Goal: Task Accomplishment & Management: Use online tool/utility

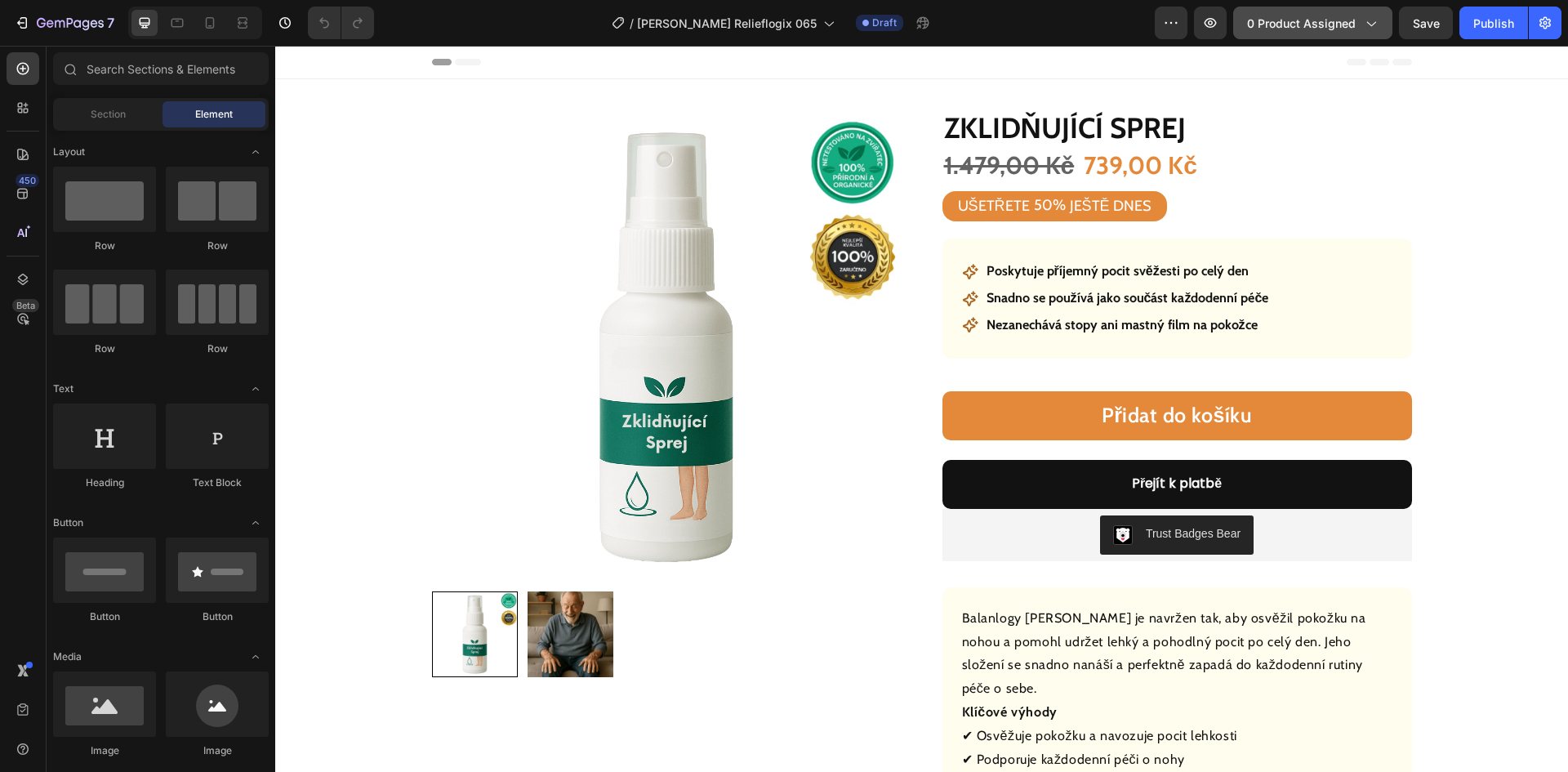
click at [1308, 18] on span "0 product assigned" at bounding box center [1301, 23] width 108 height 17
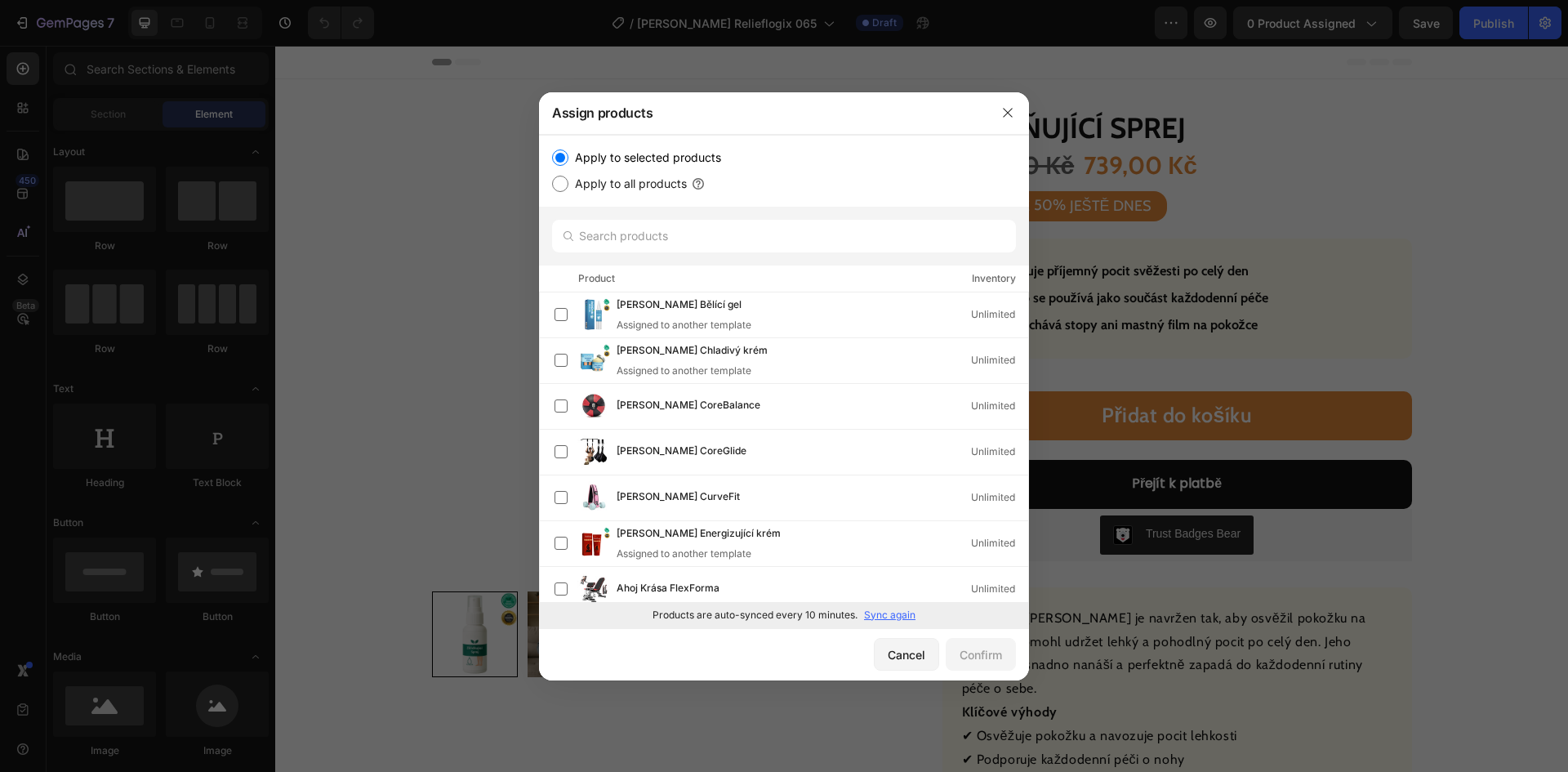
click at [878, 617] on p "Sync again" at bounding box center [889, 615] width 51 height 15
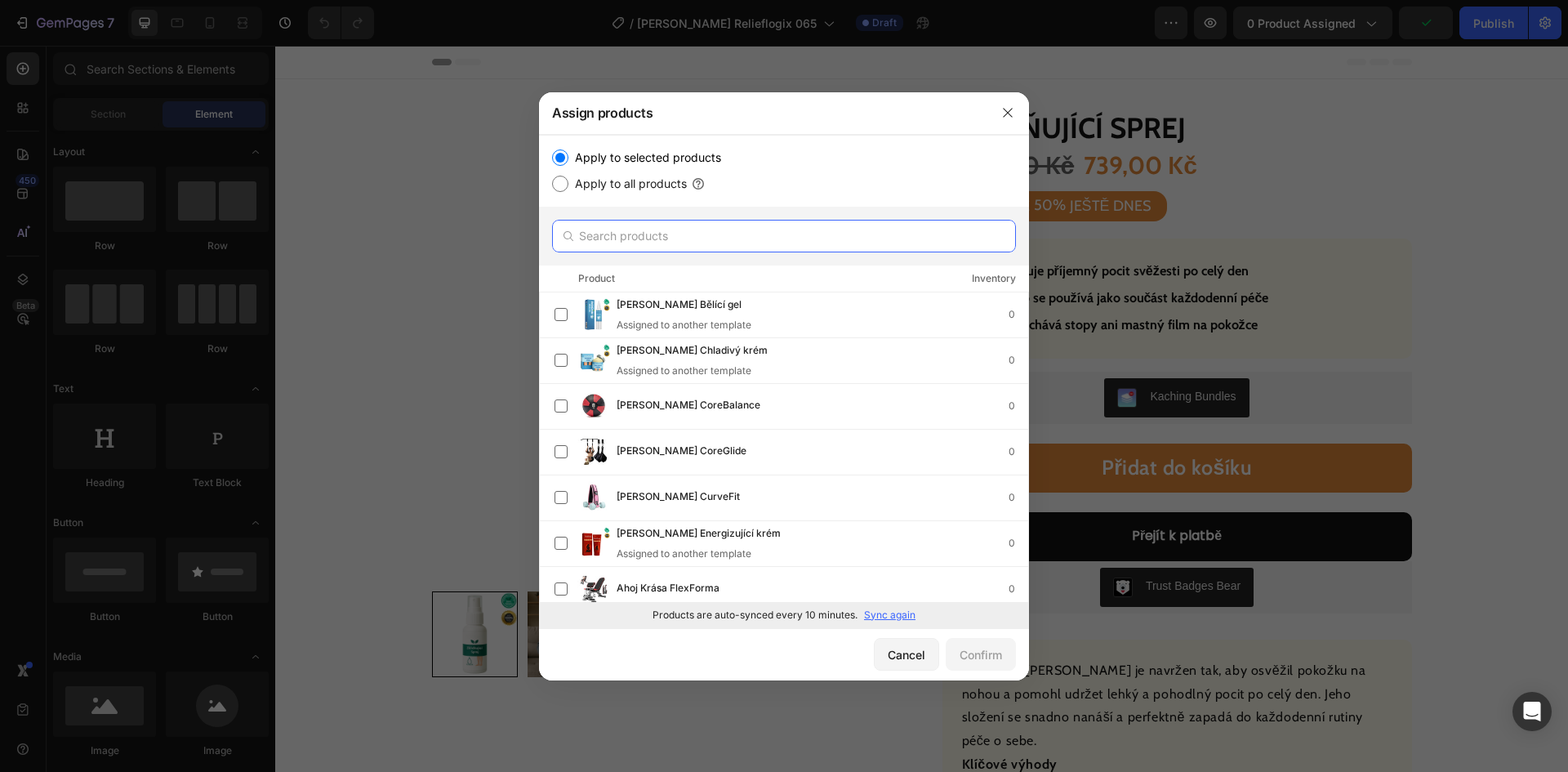
click at [642, 235] on input "text" at bounding box center [784, 236] width 464 height 33
paste input "[PERSON_NAME]"
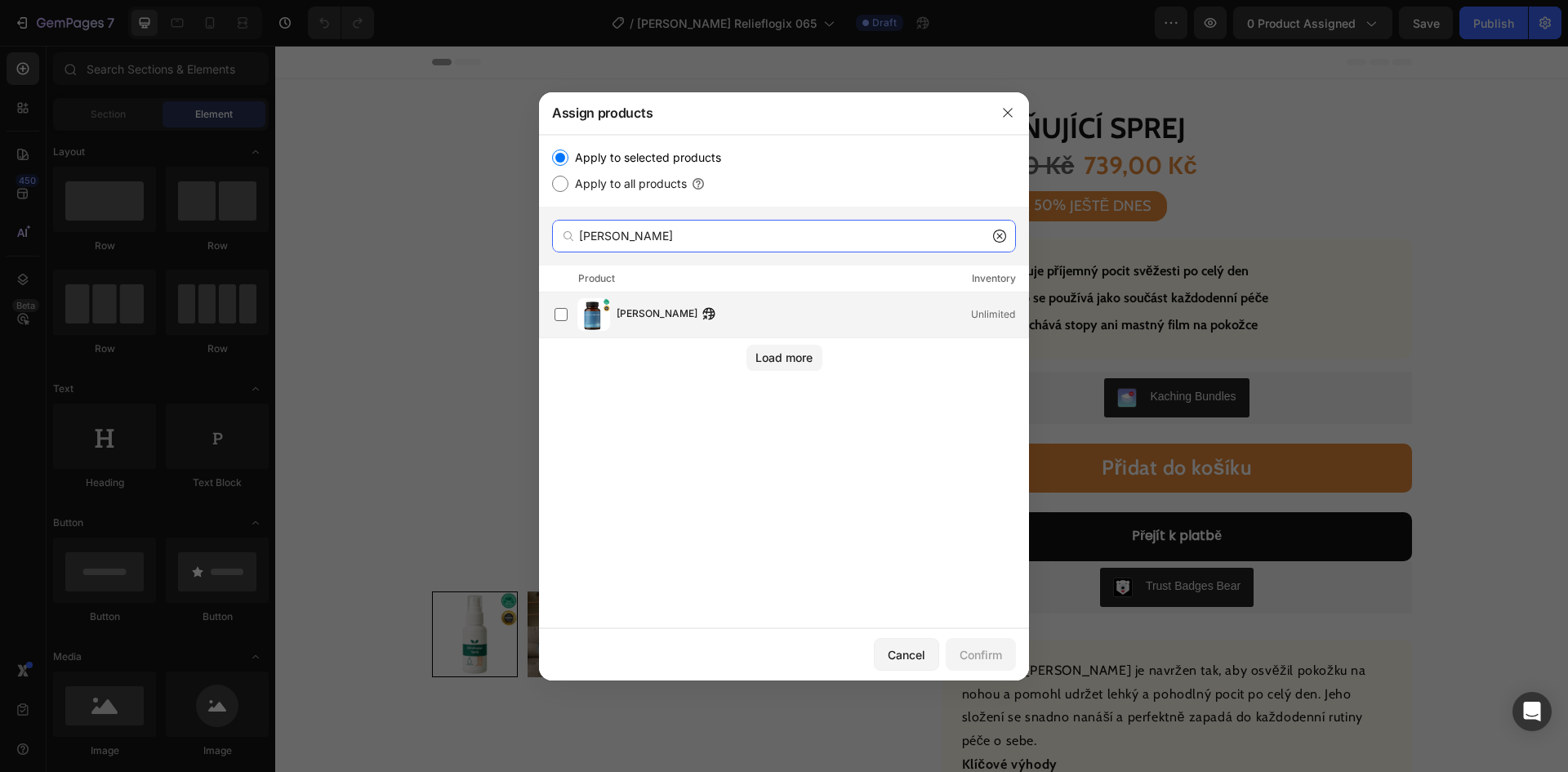
type input "[PERSON_NAME]"
click at [703, 311] on icon "button" at bounding box center [709, 314] width 12 height 12
click at [630, 316] on span "[PERSON_NAME]" at bounding box center [657, 314] width 81 height 18
click at [977, 653] on div "Confirm" at bounding box center [981, 655] width 42 height 17
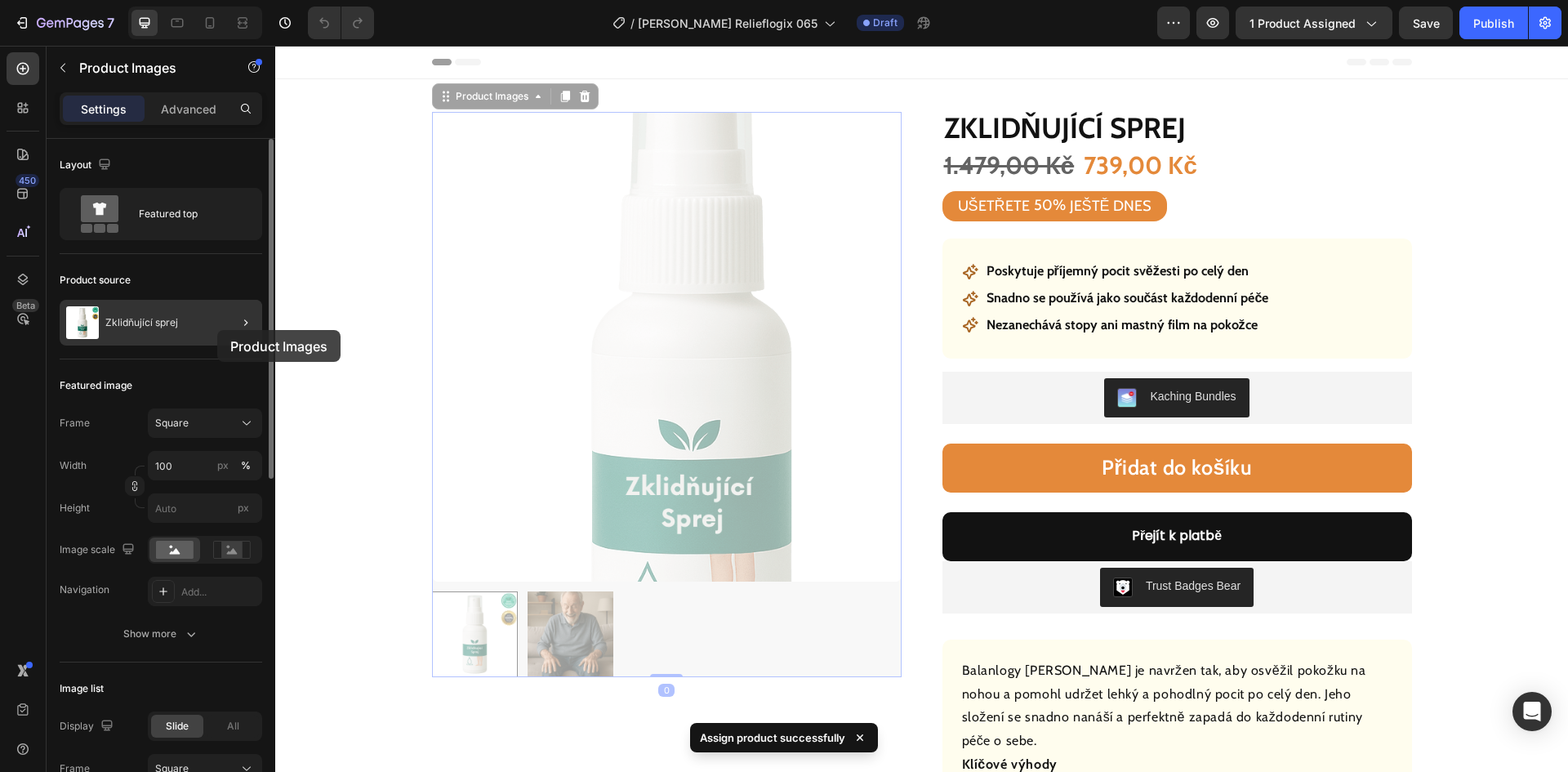
click at [176, 331] on div "Zklidňující sprej" at bounding box center [161, 323] width 203 height 46
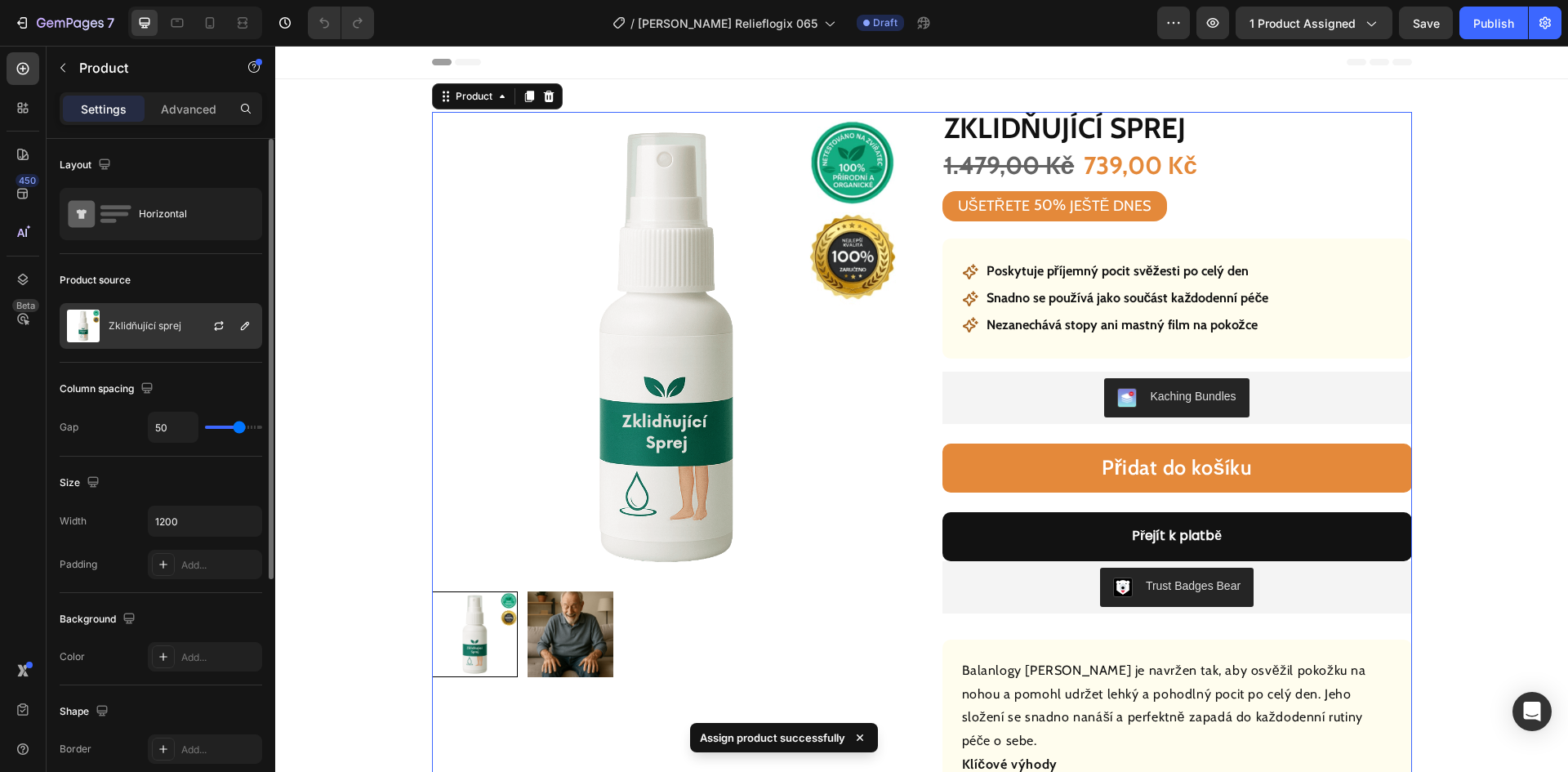
click at [153, 330] on div "Zklidňující sprej" at bounding box center [161, 325] width 203 height 46
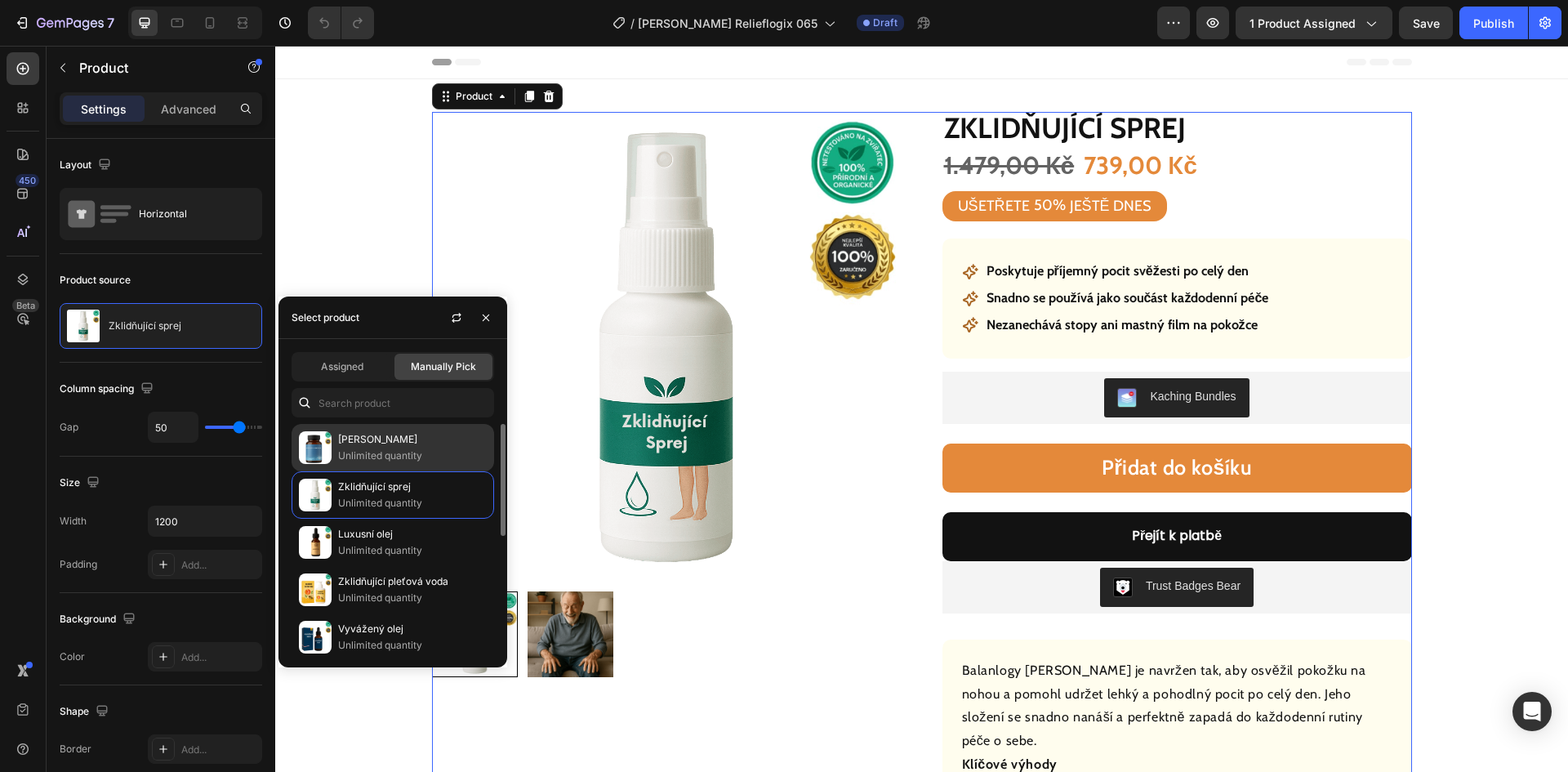
click at [392, 443] on p "[PERSON_NAME]" at bounding box center [412, 439] width 148 height 16
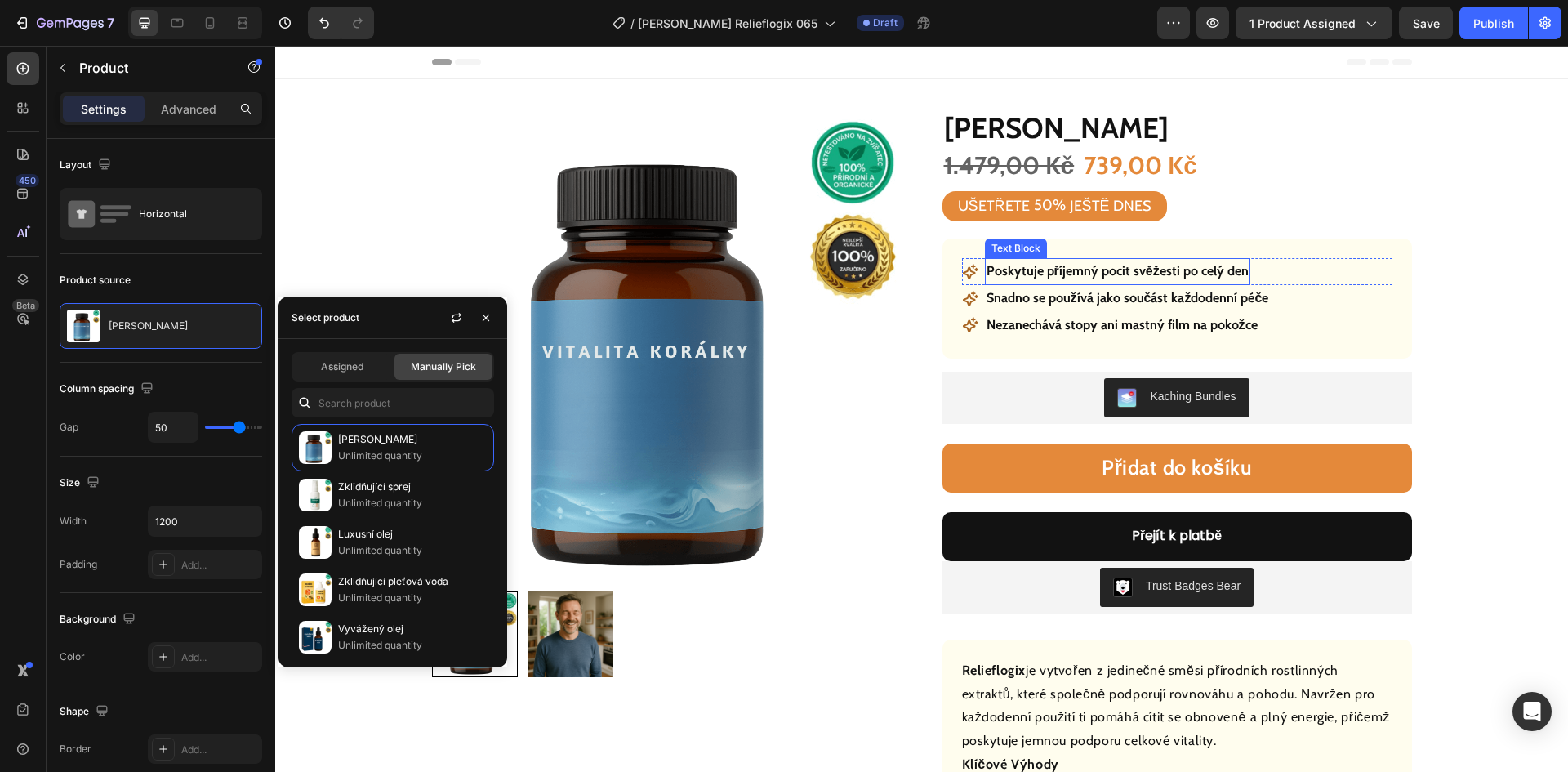
click at [1075, 275] on p "Poskytuje příjemný pocit svěžesti po celý den" at bounding box center [1118, 272] width 262 height 23
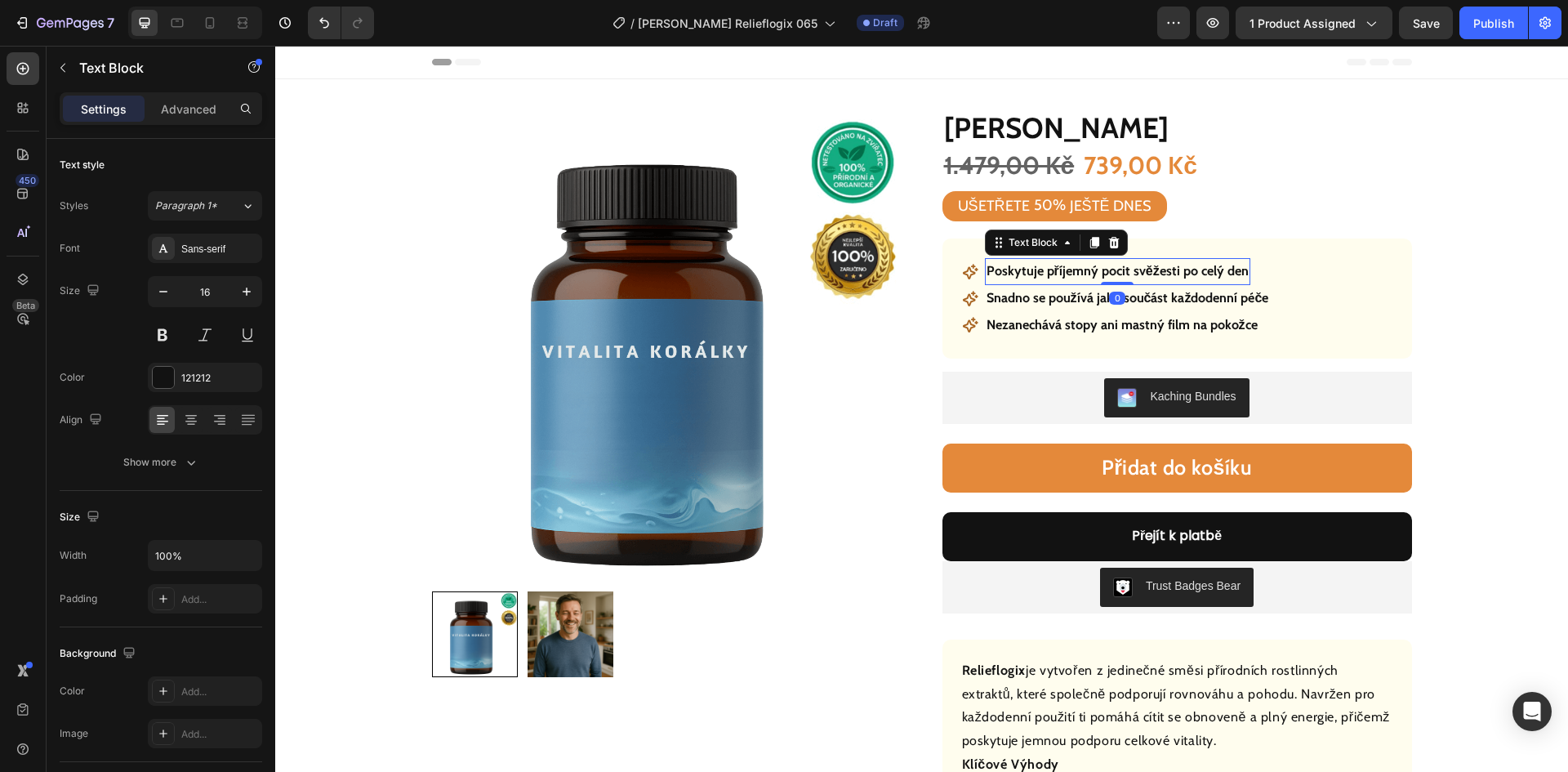
click at [1075, 275] on p "Poskytuje příjemný pocit svěžesti po celý den" at bounding box center [1118, 272] width 262 height 23
click at [1062, 299] on p "Snadno se používá jako součást každodenní péče" at bounding box center [1128, 298] width 283 height 23
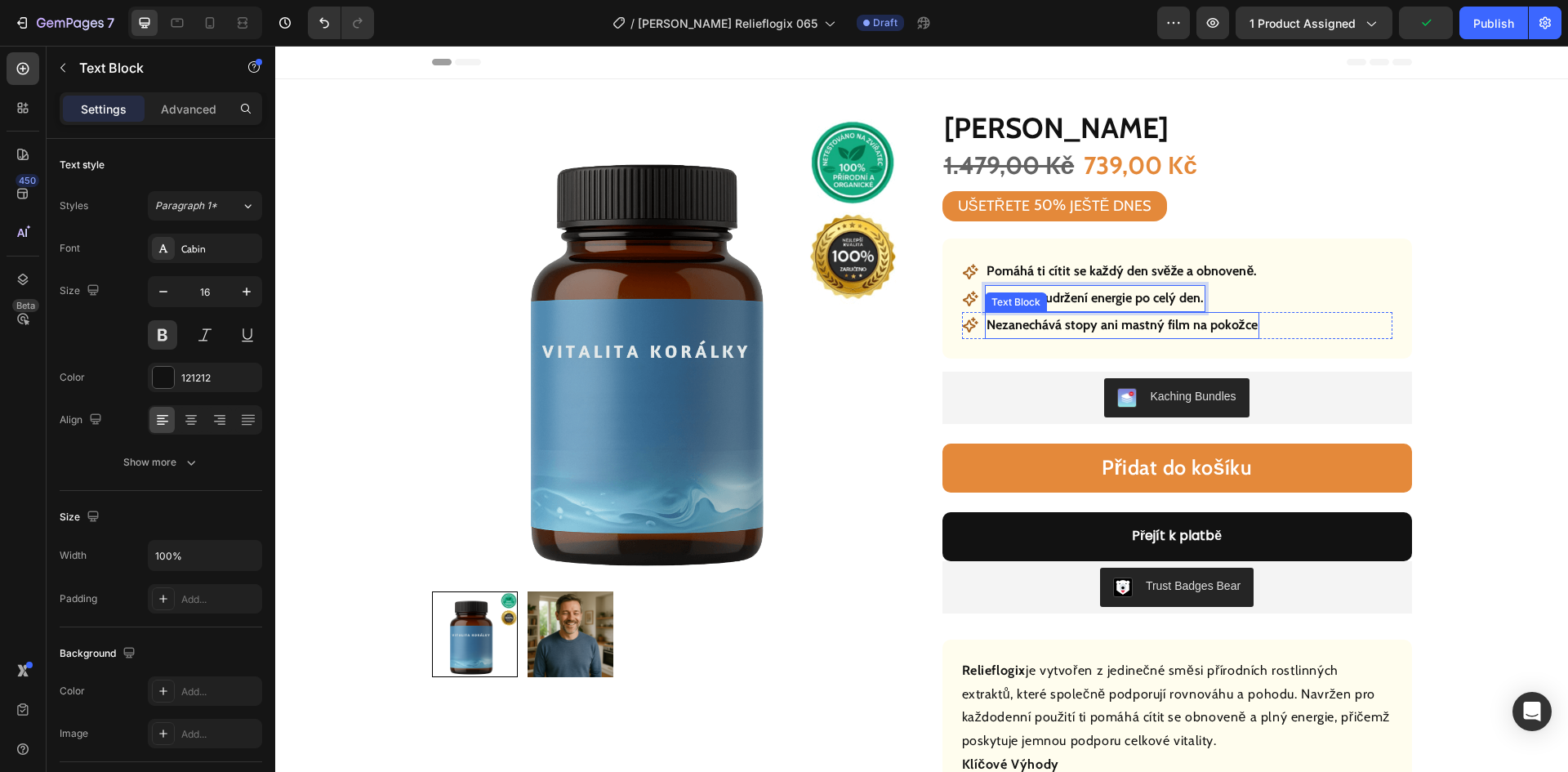
click at [1043, 323] on p "Nezanechává stopy ani mastný film na pokožce" at bounding box center [1122, 325] width 271 height 23
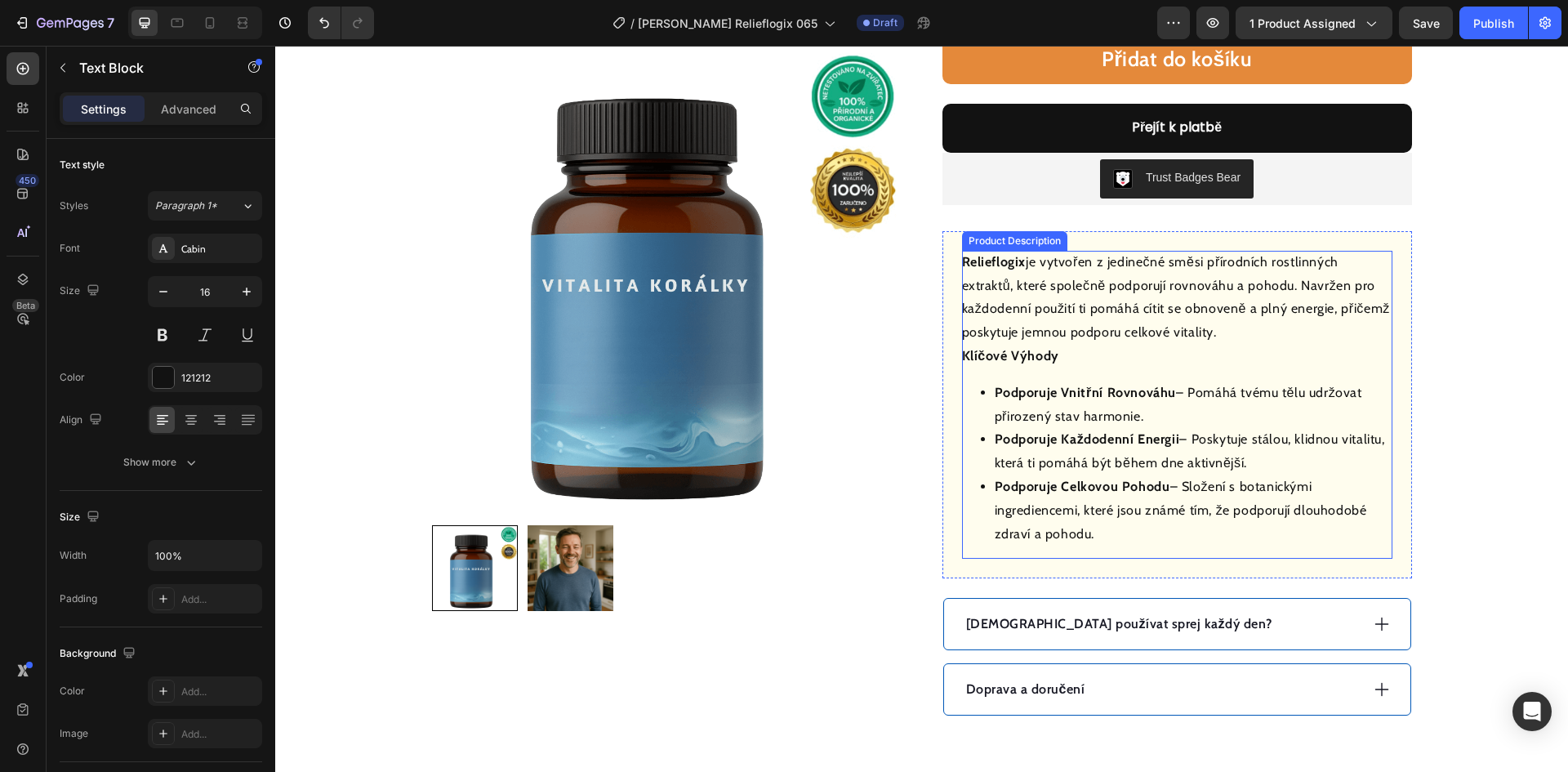
scroll to position [653, 0]
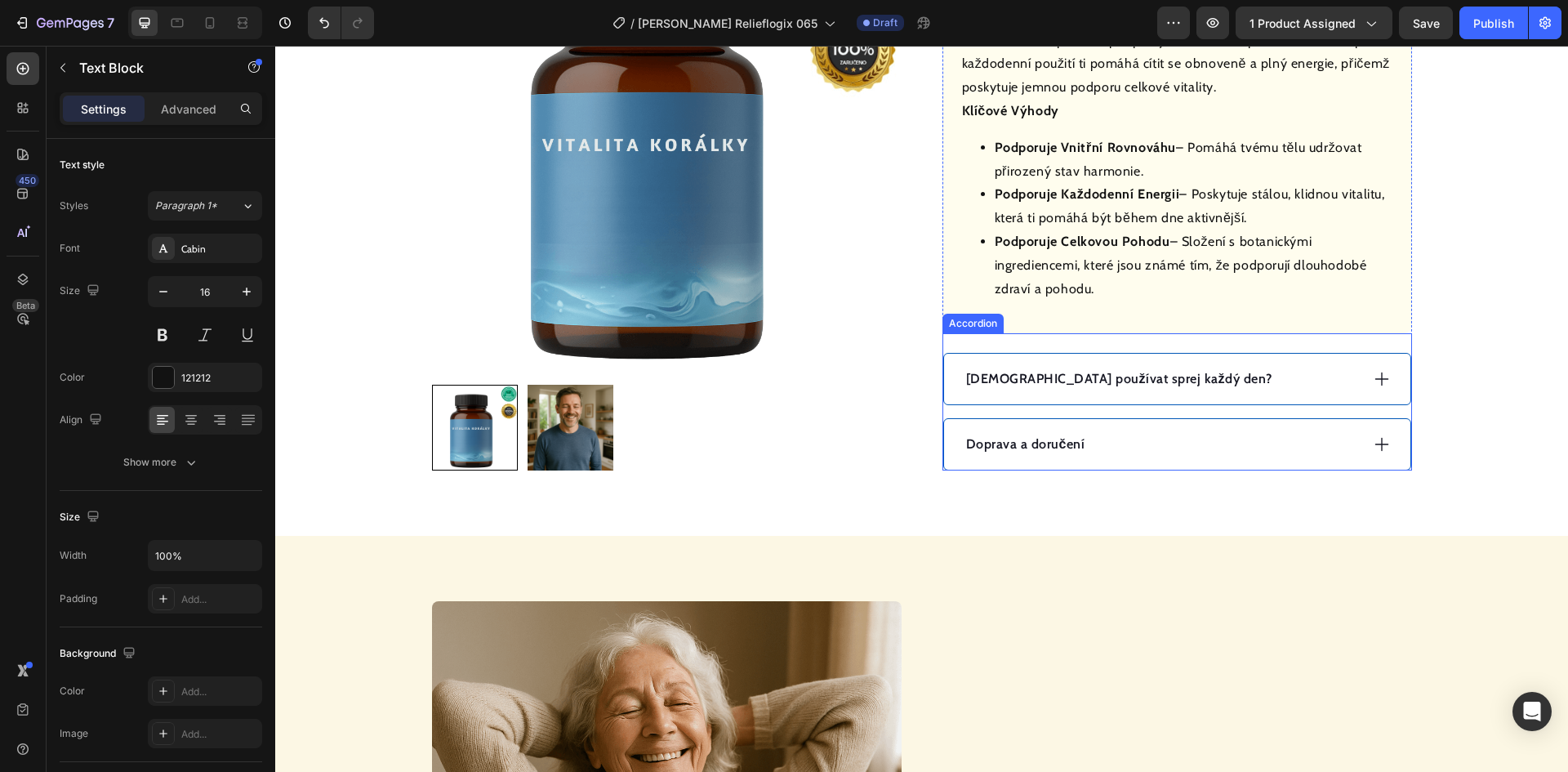
click at [1173, 442] on div "Doprava a doručení" at bounding box center [1161, 444] width 396 height 24
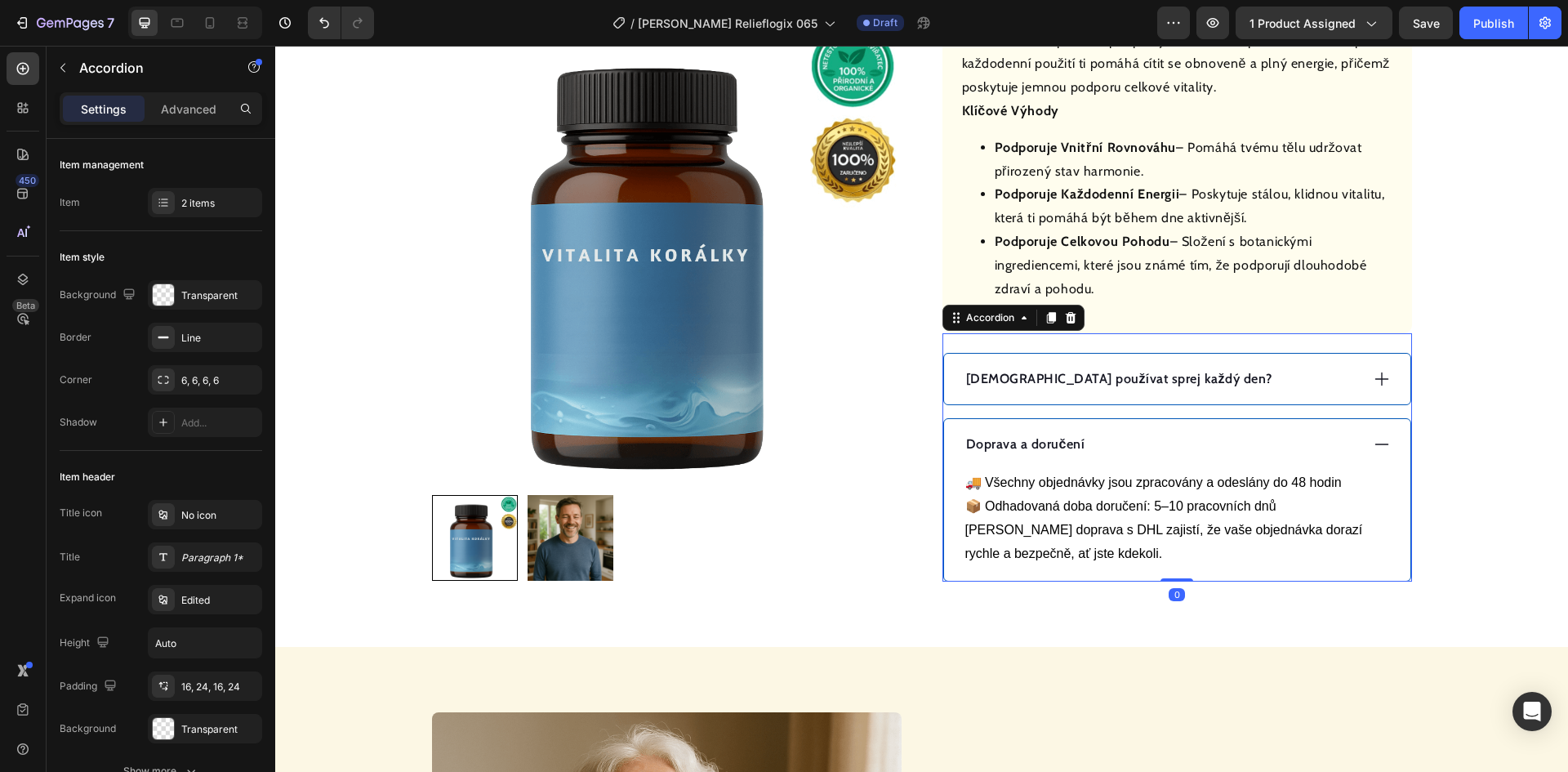
click at [1176, 439] on div "Doprava a doručení" at bounding box center [1161, 444] width 396 height 24
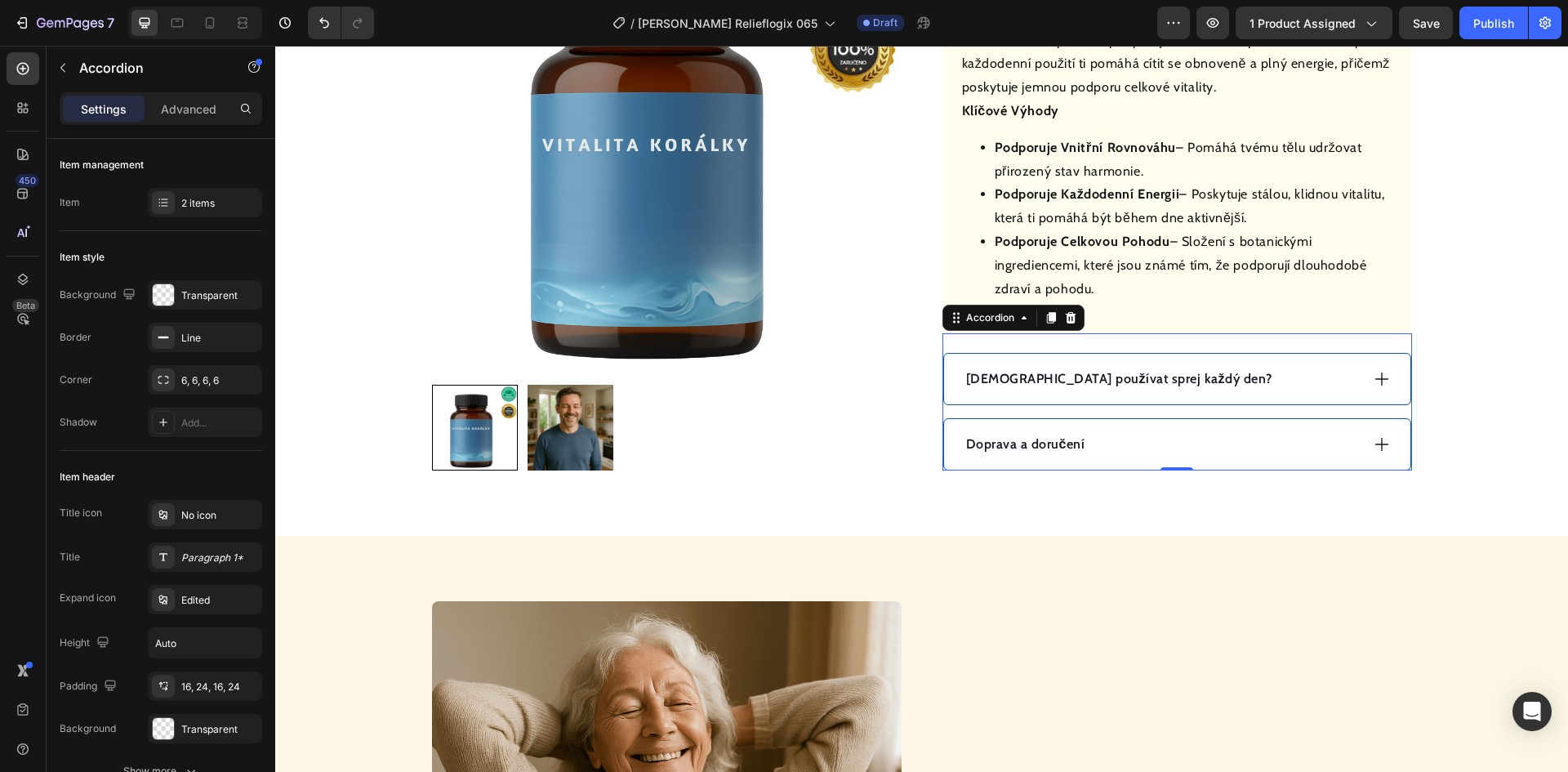
click at [1229, 383] on div "[DEMOGRAPHIC_DATA] používat sprej každý den?" at bounding box center [1161, 379] width 396 height 24
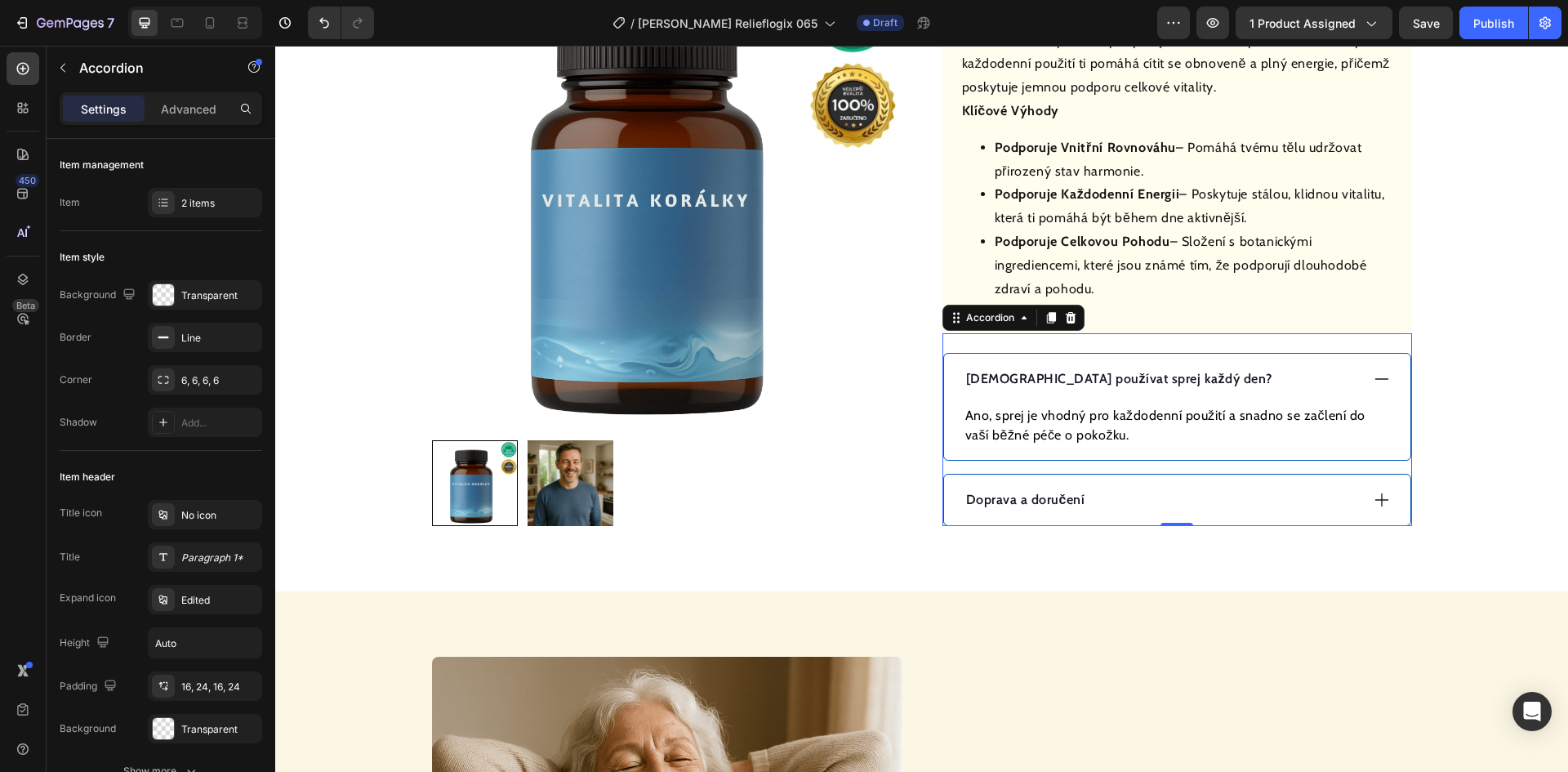
click at [1099, 383] on p "[DEMOGRAPHIC_DATA] používat sprej každý den?" at bounding box center [1119, 379] width 306 height 20
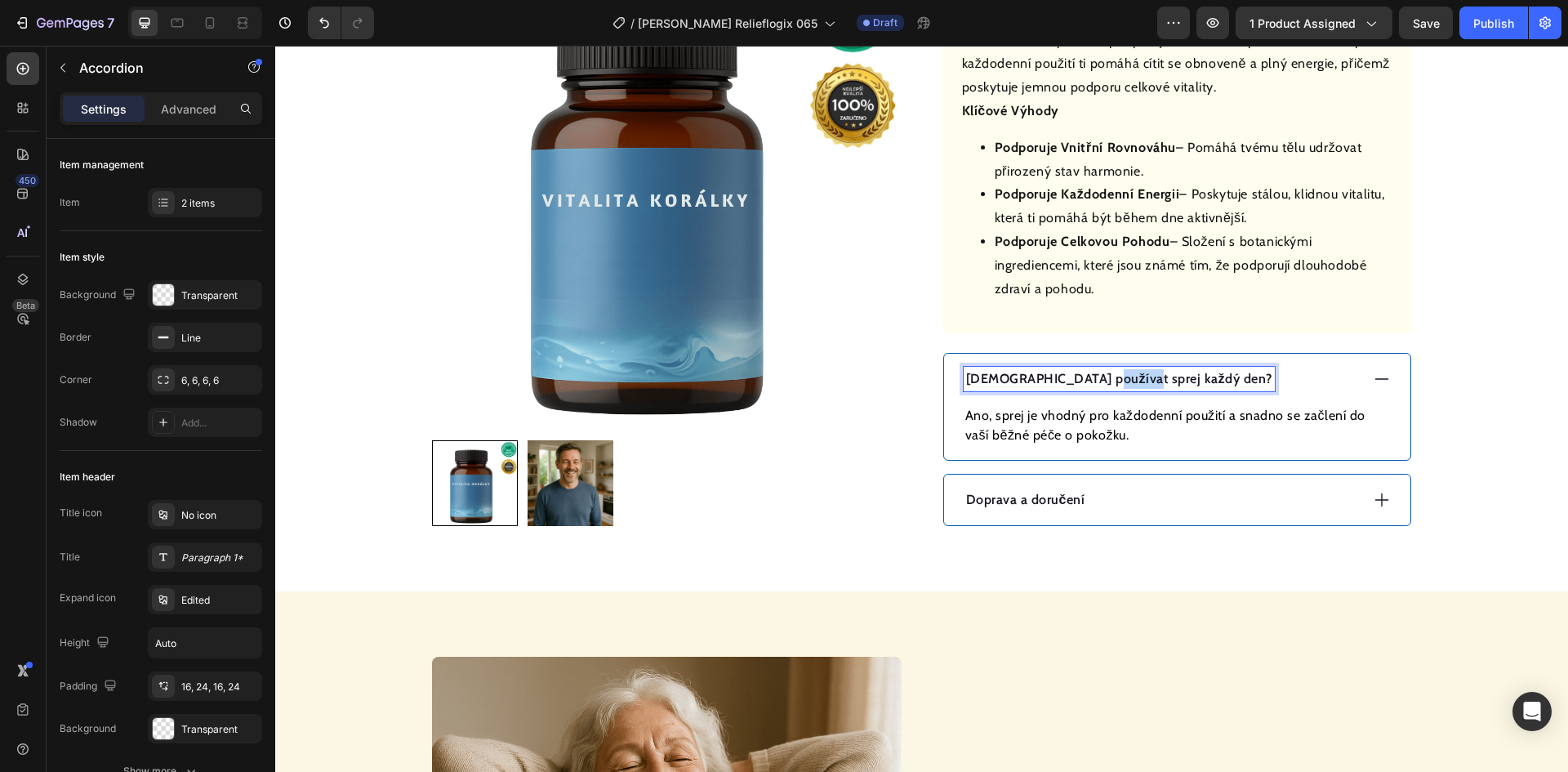
click at [1099, 383] on p "[DEMOGRAPHIC_DATA] používat sprej každý den?" at bounding box center [1119, 379] width 306 height 20
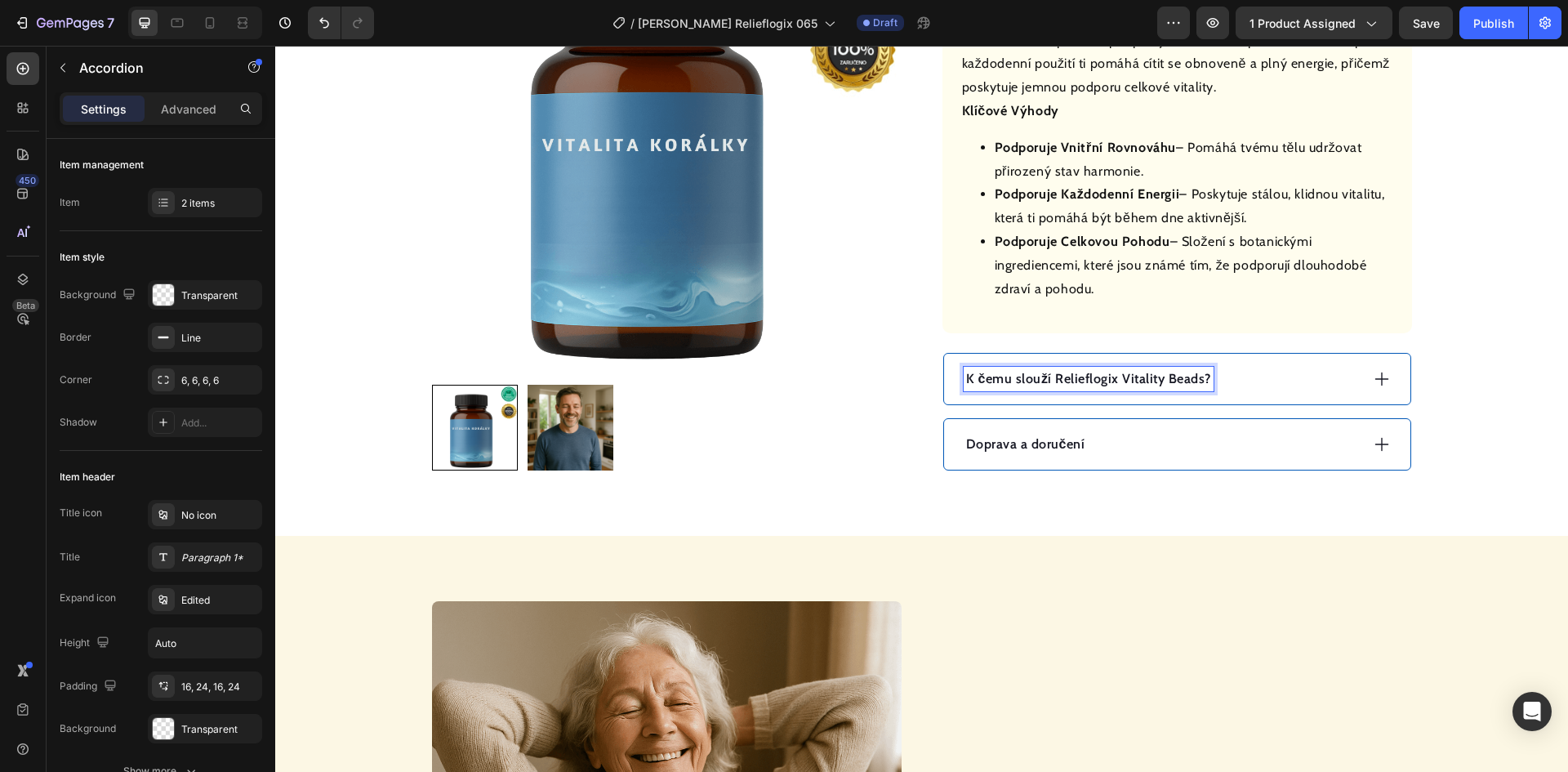
click at [1192, 382] on p "K čemu slouží Relieflogix Vitality Beads?" at bounding box center [1088, 379] width 245 height 20
drag, startPoint x: 1191, startPoint y: 379, endPoint x: 1147, endPoint y: 380, distance: 44.0
click at [1147, 380] on p "K čemu slouží Relieflogix Vitality Beads?" at bounding box center [1088, 379] width 245 height 20
click at [1201, 380] on div "K čemu slouží Relieflogix?" at bounding box center [1161, 379] width 396 height 24
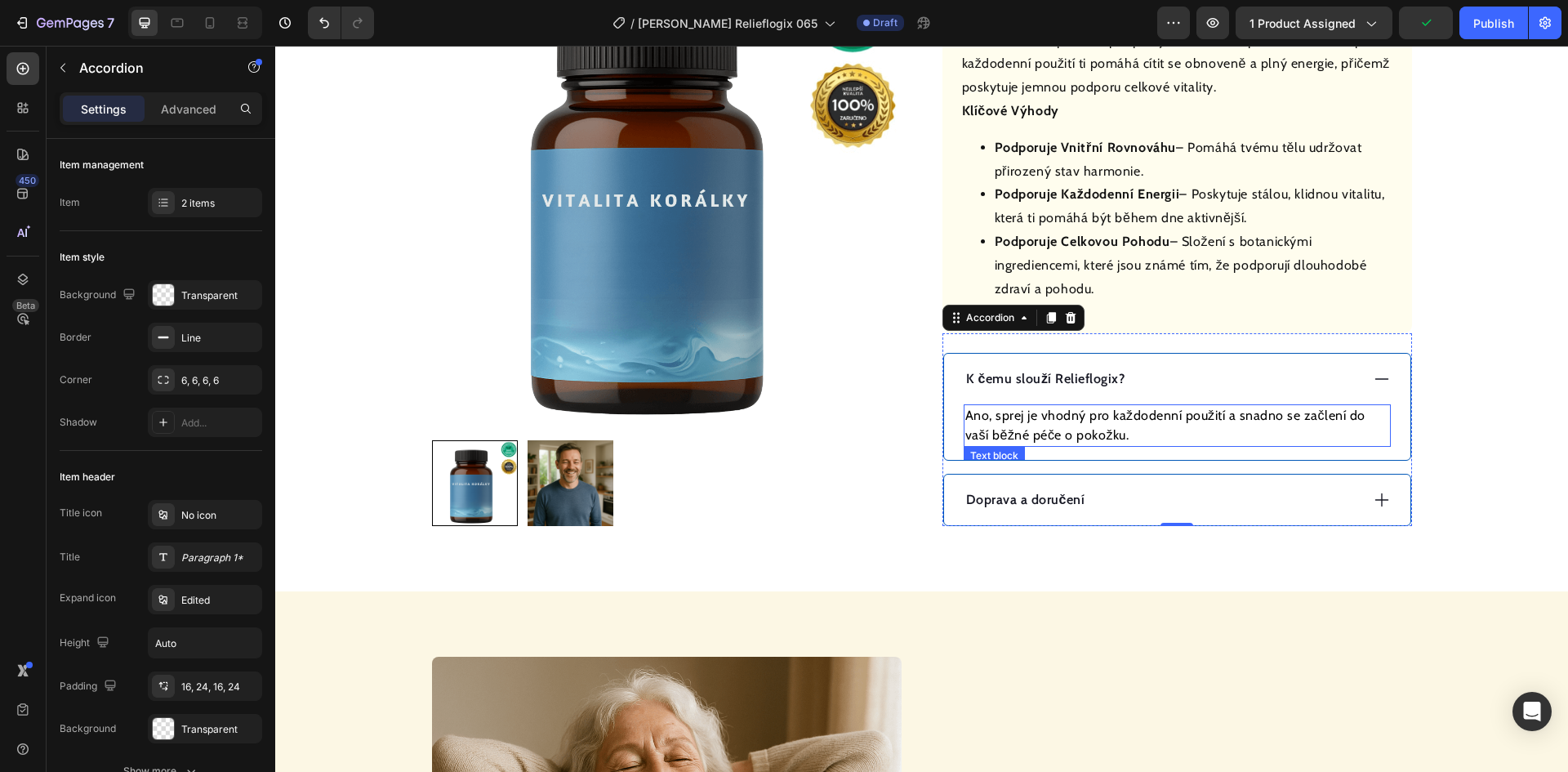
click at [1142, 412] on p "Ano, sprej je vhodný pro každodenní použití a snadno se začlení do vaší běžné p…" at bounding box center [1177, 425] width 424 height 39
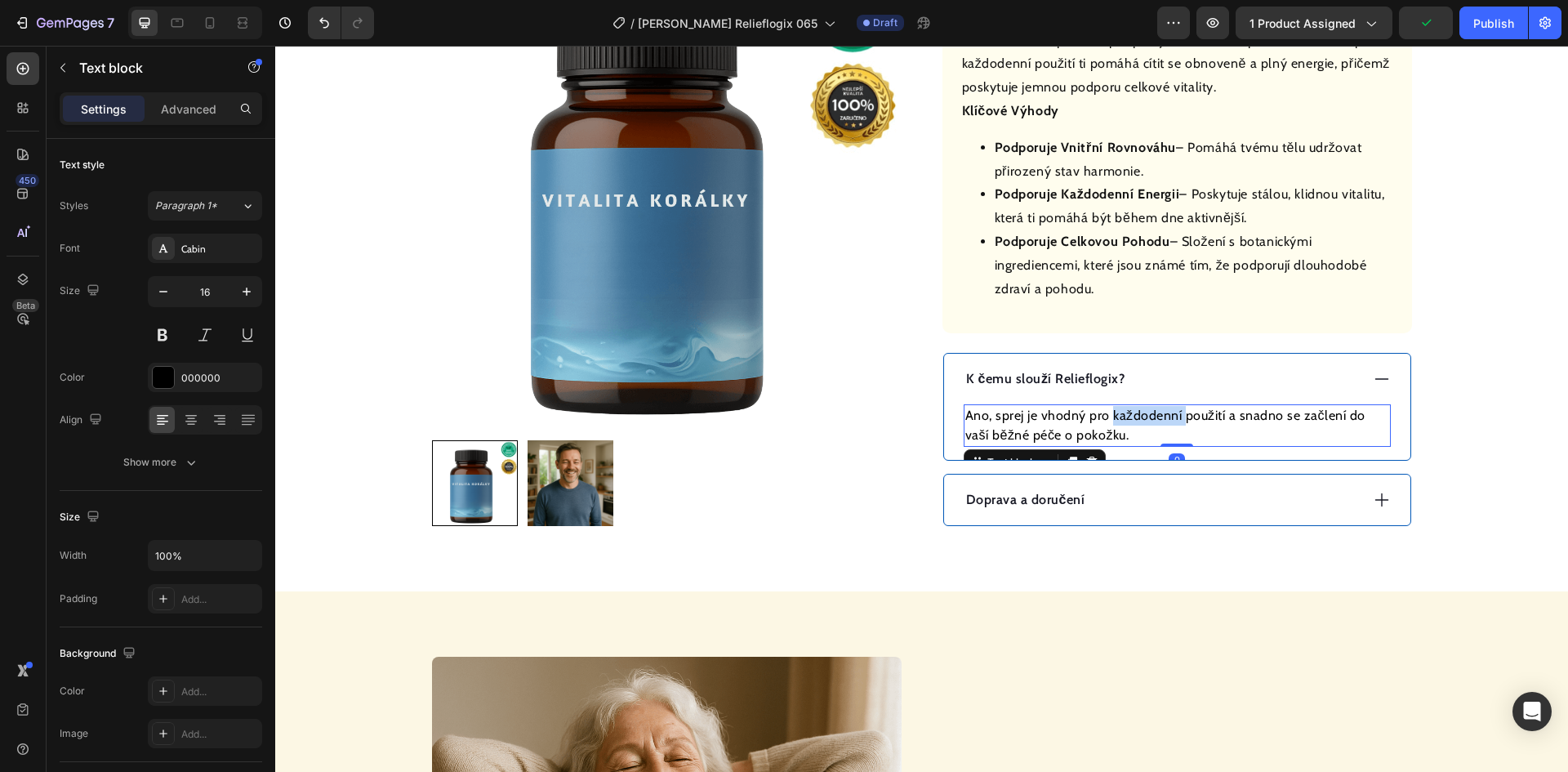
click at [1142, 412] on p "Ano, sprej je vhodný pro každodenní použití a snadno se začlení do vaší běžné p…" at bounding box center [1177, 425] width 424 height 39
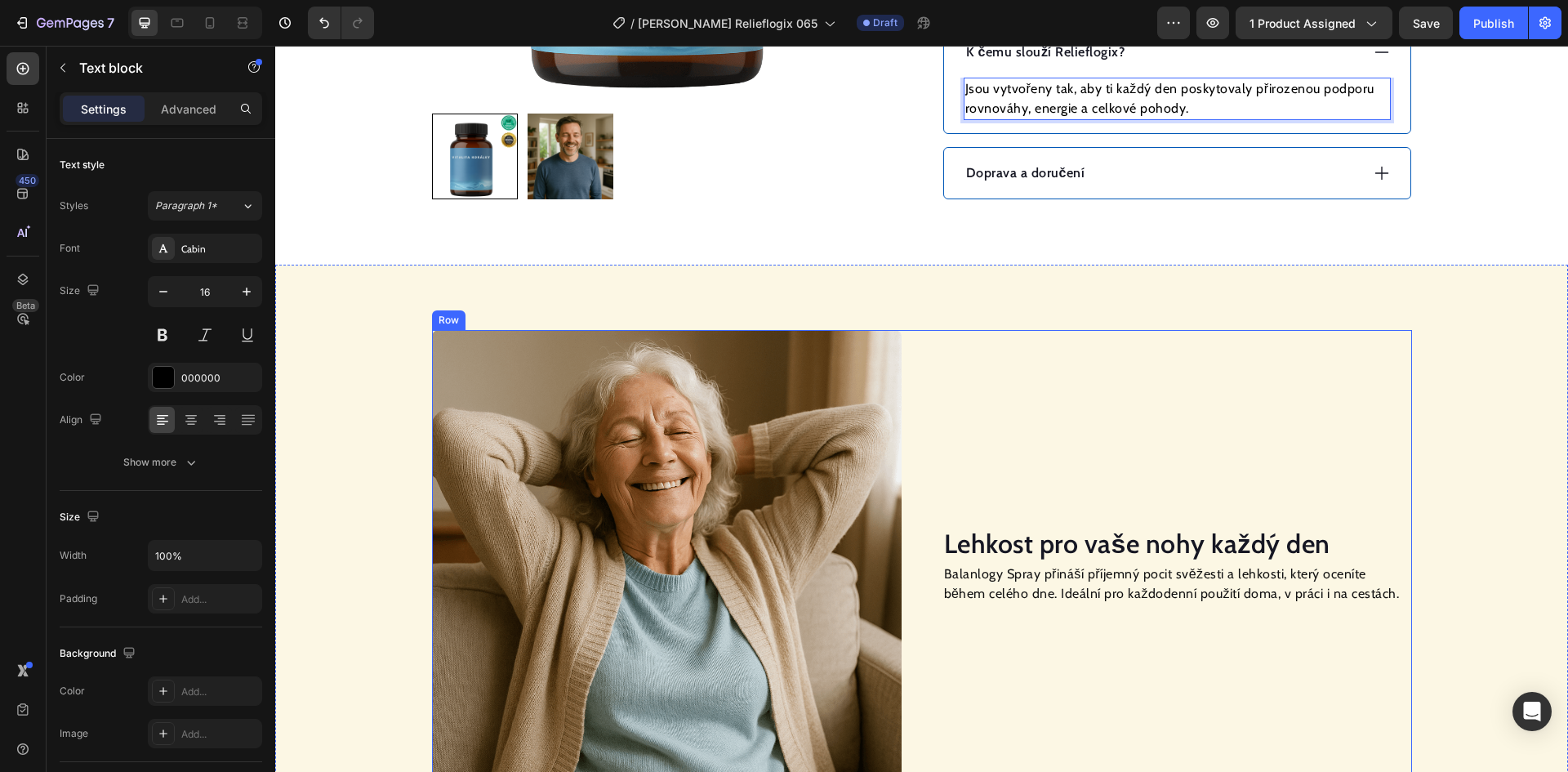
scroll to position [572, 0]
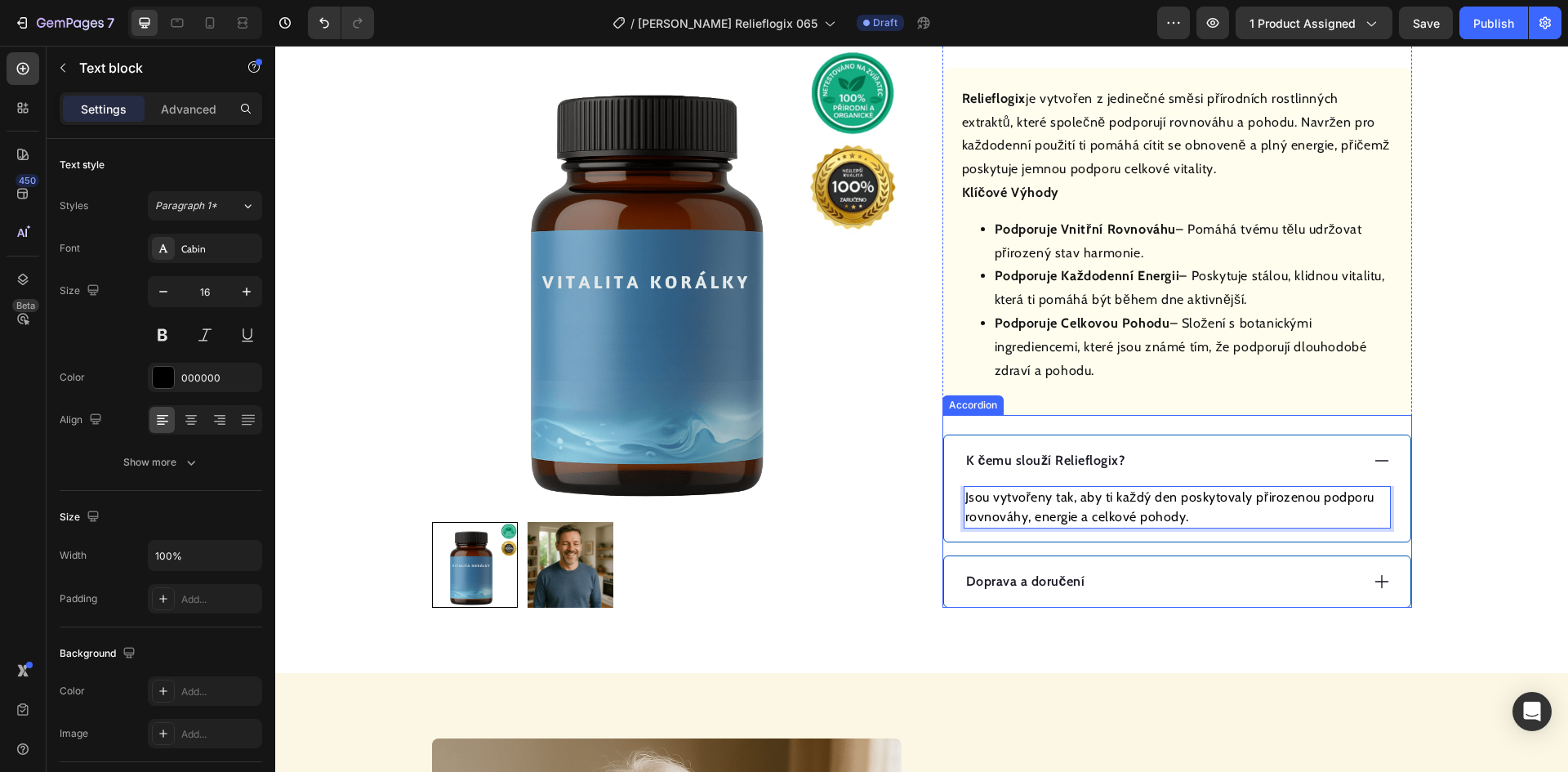
click at [1373, 463] on icon at bounding box center [1382, 461] width 18 height 18
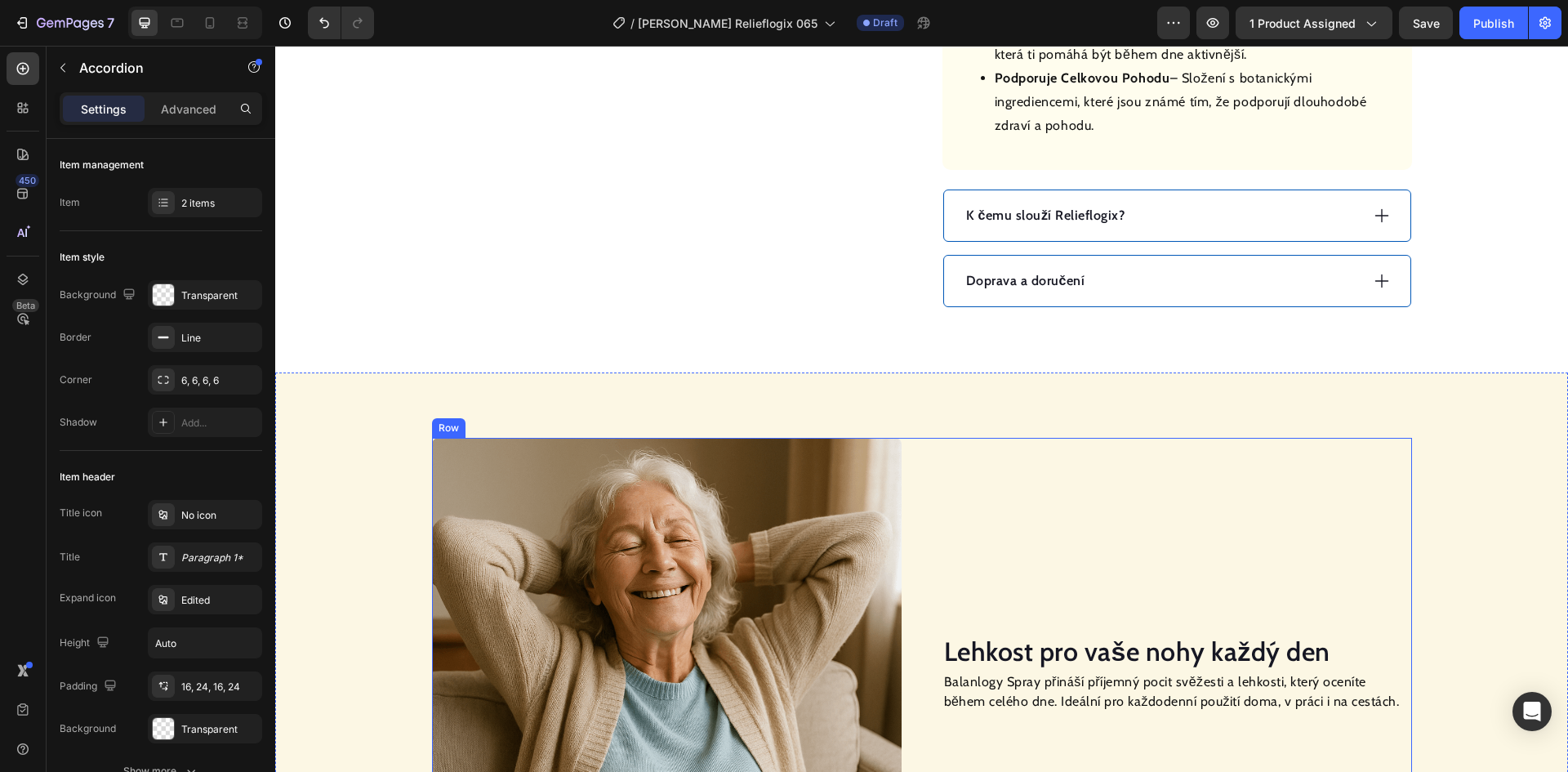
scroll to position [980, 0]
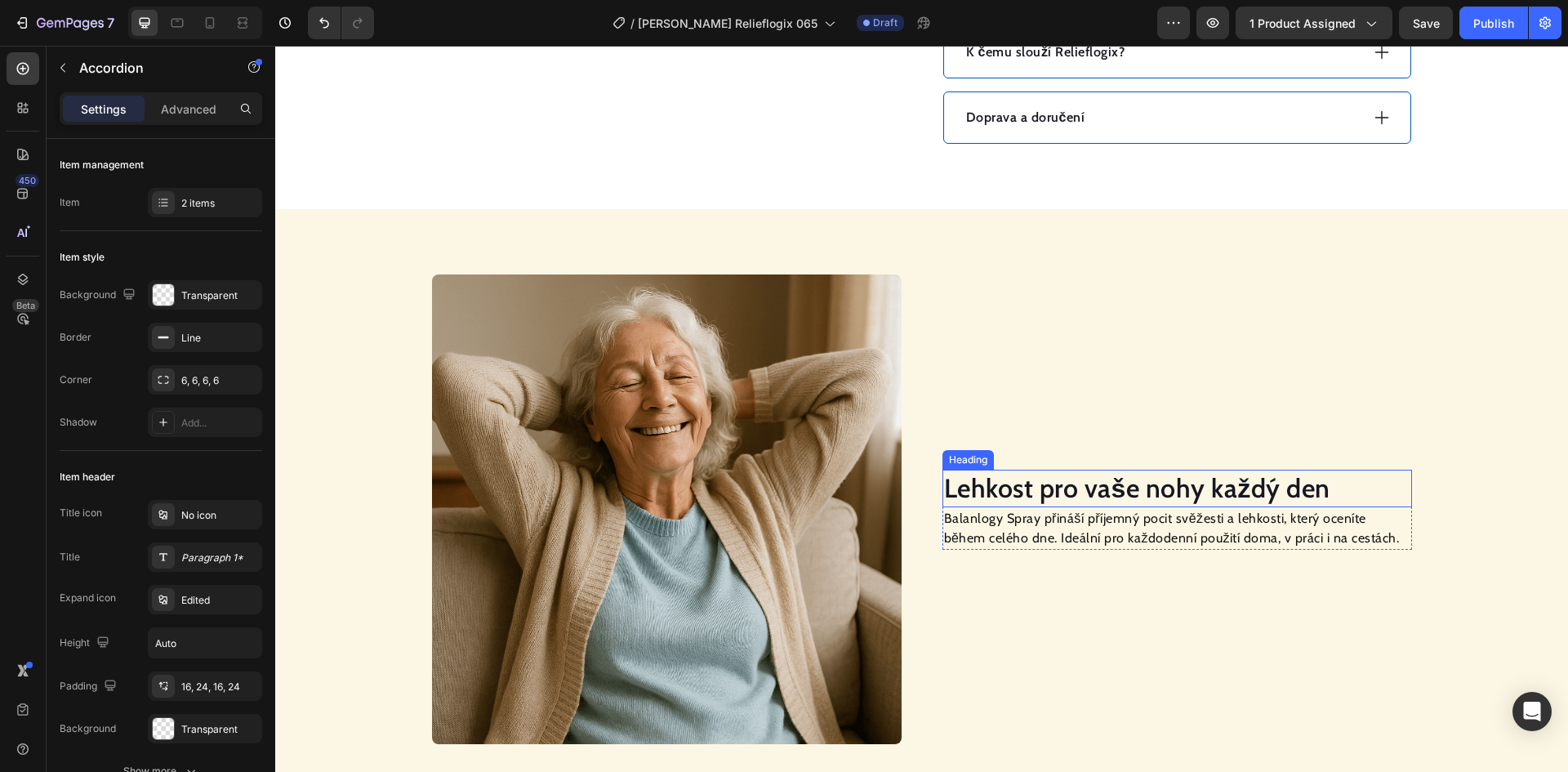
click at [1095, 494] on h2 "Lehkost pro vaše nohy každý den" at bounding box center [1178, 488] width 470 height 37
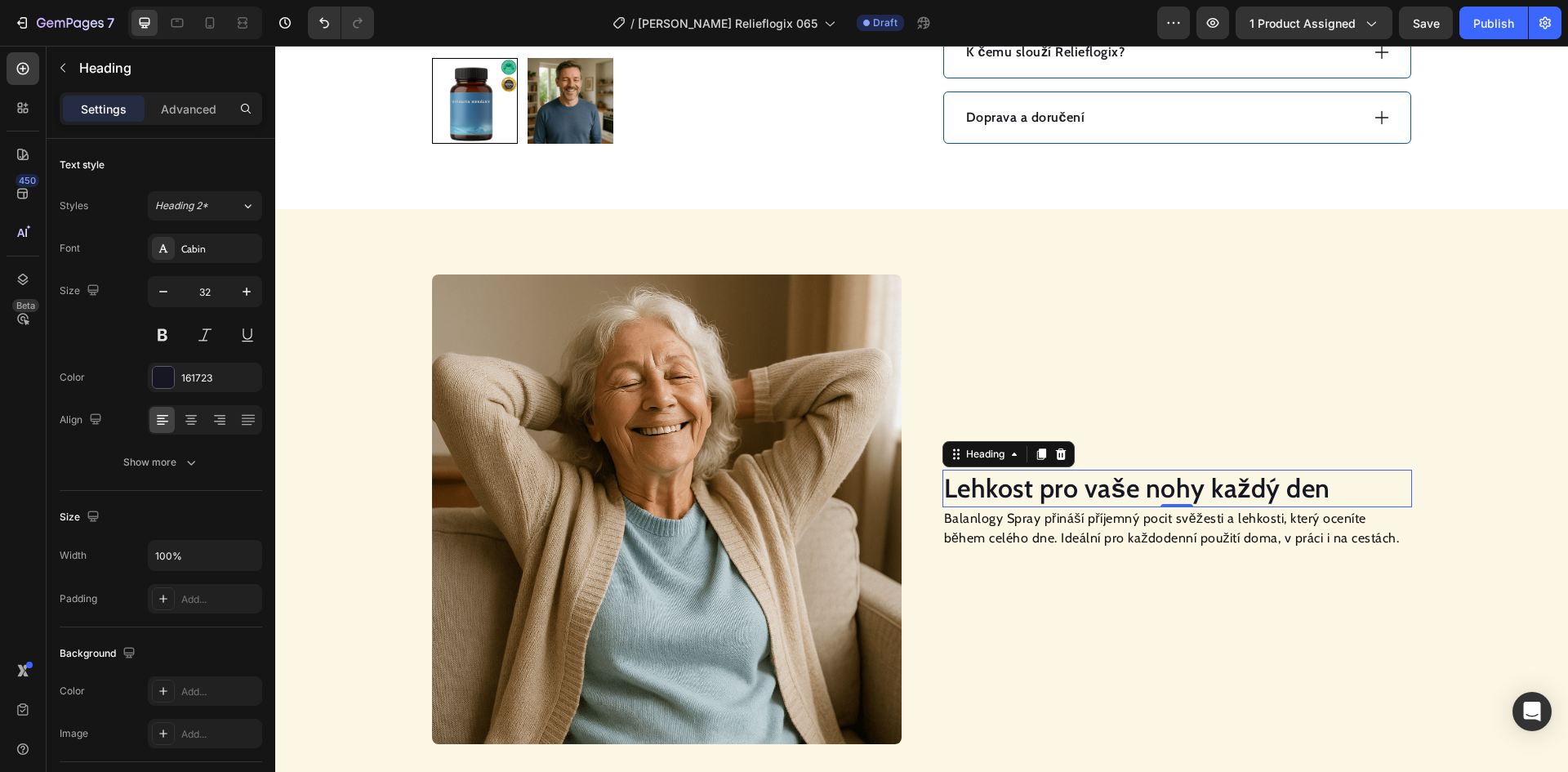
click at [1096, 494] on h2 "Lehkost pro vaše nohy každý den" at bounding box center [1178, 488] width 470 height 37
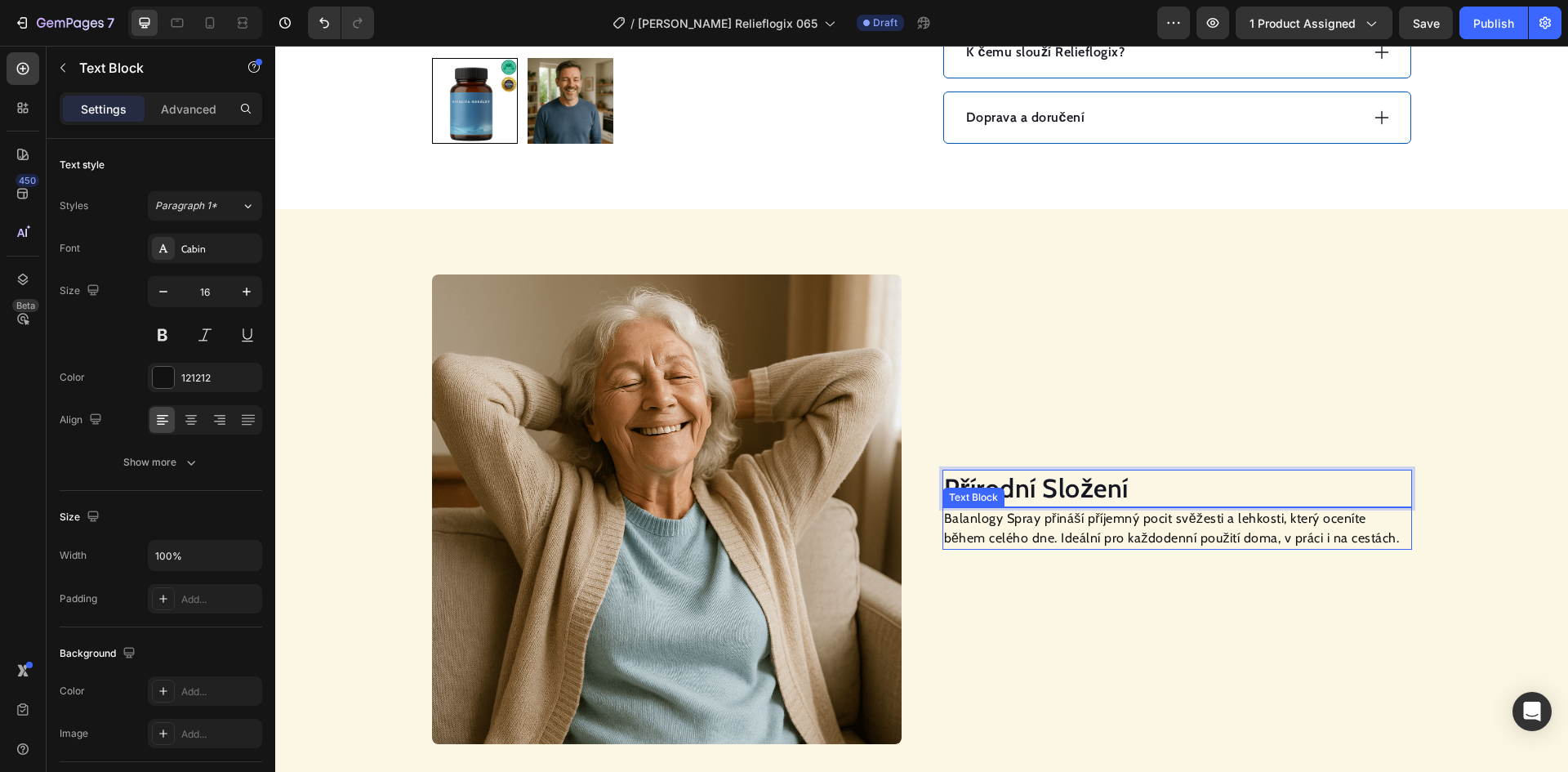
click at [1049, 525] on p "Balanlogy Spray přináší příjemný pocit svěžesti a lehkosti, který oceníte během…" at bounding box center [1178, 528] width 467 height 39
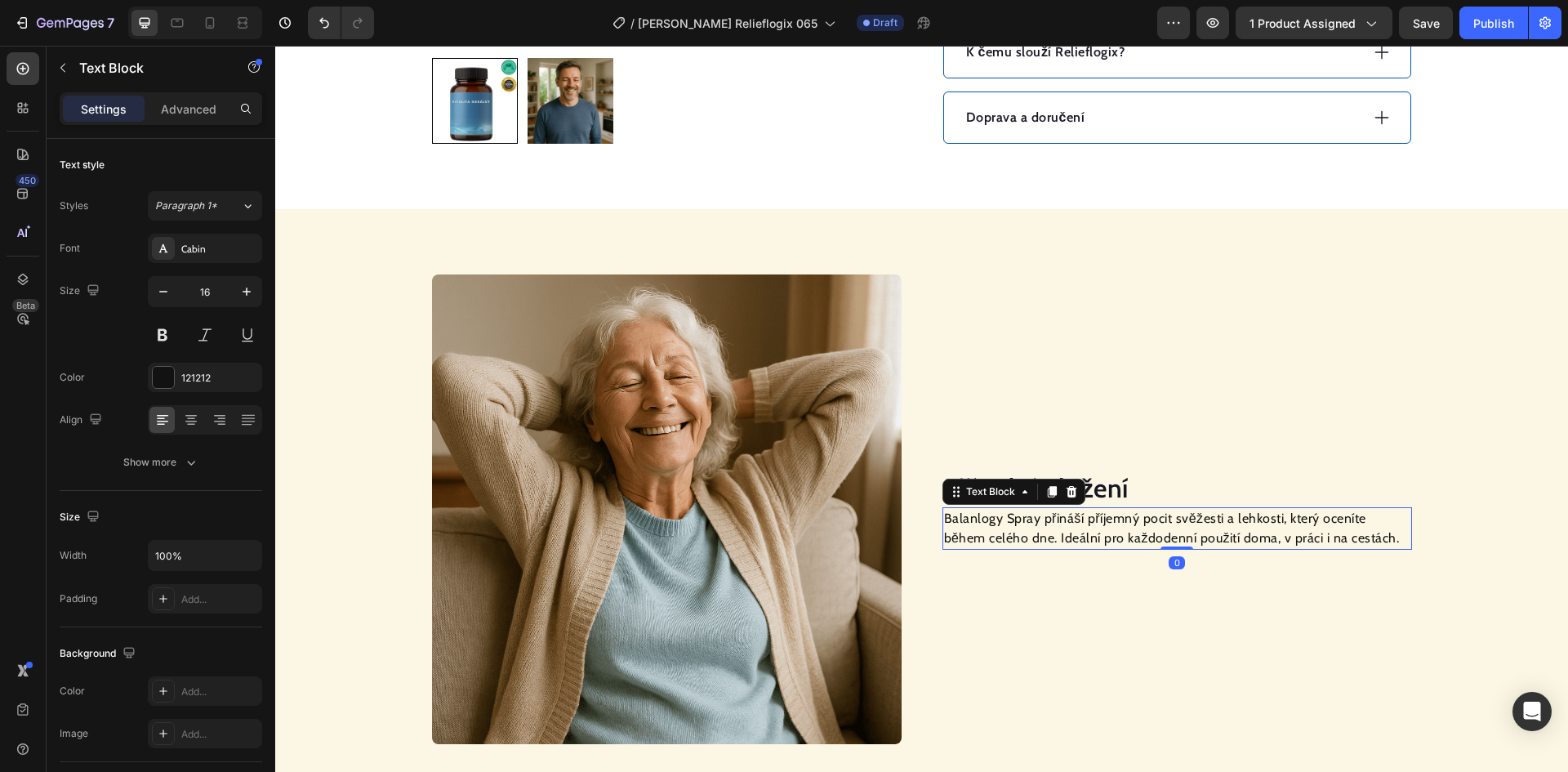
click at [1049, 525] on p "Balanlogy Spray přináší příjemný pocit svěžesti a lehkosti, který oceníte během…" at bounding box center [1178, 528] width 467 height 39
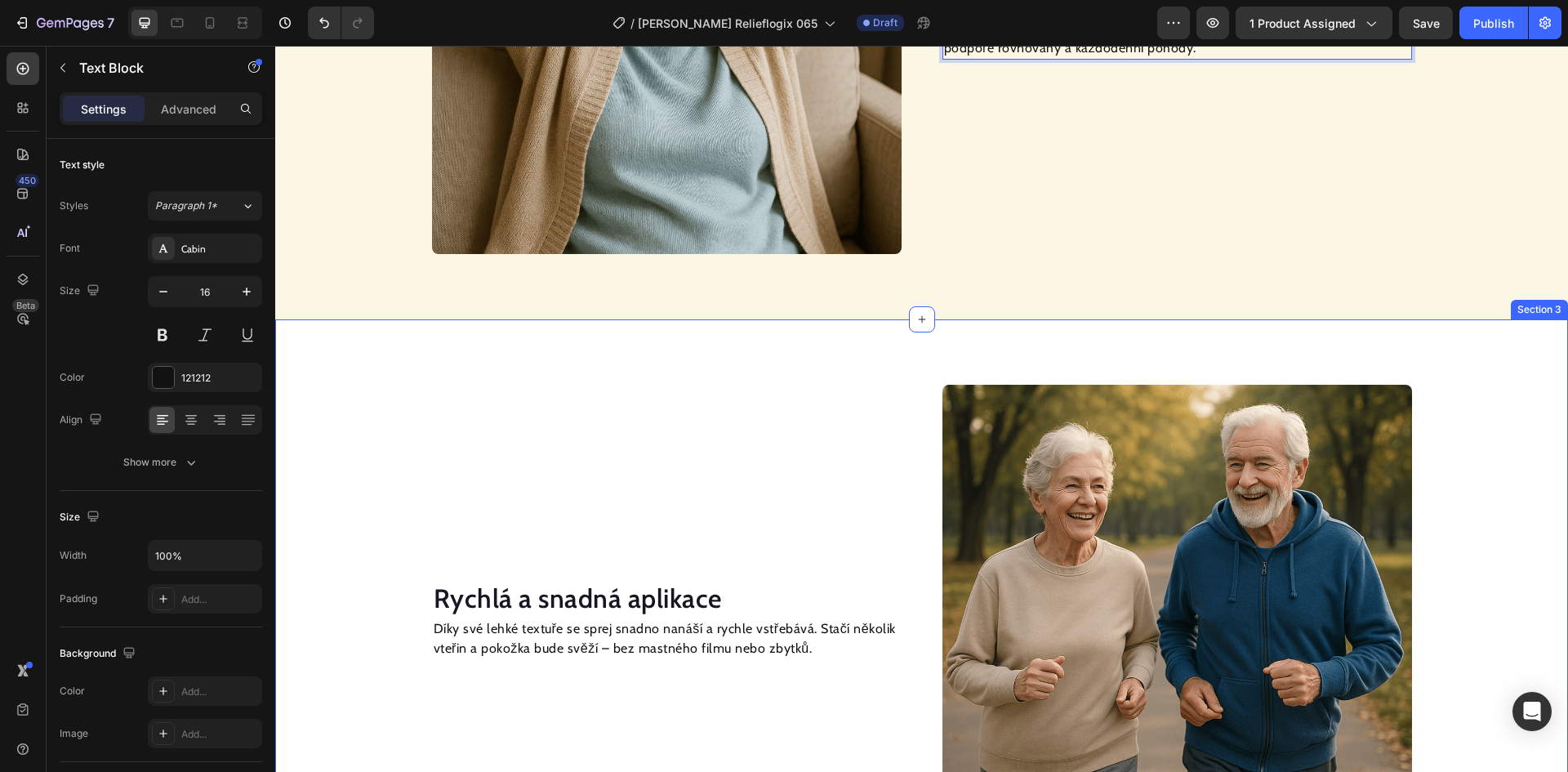
scroll to position [1553, 0]
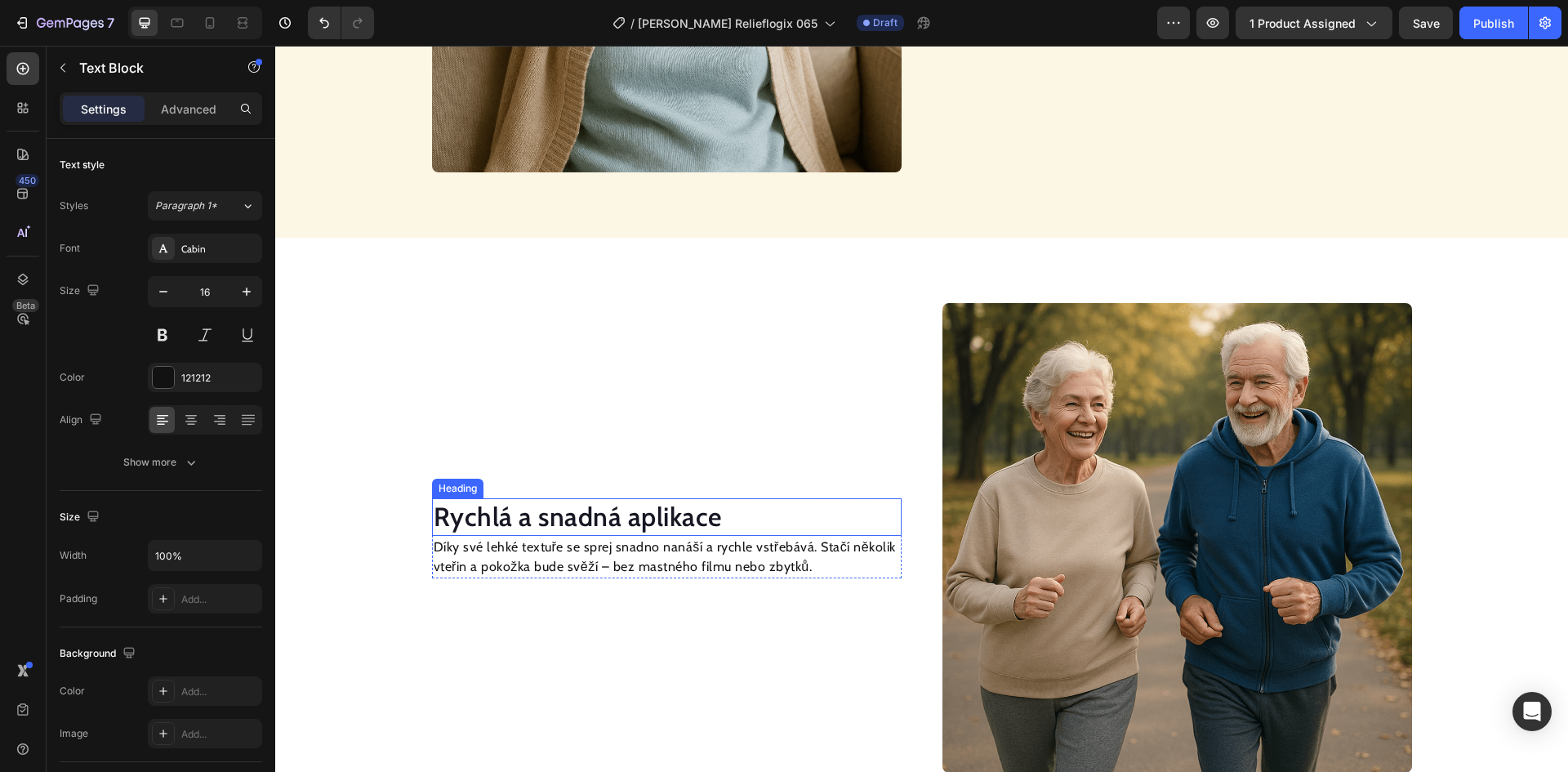
drag, startPoint x: 617, startPoint y: 517, endPoint x: 584, endPoint y: 521, distance: 33.2
click at [617, 518] on h2 "Rychlá a snadná aplikace" at bounding box center [667, 517] width 470 height 37
click at [569, 521] on h2 "Rychlá a snadná aplikace" at bounding box center [667, 517] width 470 height 37
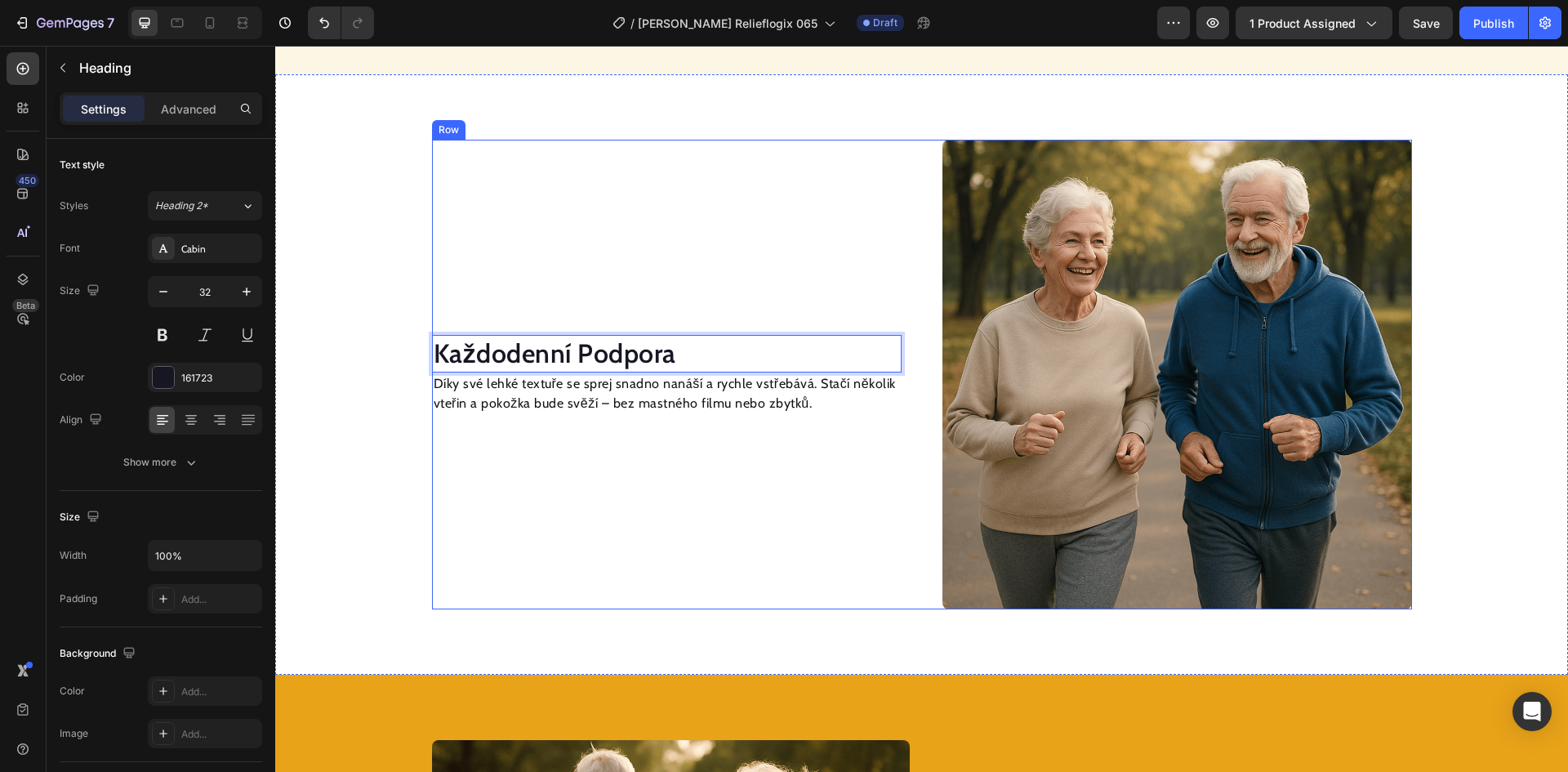
click at [671, 406] on p "Díky své lehké textuře se sprej snadno nanáší a rychle vstřebává. Stačí několik…" at bounding box center [667, 393] width 467 height 39
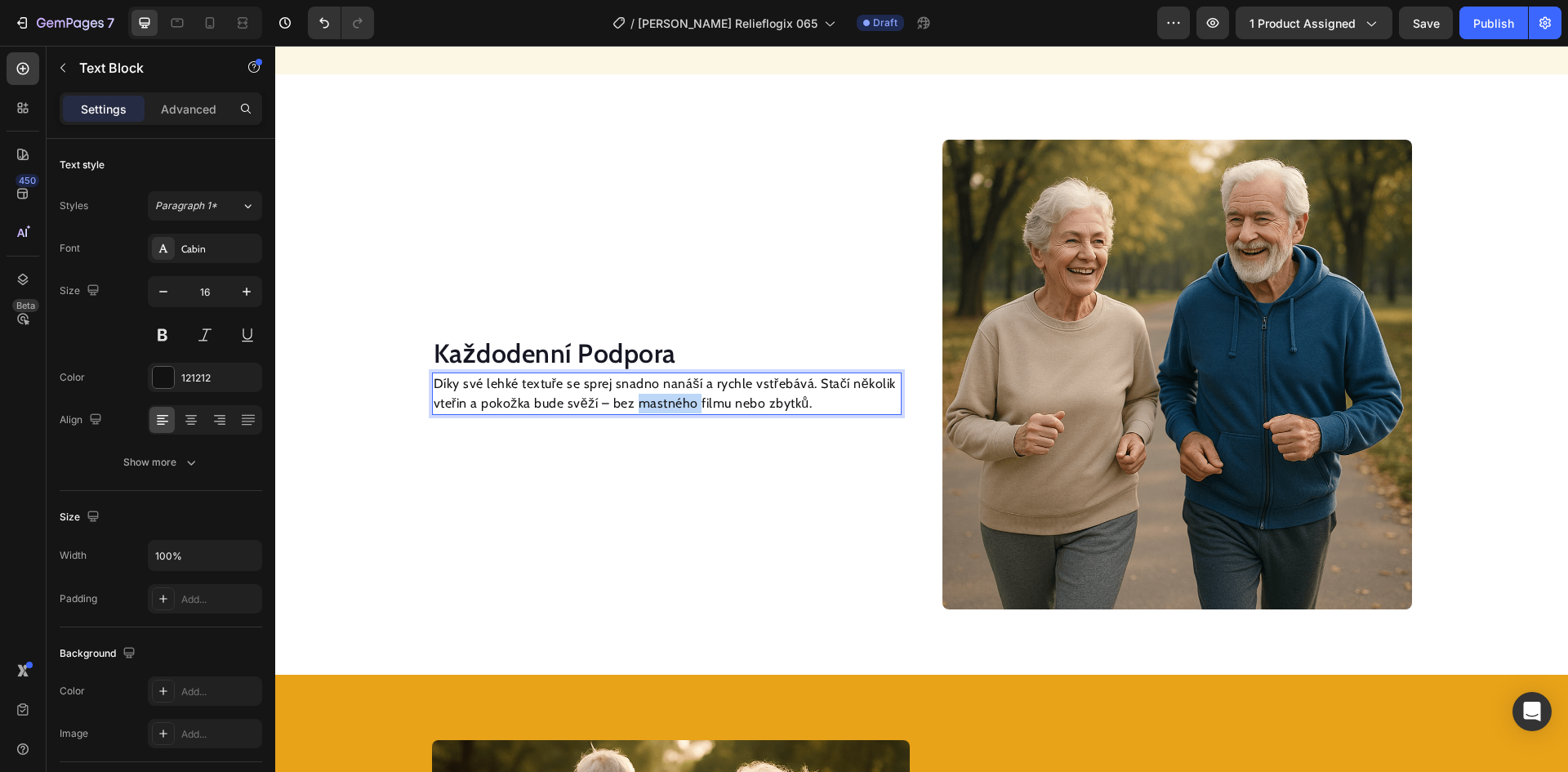
click at [671, 406] on p "Díky své lehké textuře se sprej snadno nanáší a rychle vstřebává. Stačí několik…" at bounding box center [667, 393] width 467 height 39
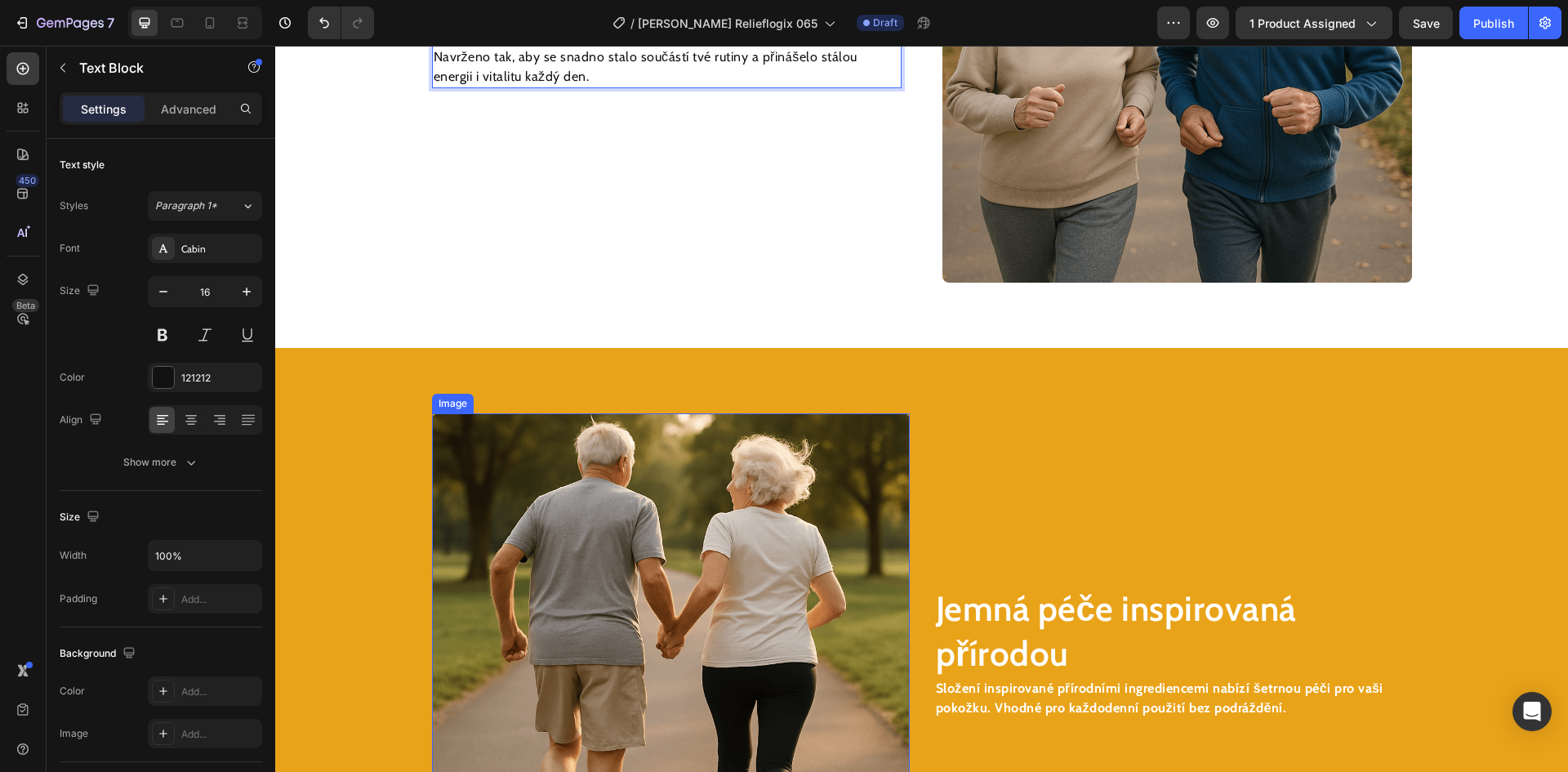
scroll to position [2124, 0]
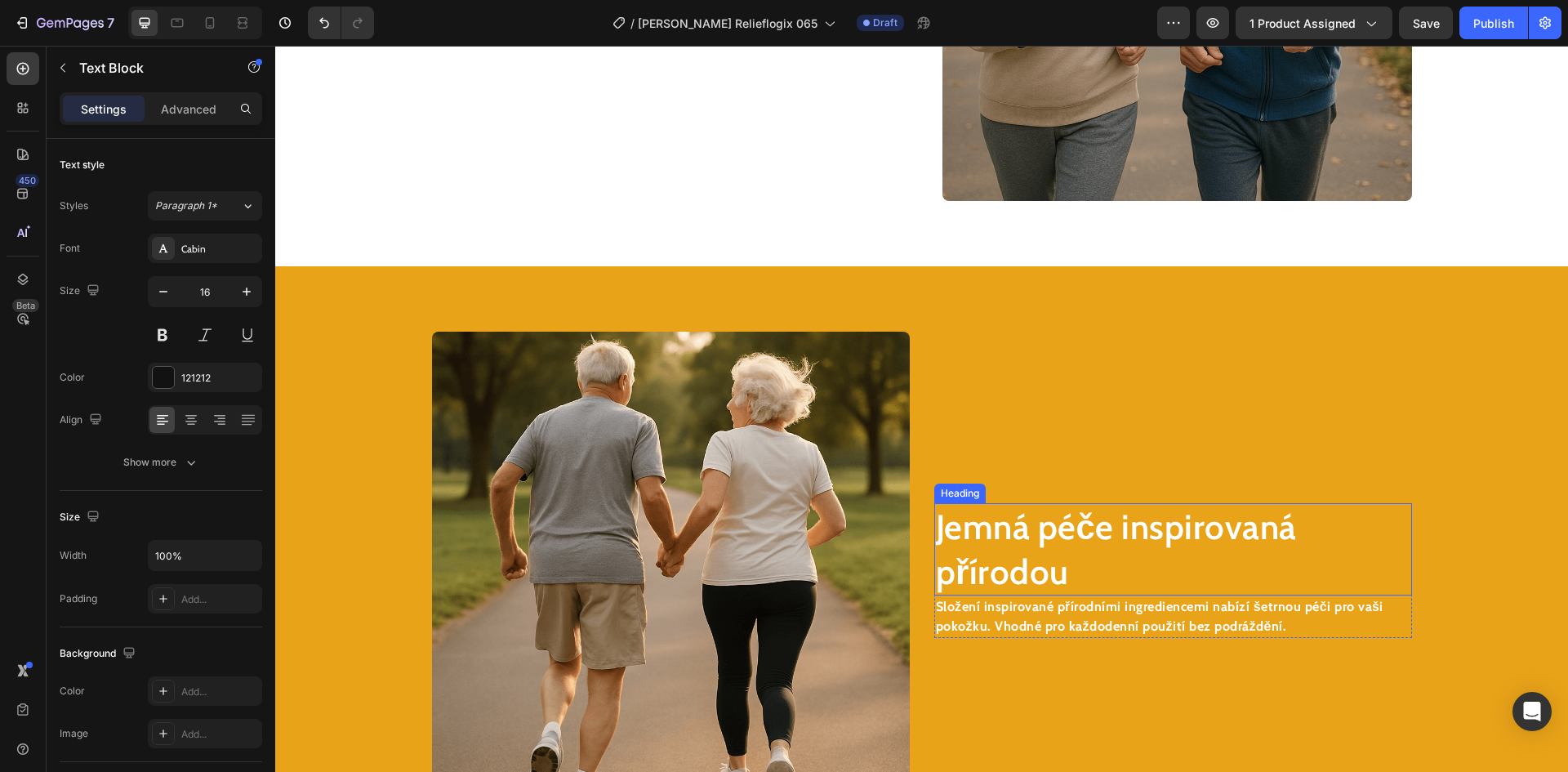
click at [1018, 529] on h2 "Jemná péče inspirovaná přírodou" at bounding box center [1173, 549] width 478 height 92
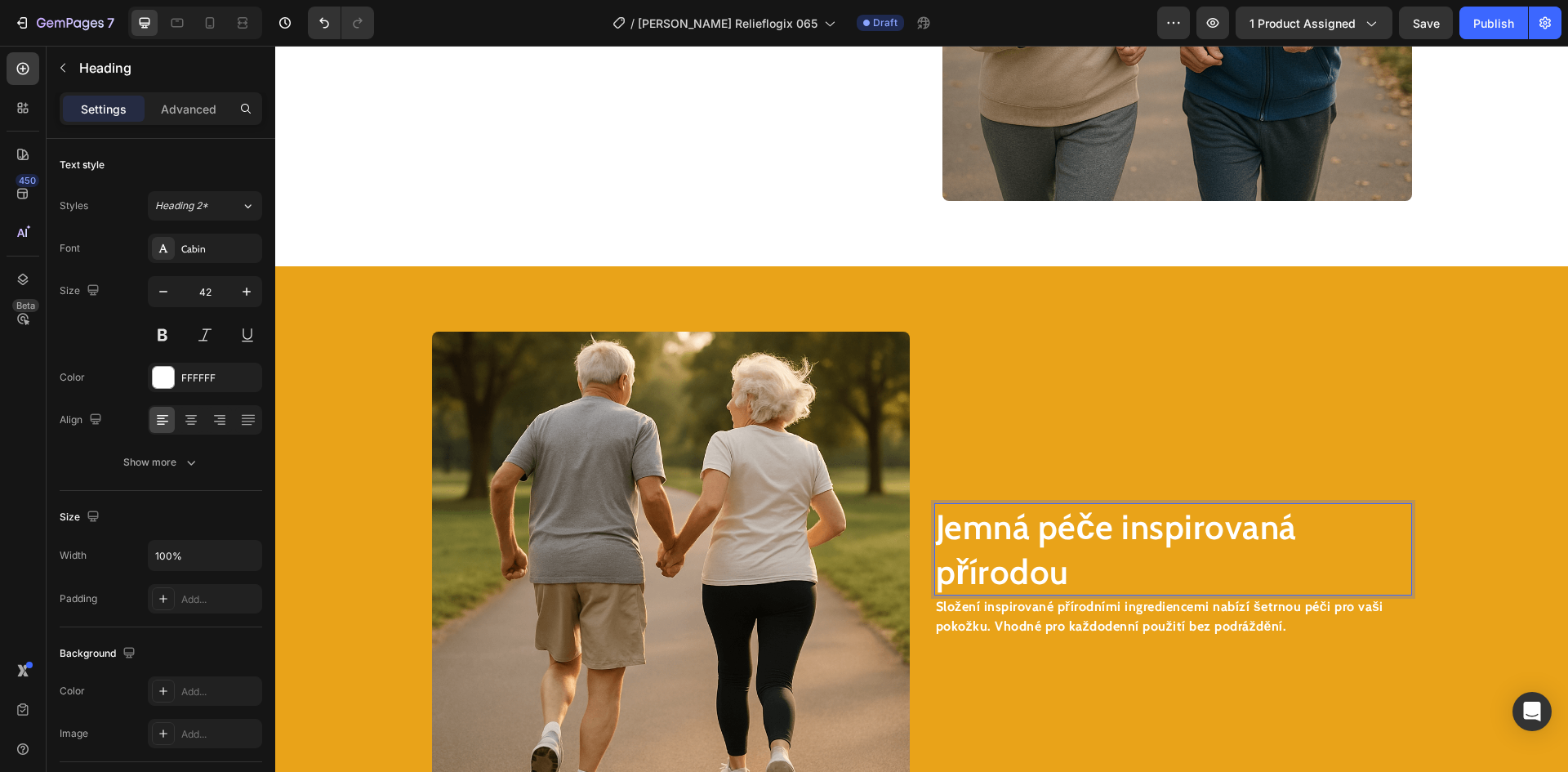
click at [1018, 529] on h2 "Jemná péče inspirovaná přírodou" at bounding box center [1173, 549] width 478 height 92
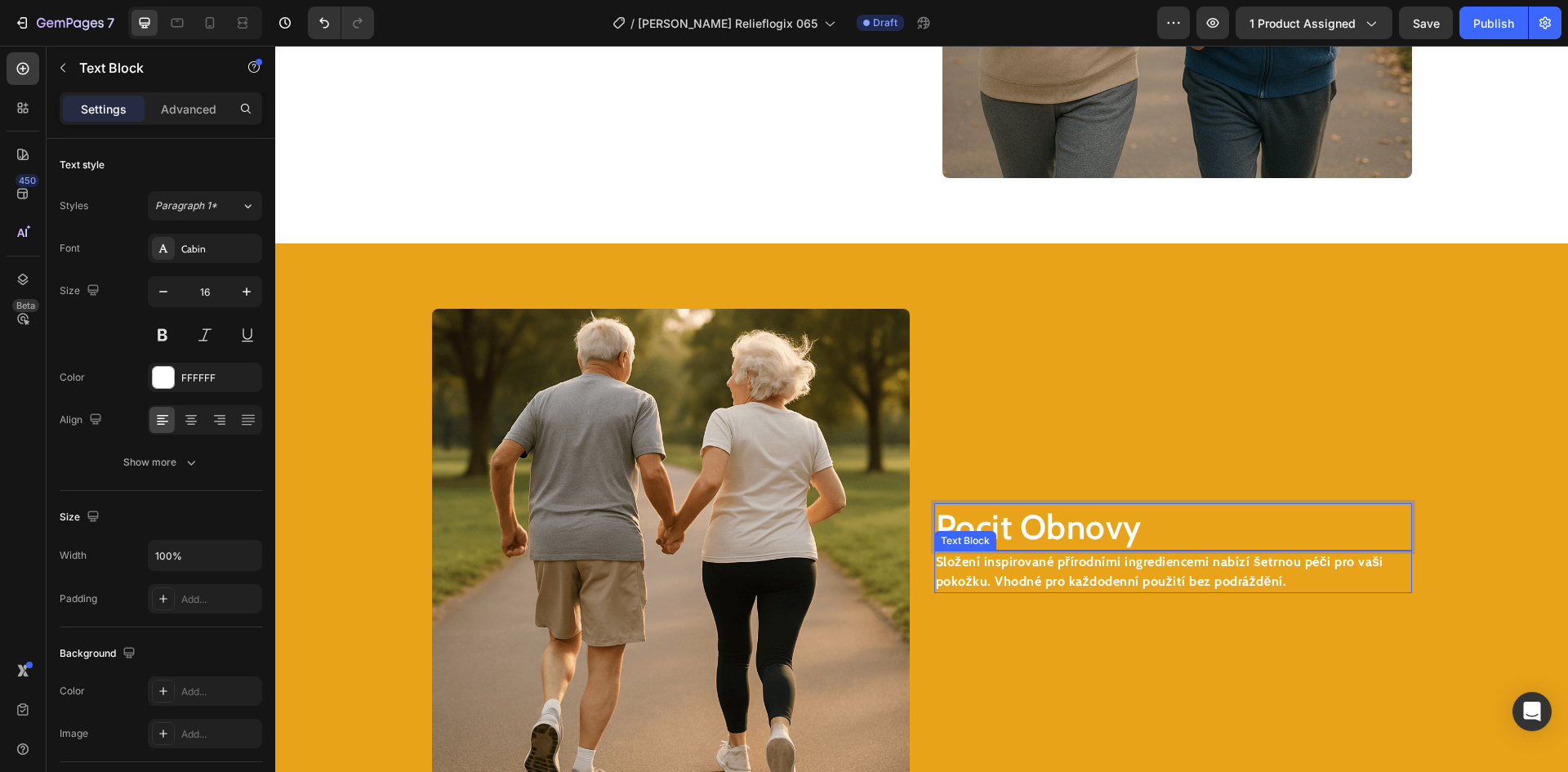
click at [1089, 582] on strong "Složení inspirované přírodními ingrediencemi nabízí šetrnou péči pro vaši pokož…" at bounding box center [1160, 572] width 448 height 35
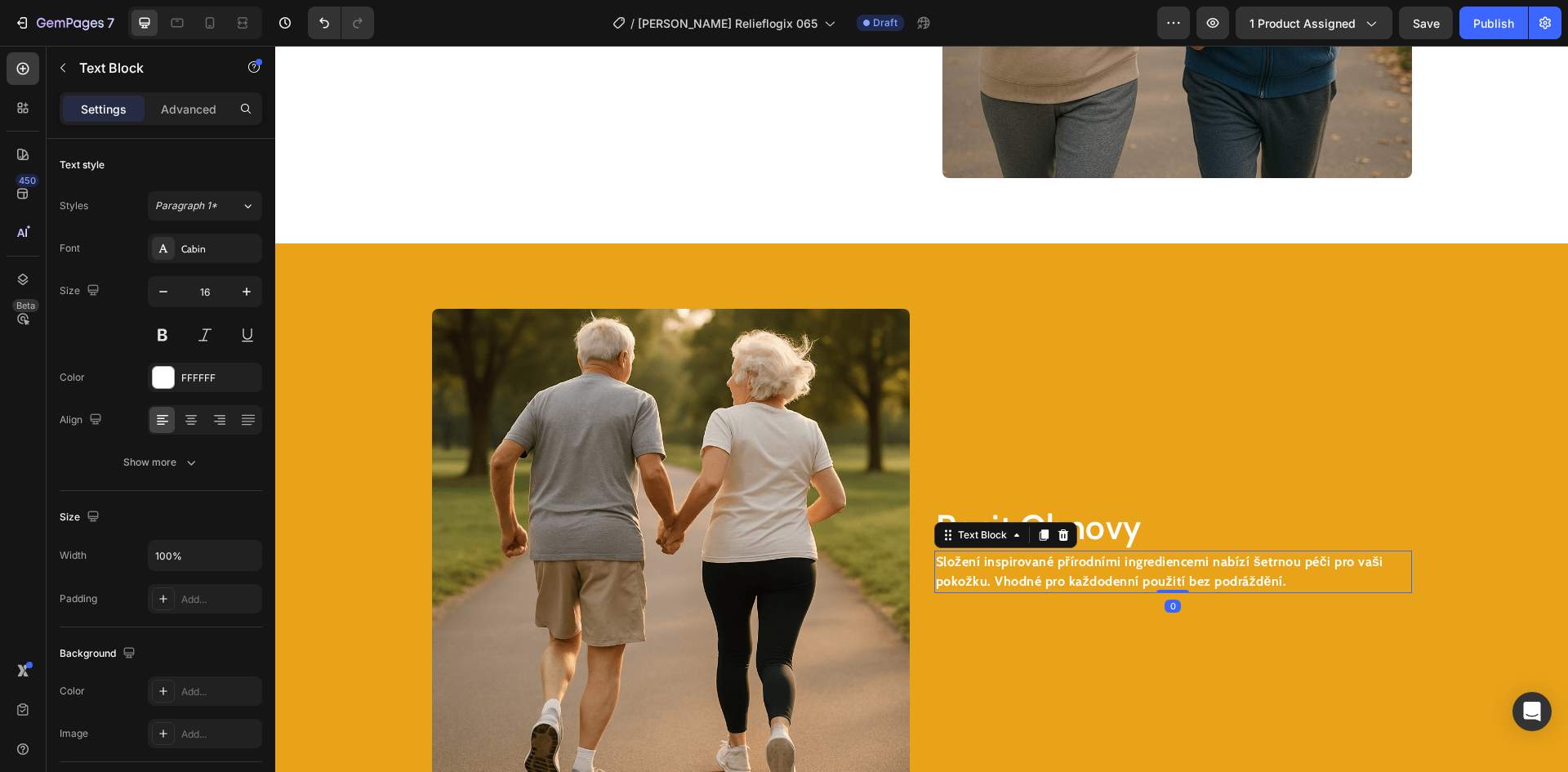
click at [1089, 582] on strong "Složení inspirované přírodními ingrediencemi nabízí šetrnou péči pro vaši pokož…" at bounding box center [1160, 572] width 448 height 35
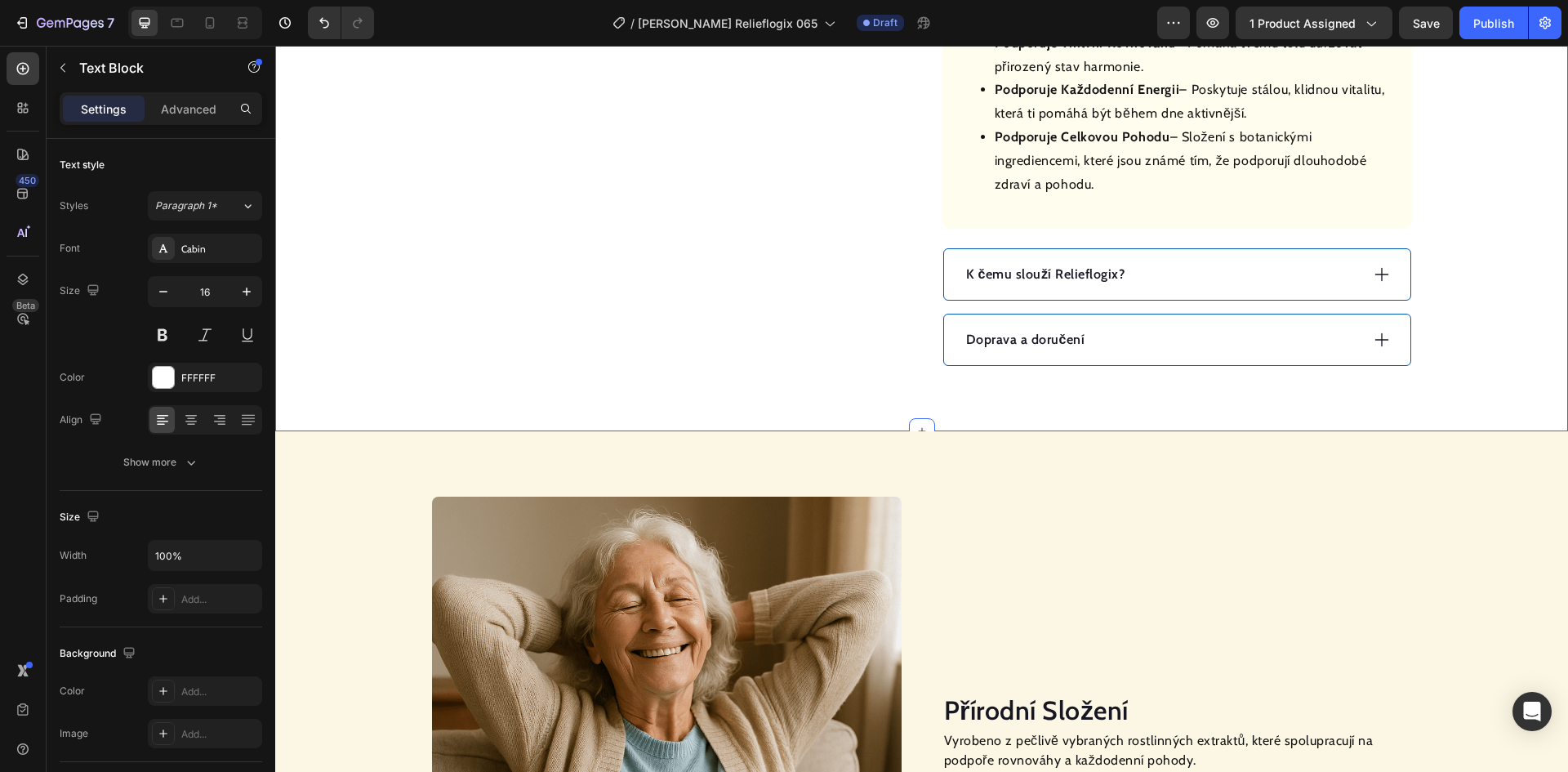
scroll to position [1004, 0]
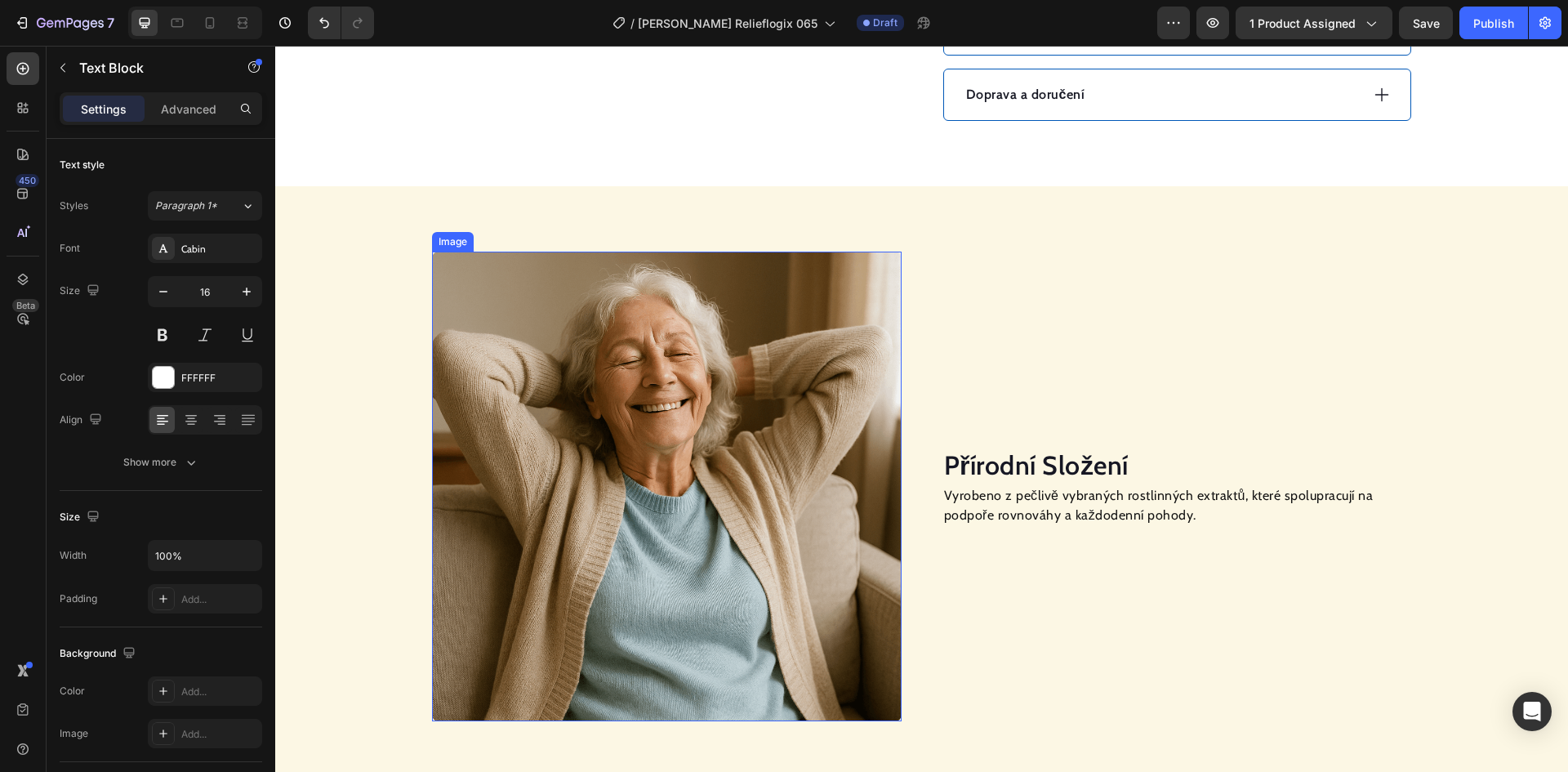
click at [633, 352] on img at bounding box center [667, 487] width 470 height 470
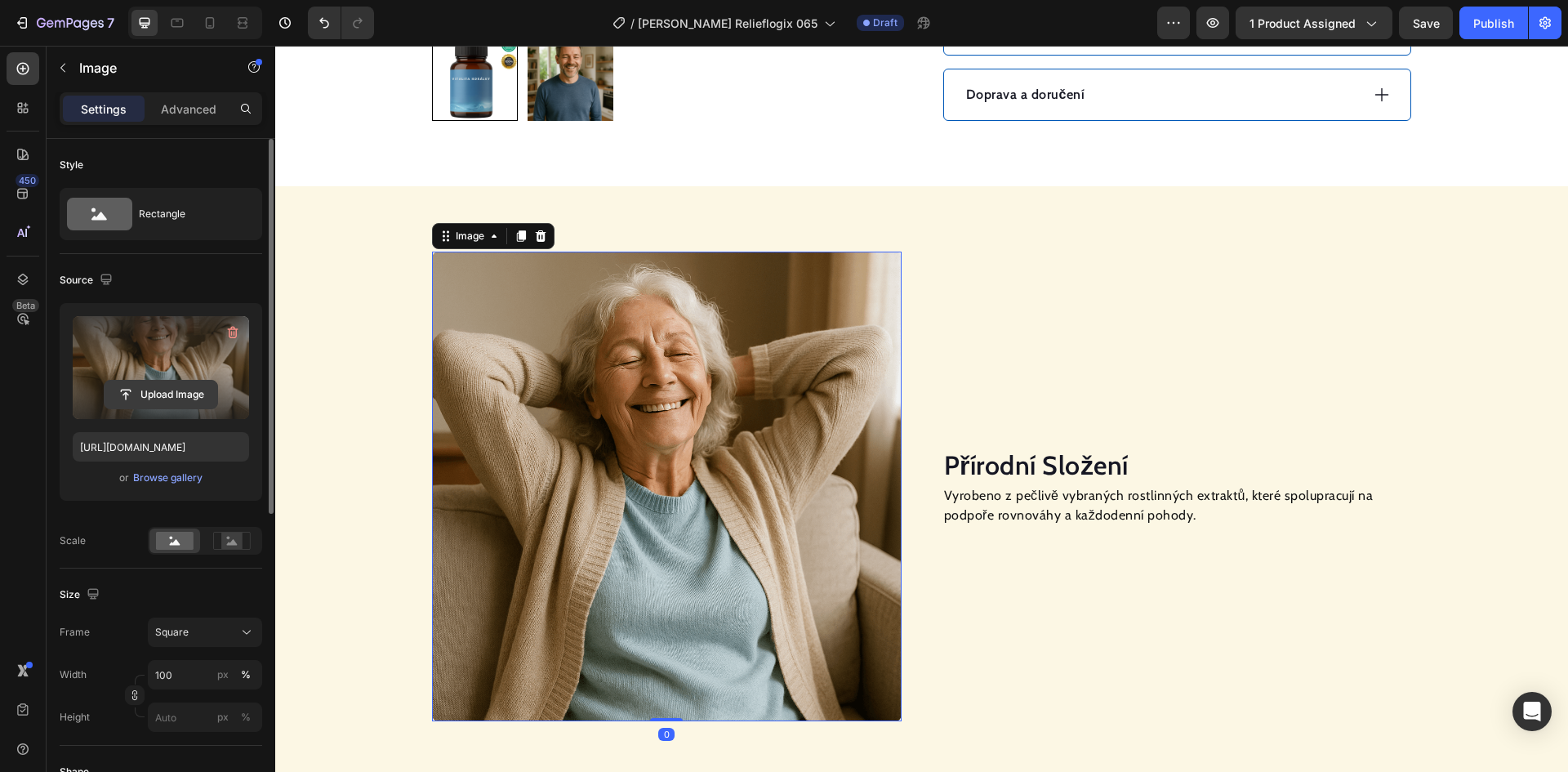
click at [165, 386] on input "file" at bounding box center [161, 395] width 113 height 28
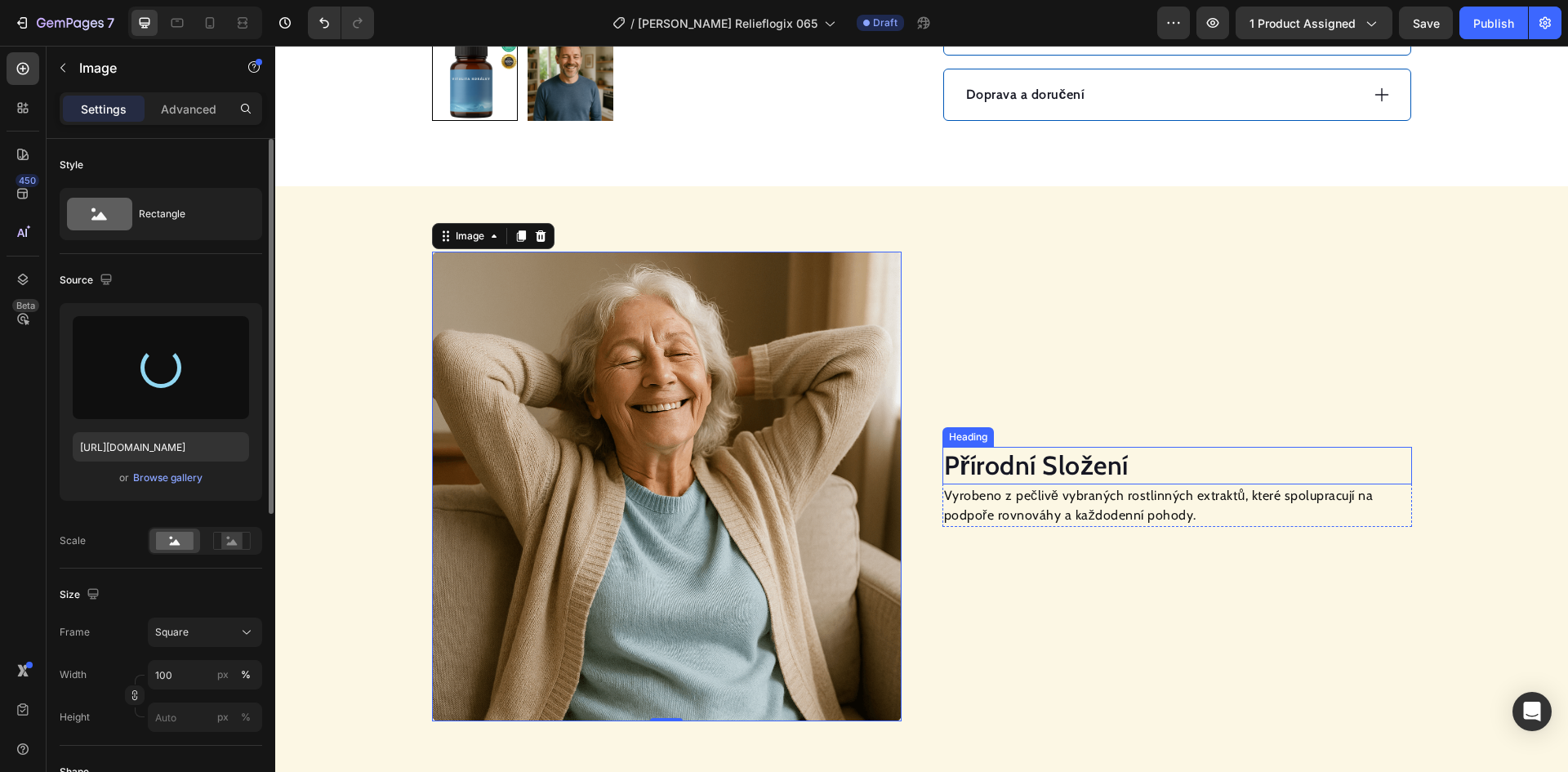
type input "[URL][DOMAIN_NAME]"
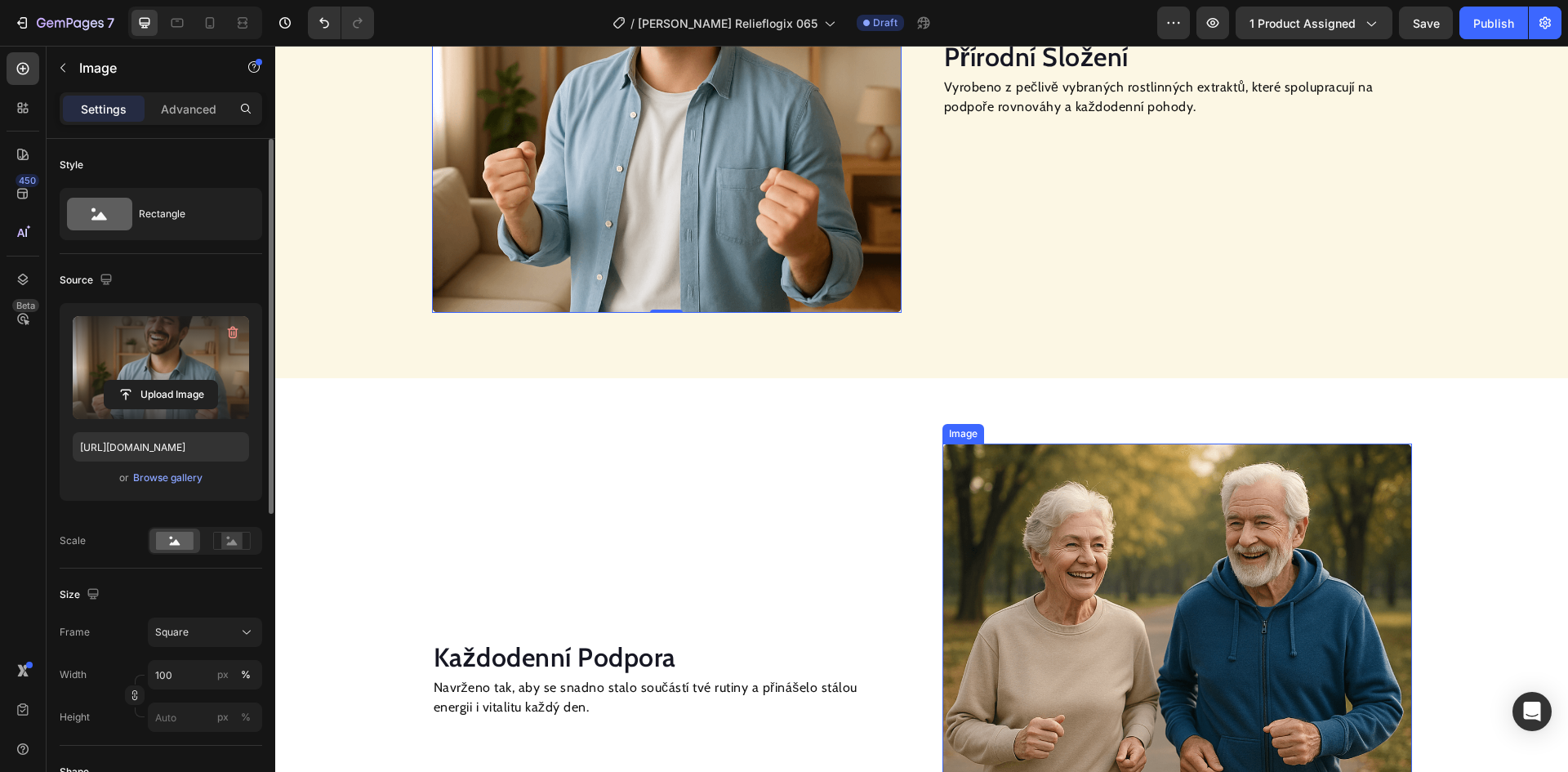
scroll to position [1738, 0]
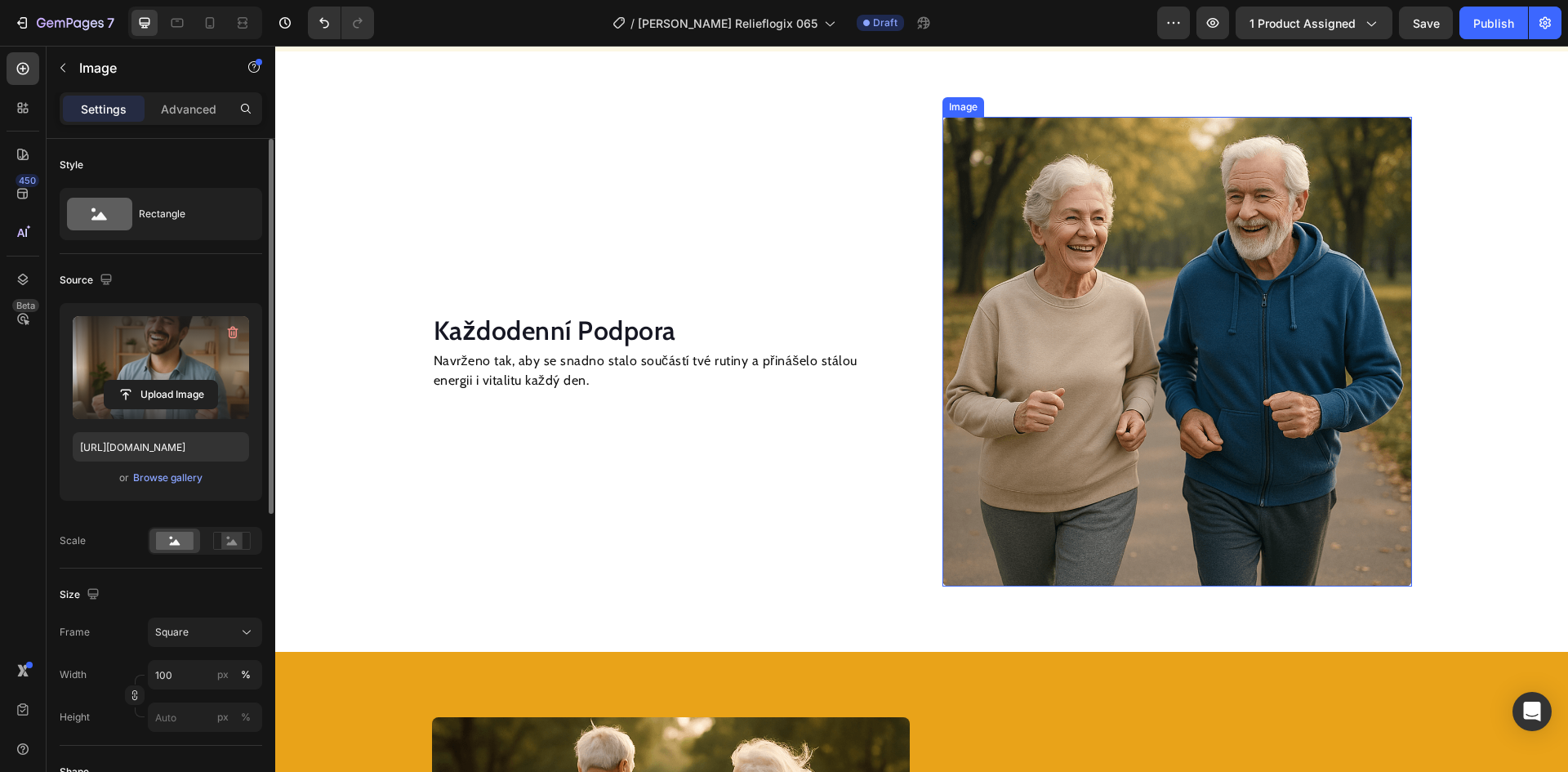
click at [1125, 351] on img at bounding box center [1178, 352] width 470 height 470
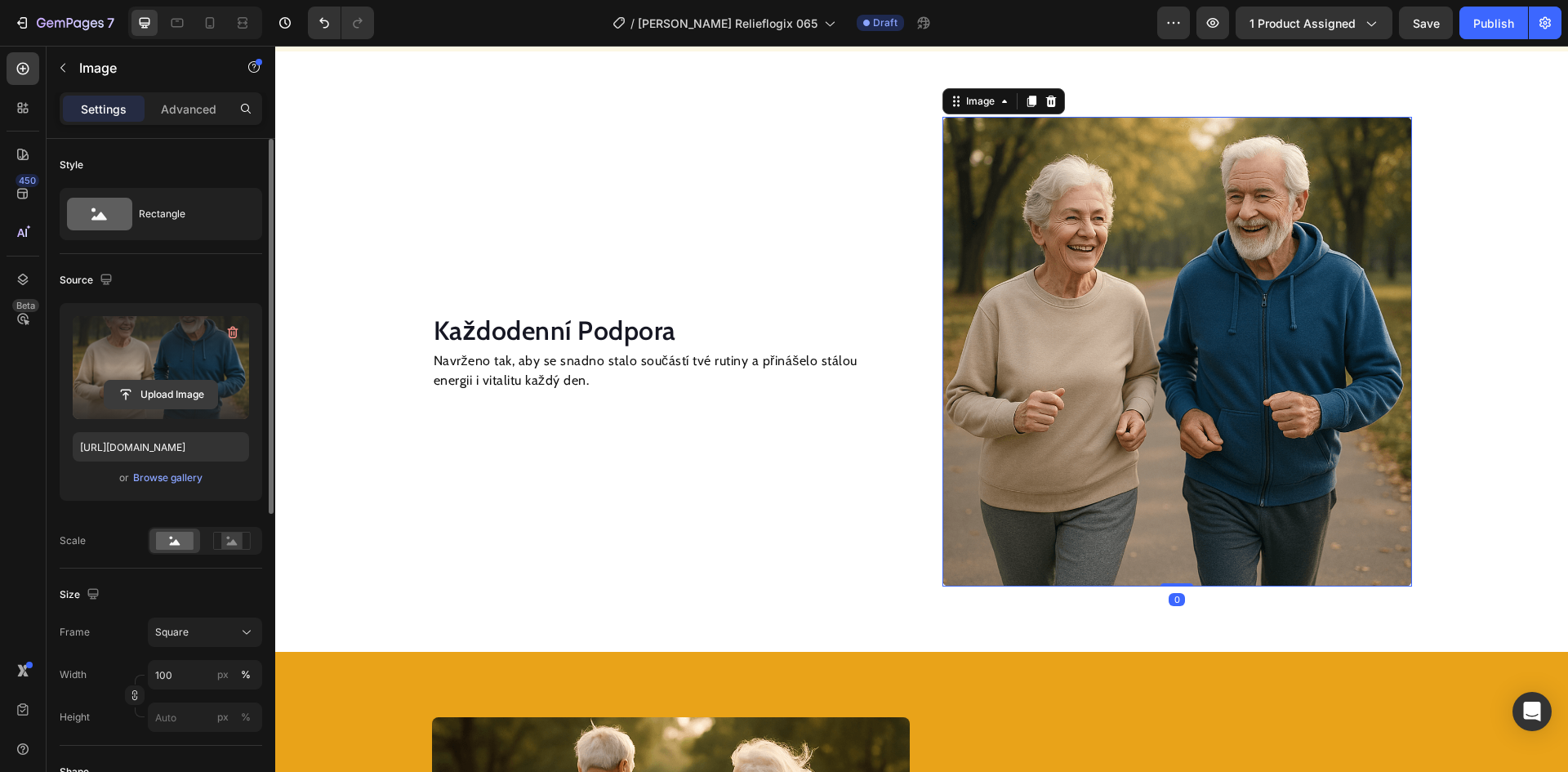
click at [176, 400] on input "file" at bounding box center [161, 395] width 113 height 28
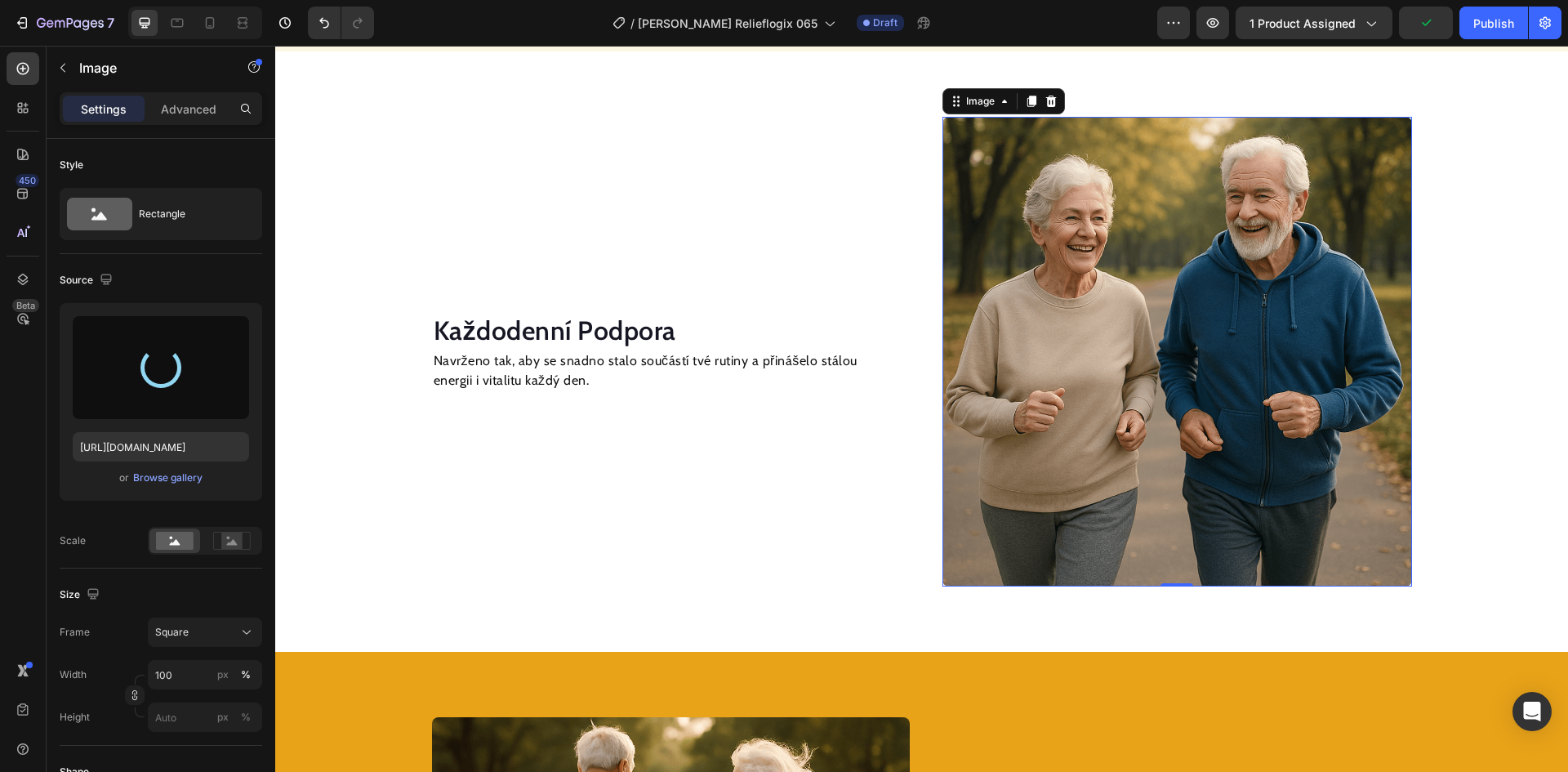
type input "[URL][DOMAIN_NAME]"
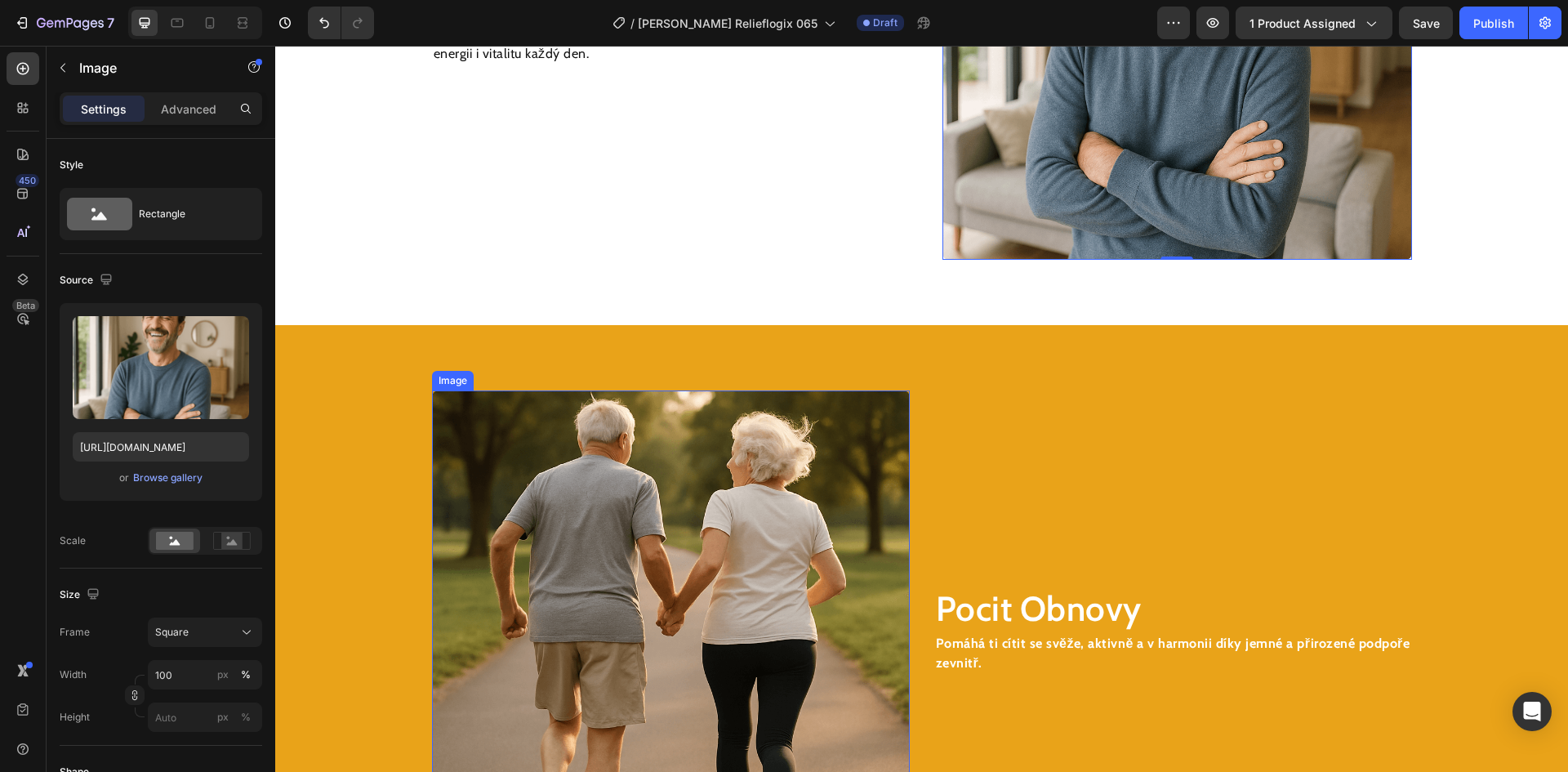
scroll to position [2147, 0]
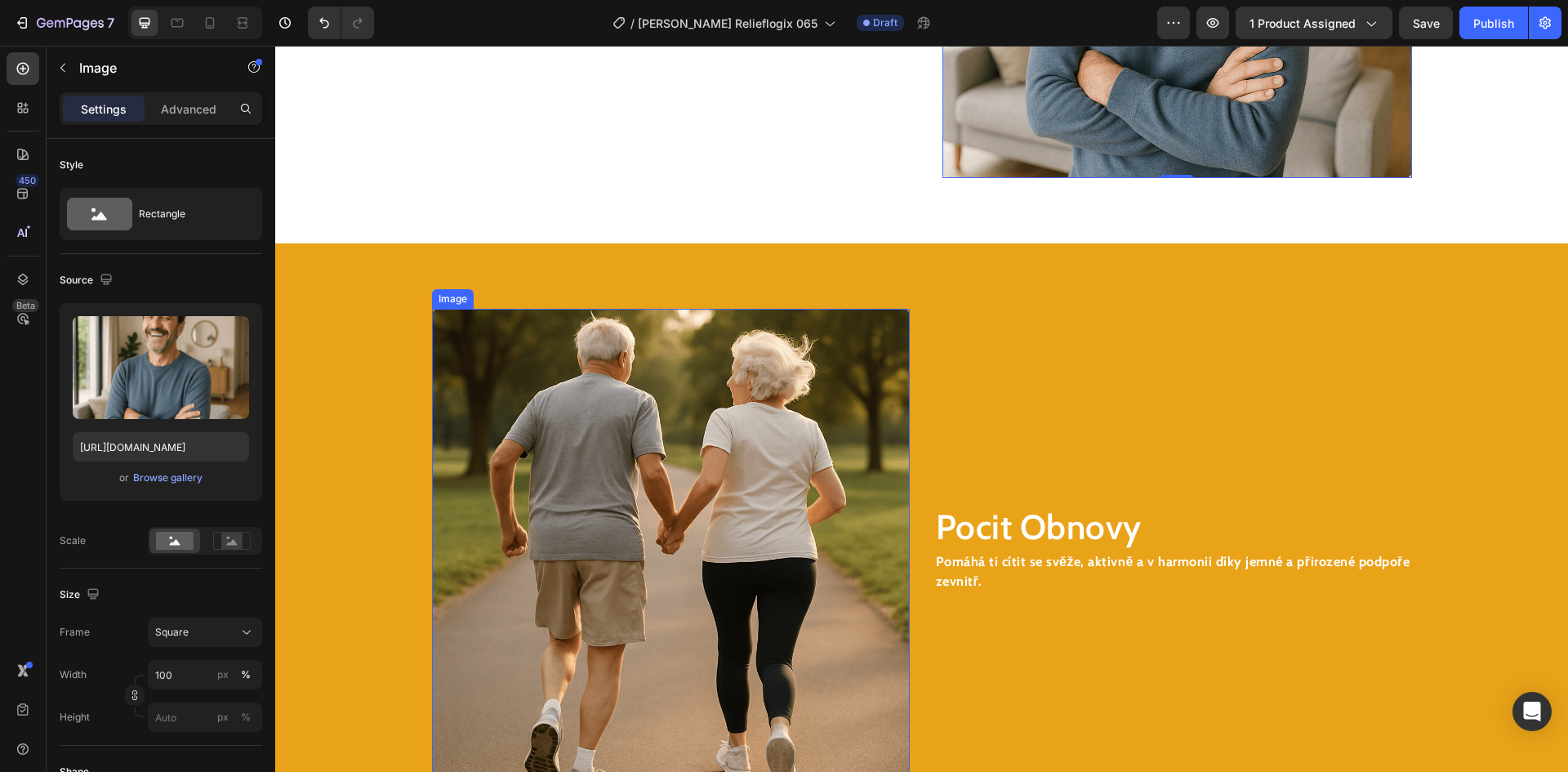
click at [756, 559] on img at bounding box center [670, 547] width 478 height 478
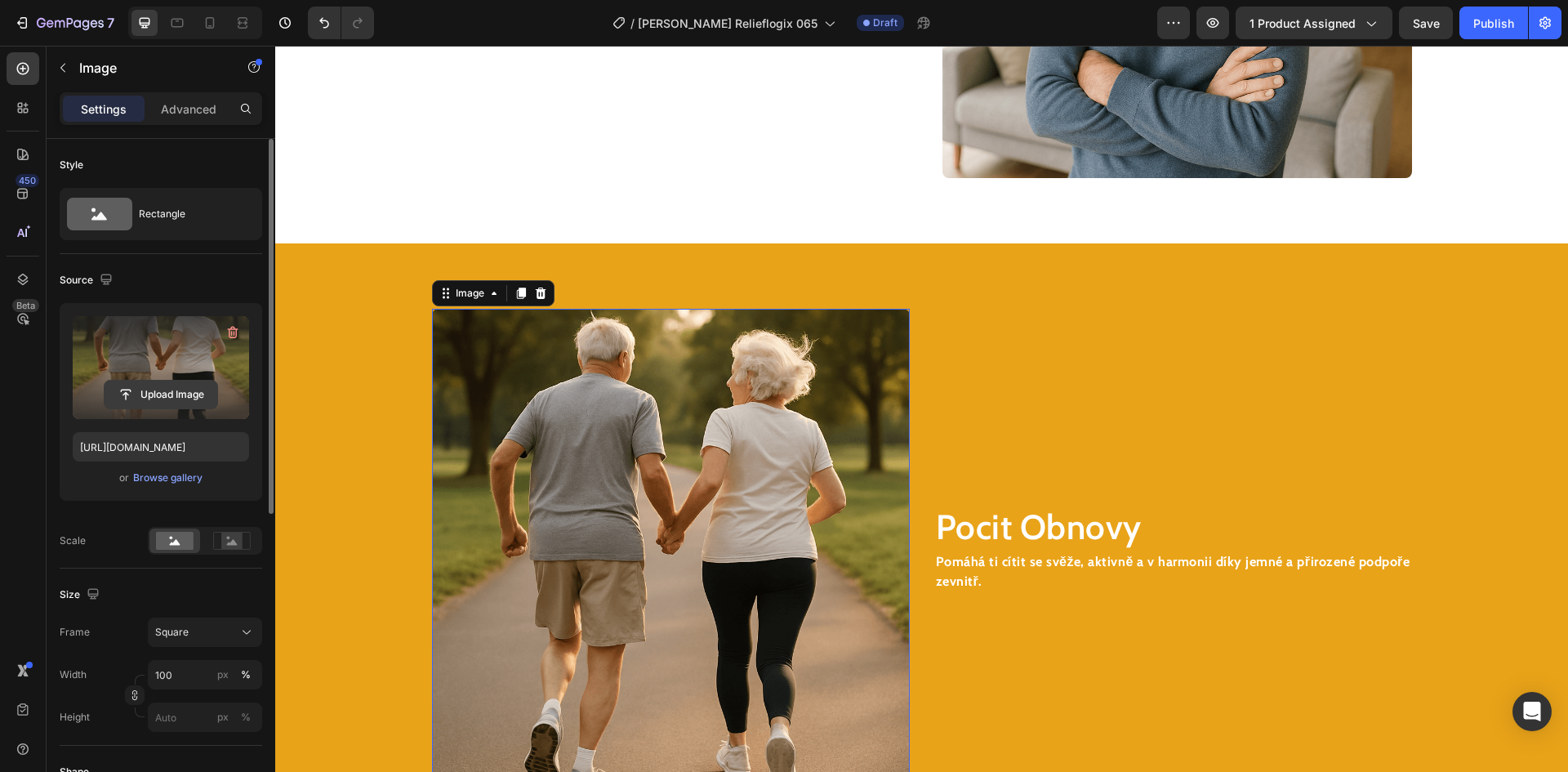
click at [158, 396] on input "file" at bounding box center [161, 395] width 113 height 28
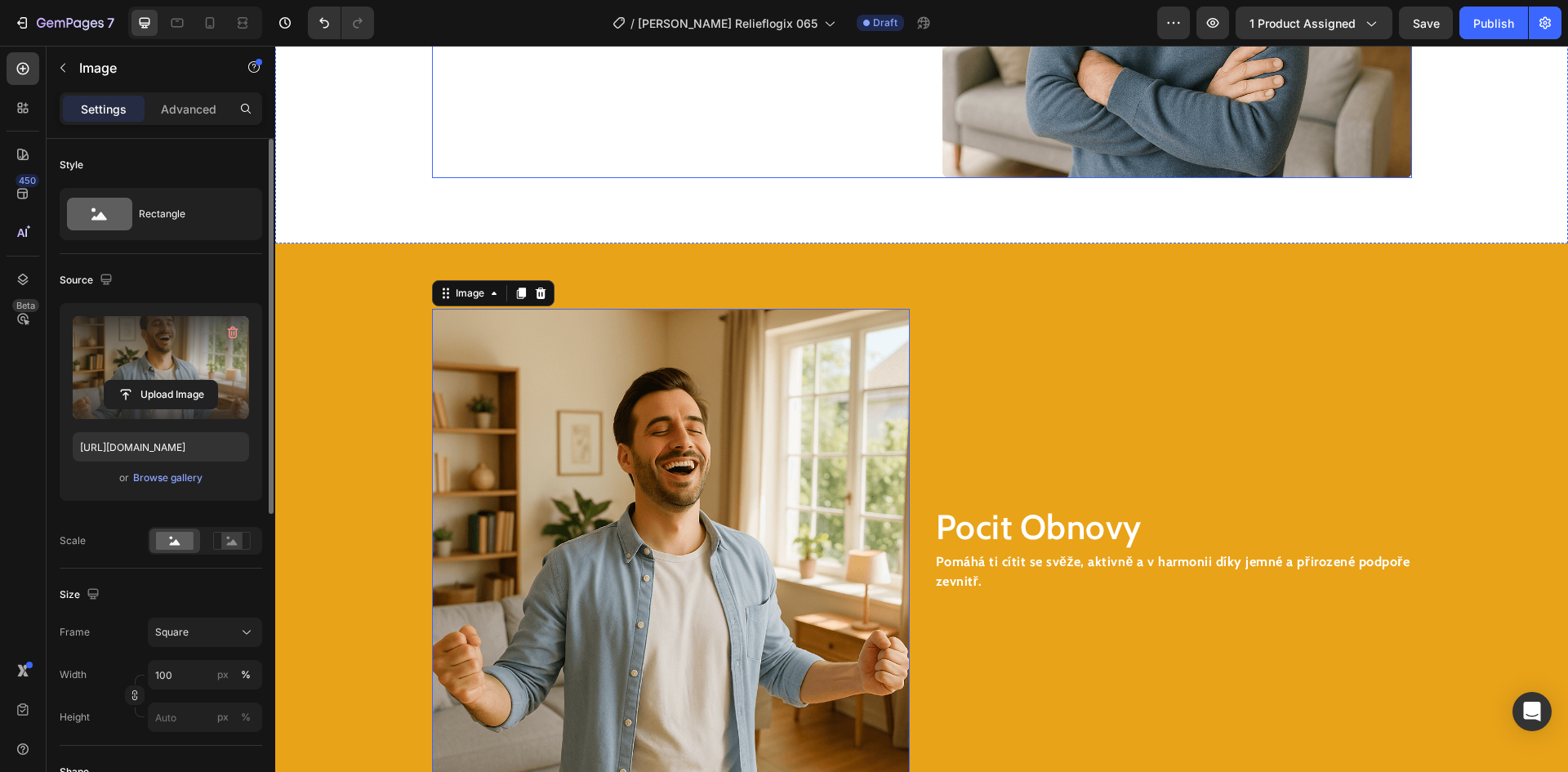
scroll to position [1820, 0]
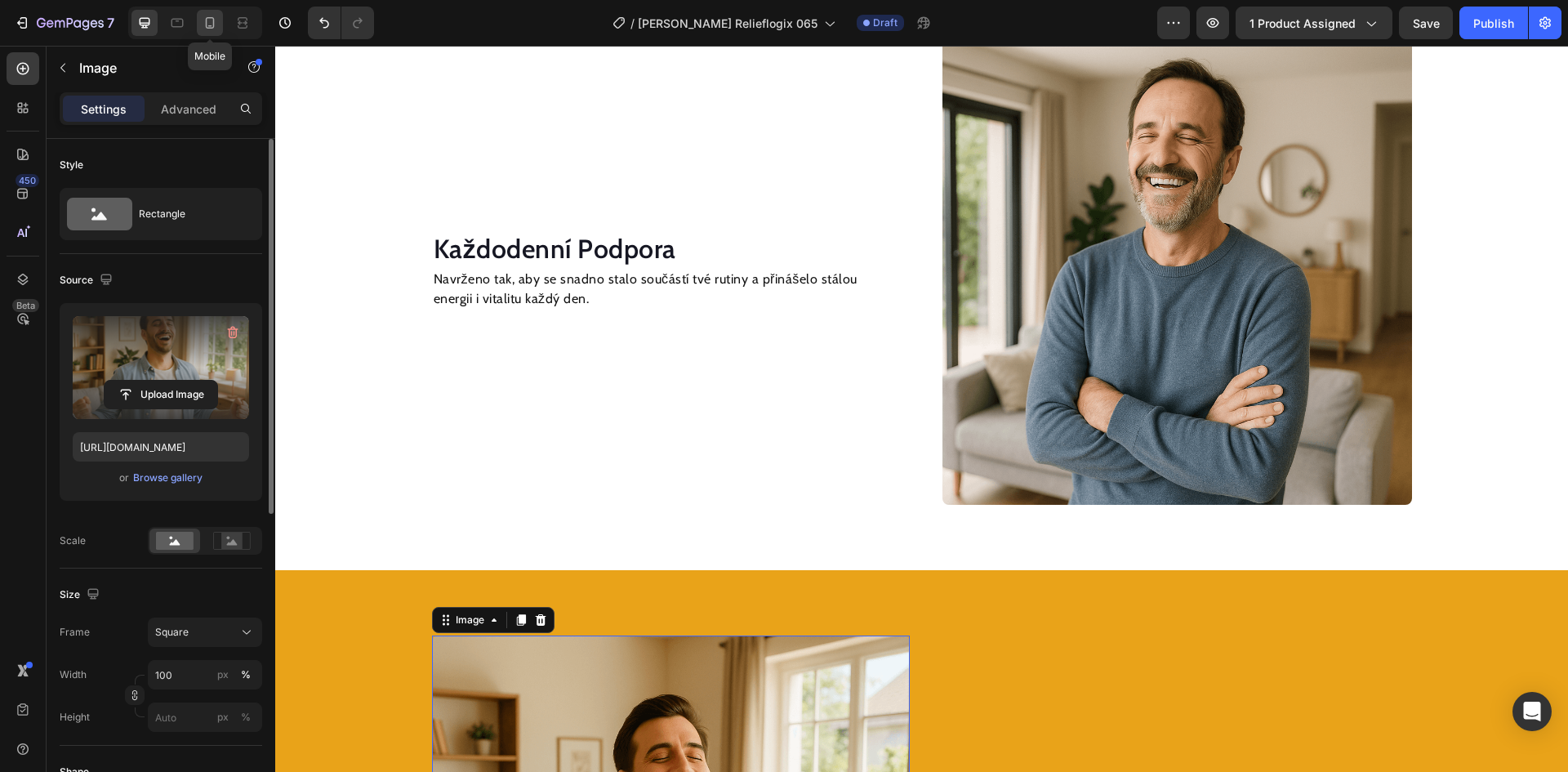
click at [208, 17] on icon at bounding box center [210, 23] width 9 height 11
type input "[URL][DOMAIN_NAME]"
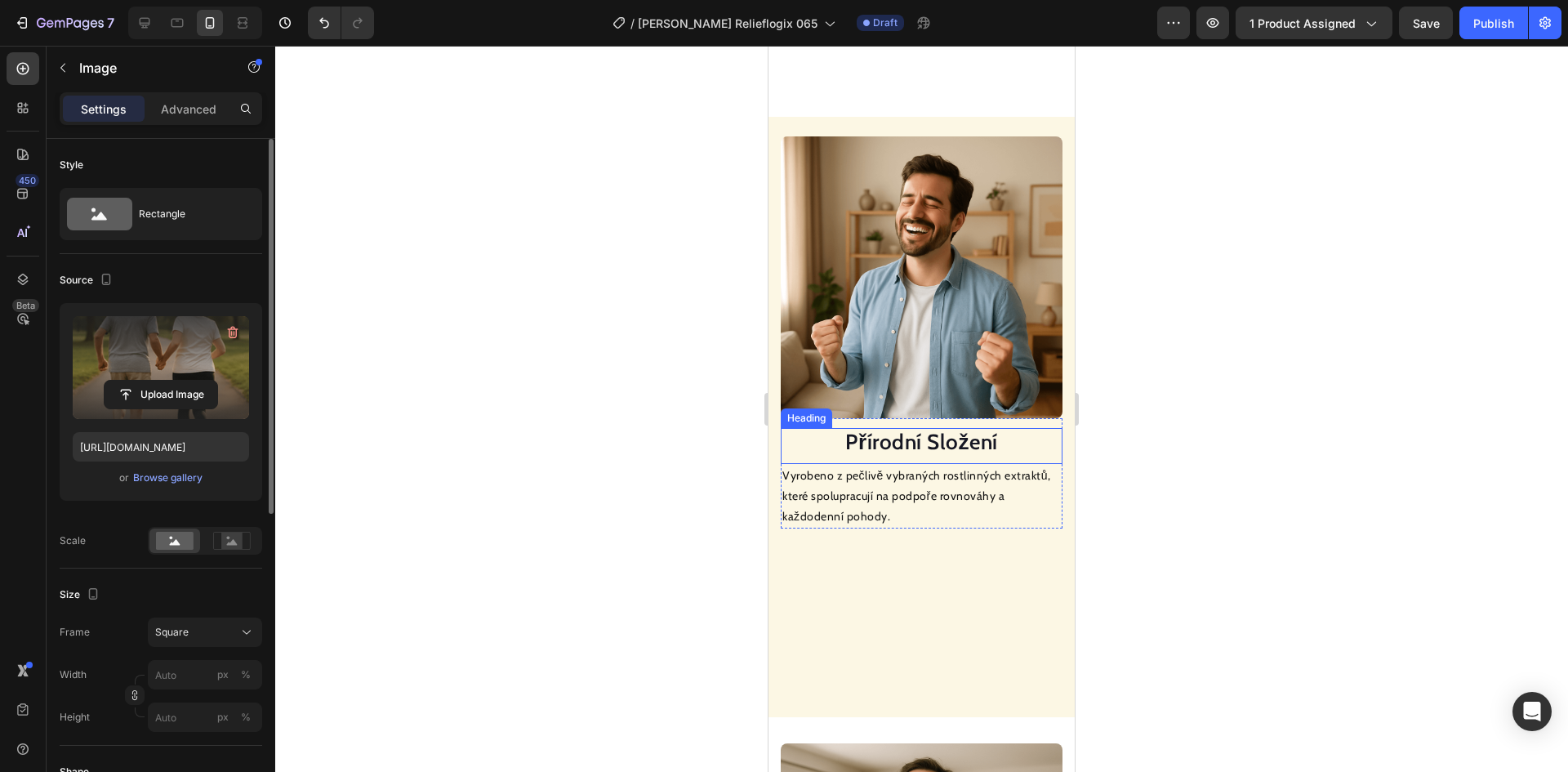
scroll to position [909, 0]
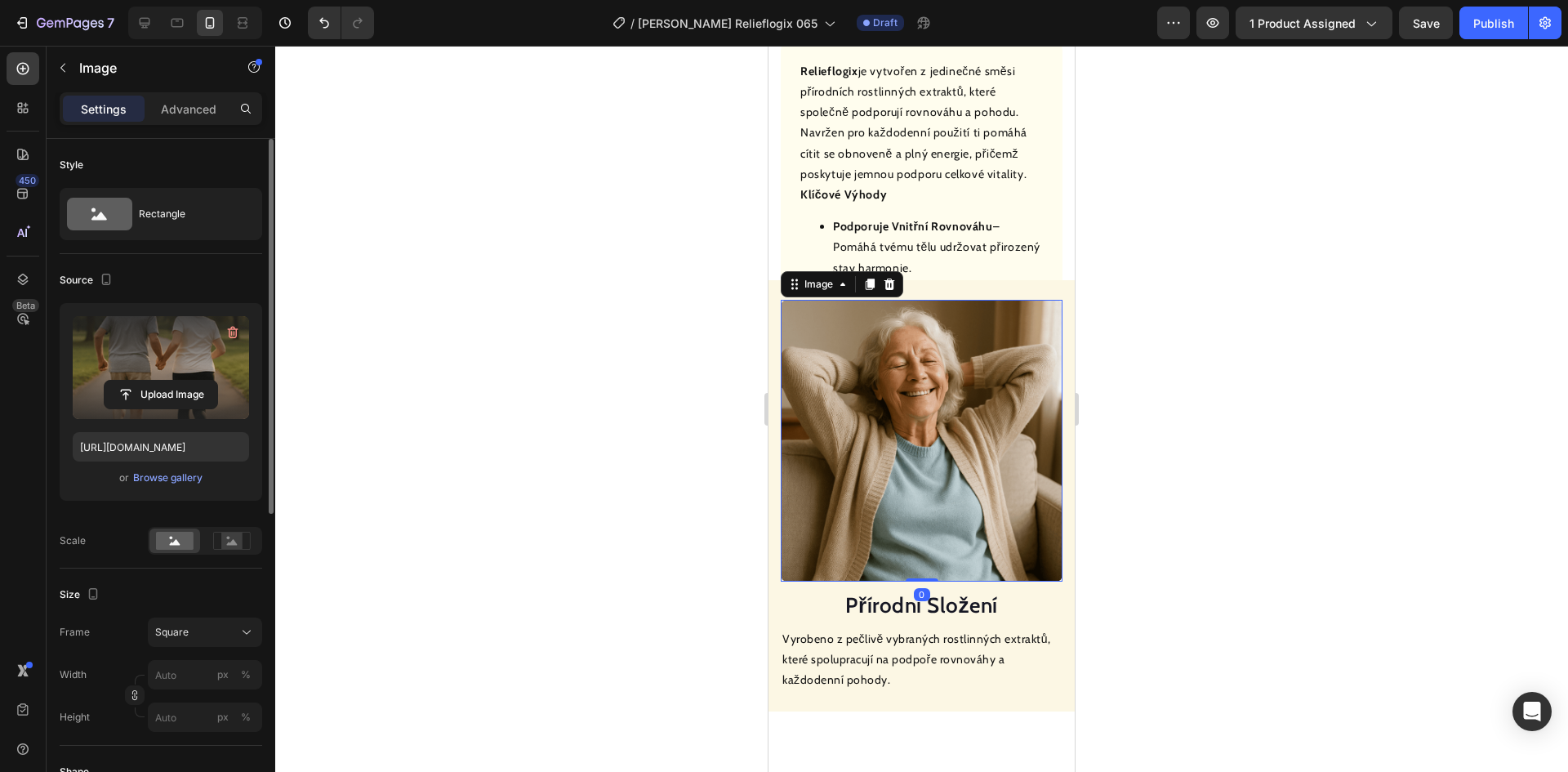
drag, startPoint x: 911, startPoint y: 367, endPoint x: 800, endPoint y: 371, distance: 111.1
click at [911, 368] on img at bounding box center [921, 441] width 282 height 282
click at [180, 389] on input "file" at bounding box center [161, 395] width 113 height 28
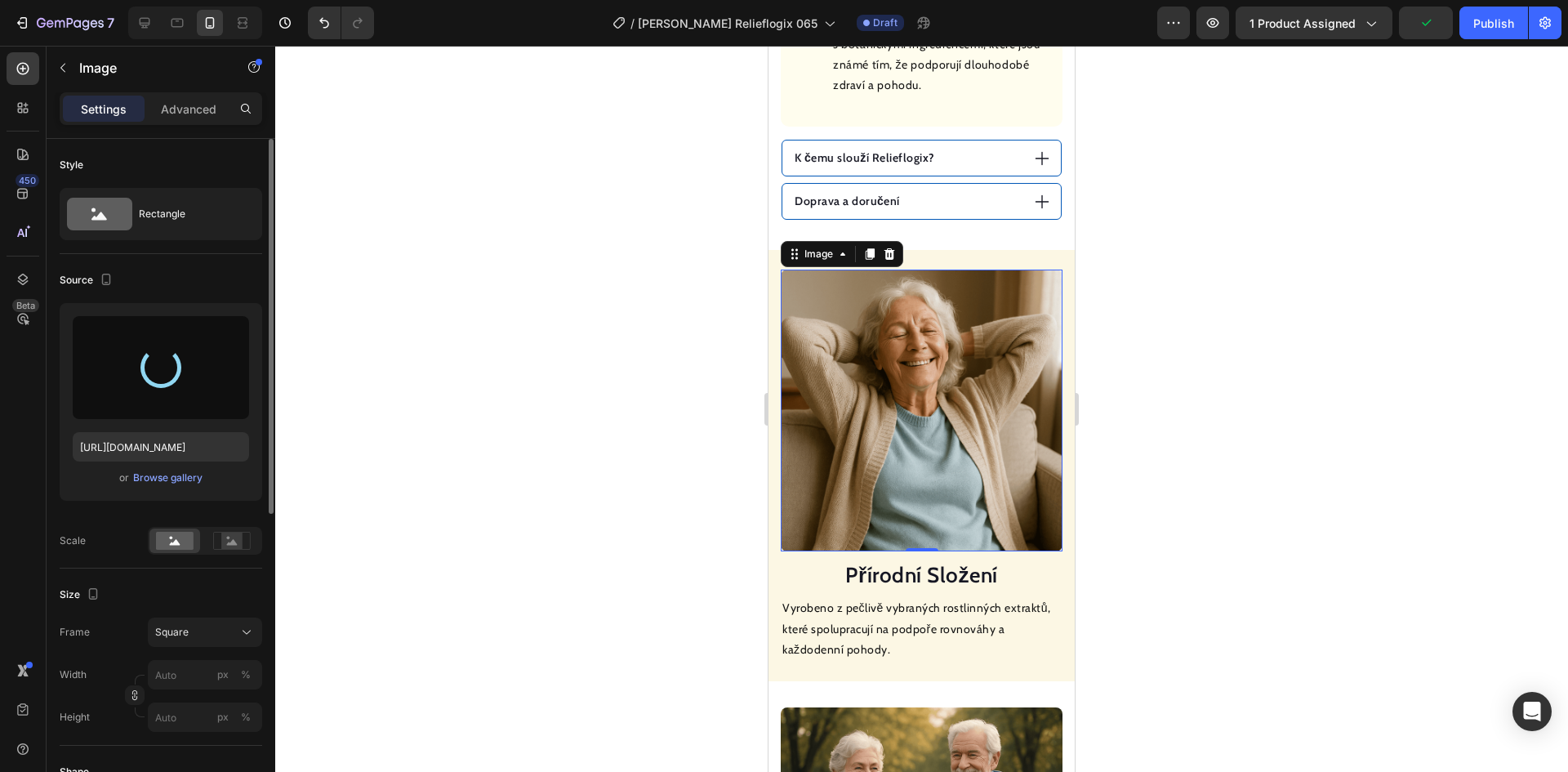
type input "[URL][DOMAIN_NAME]"
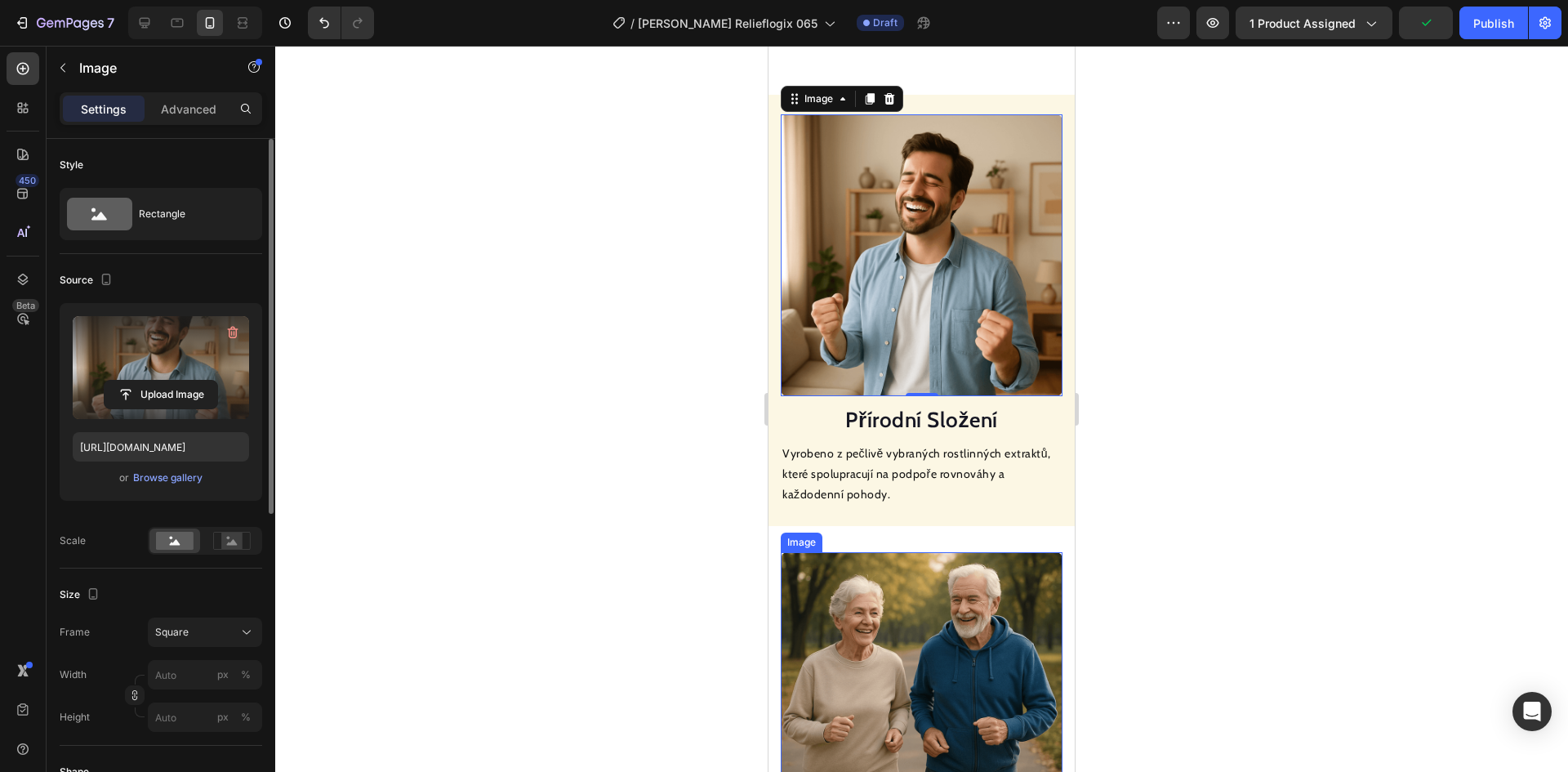
scroll to position [1808, 0]
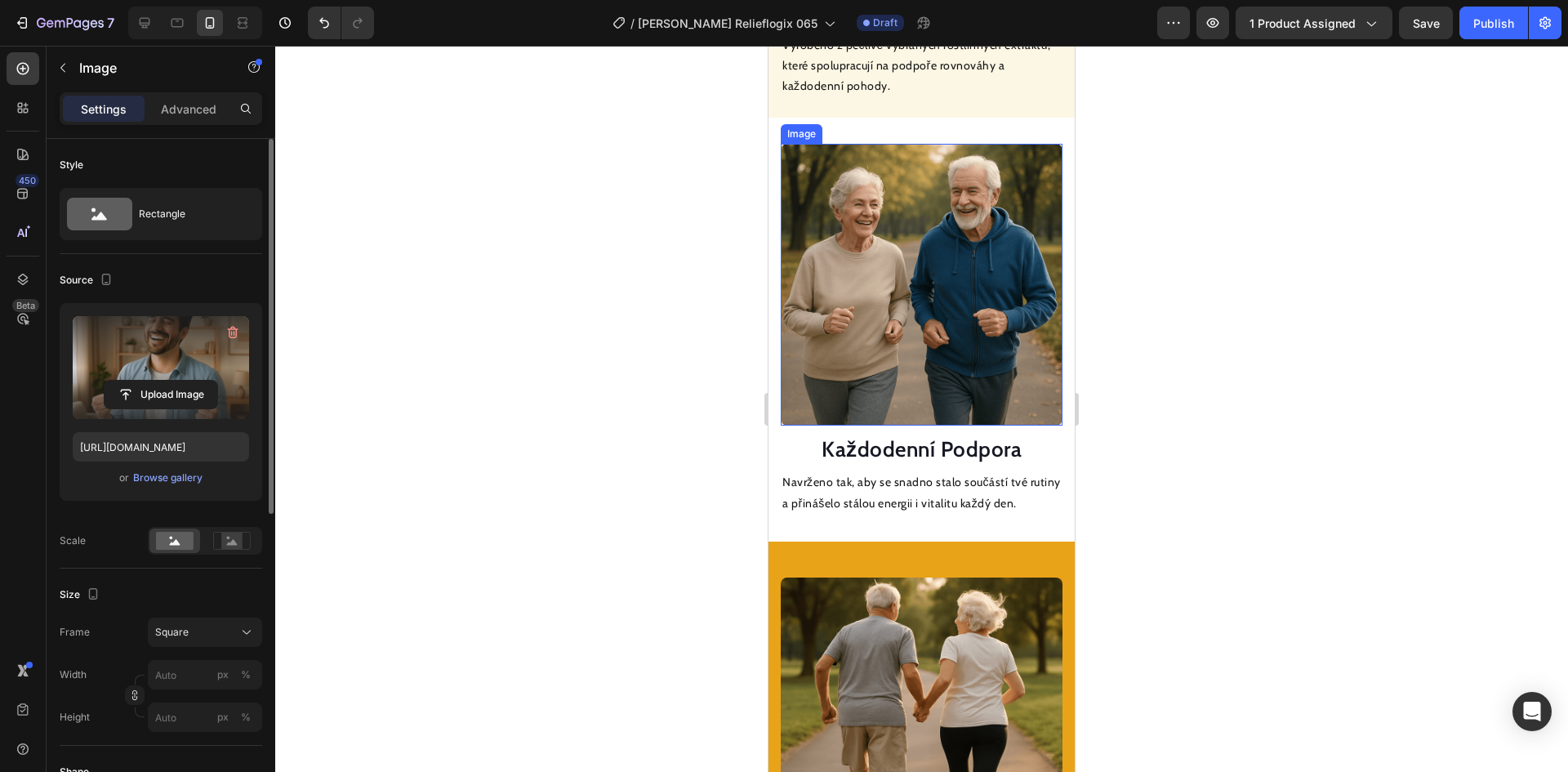
click at [906, 284] on img at bounding box center [921, 285] width 282 height 282
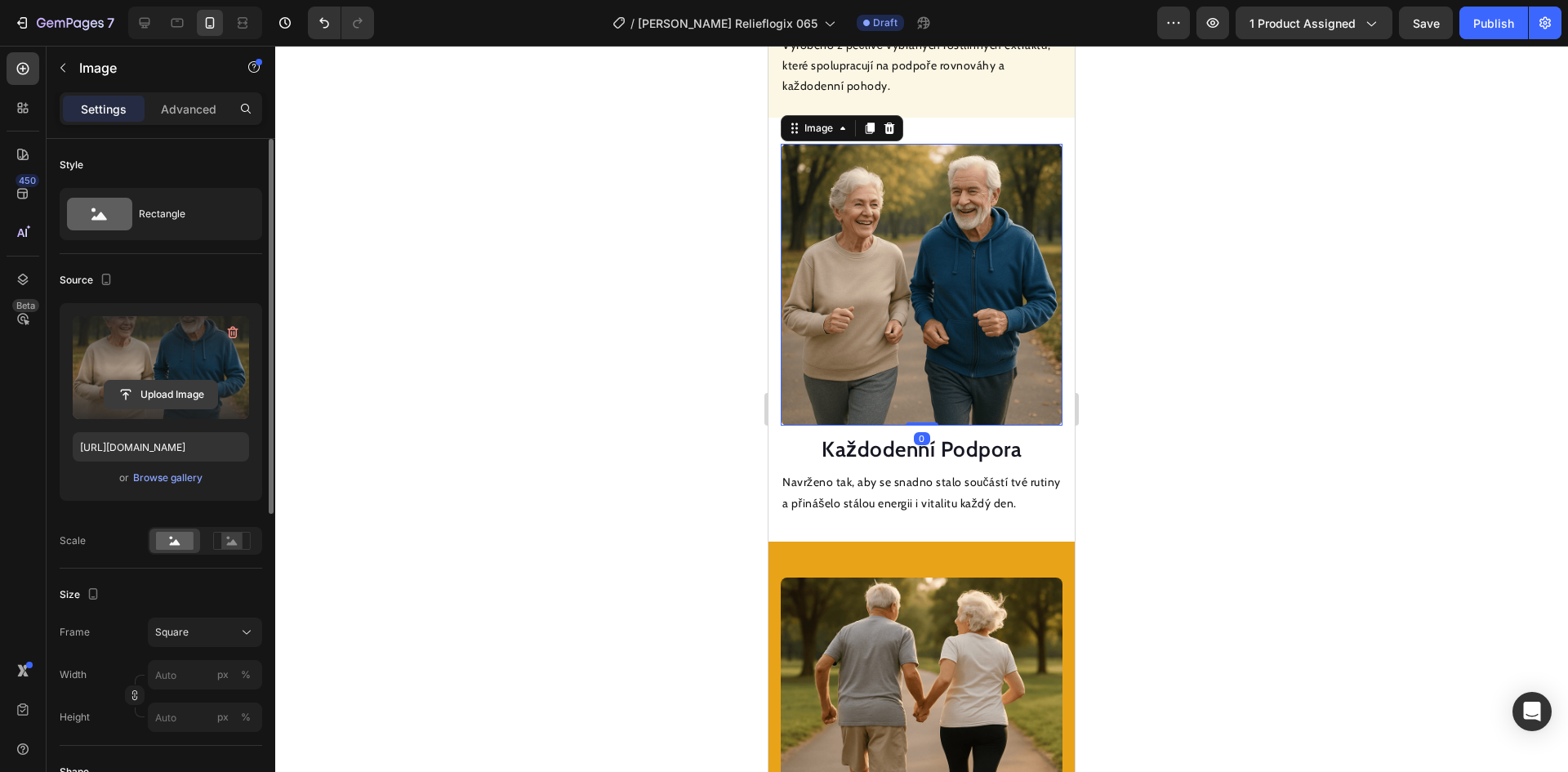
click at [174, 396] on input "file" at bounding box center [161, 395] width 113 height 28
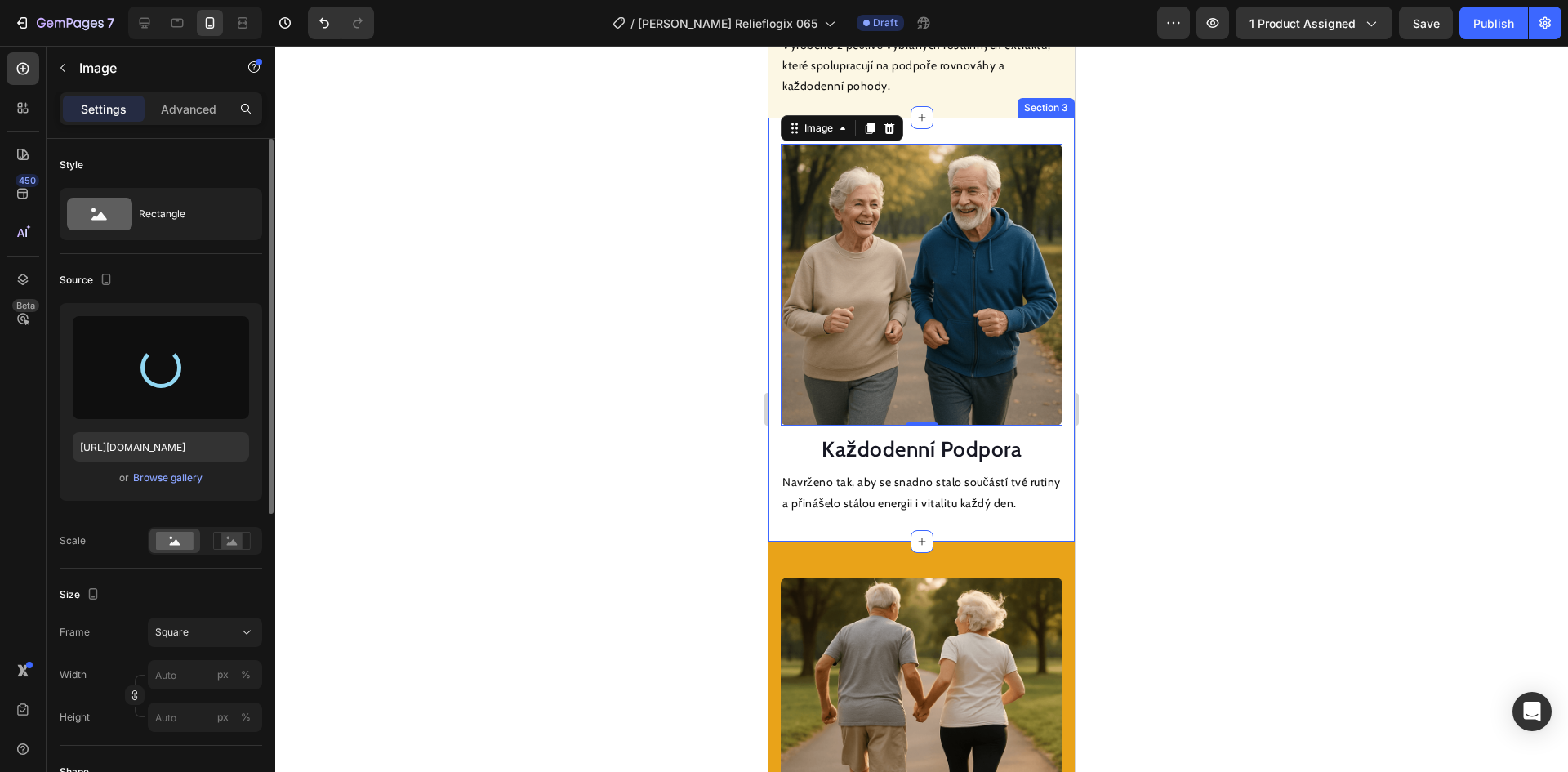
type input "[URL][DOMAIN_NAME]"
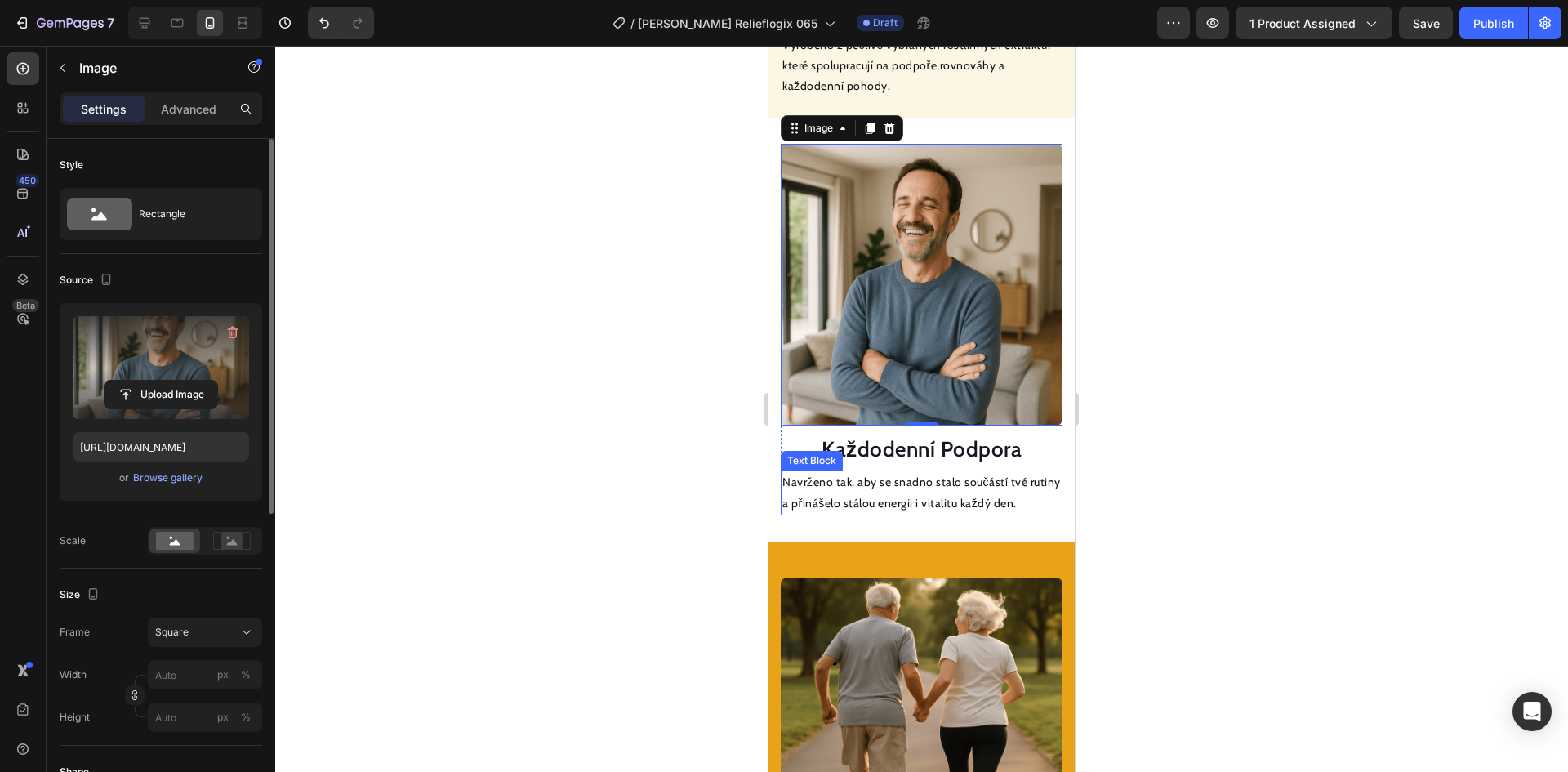
scroll to position [2053, 0]
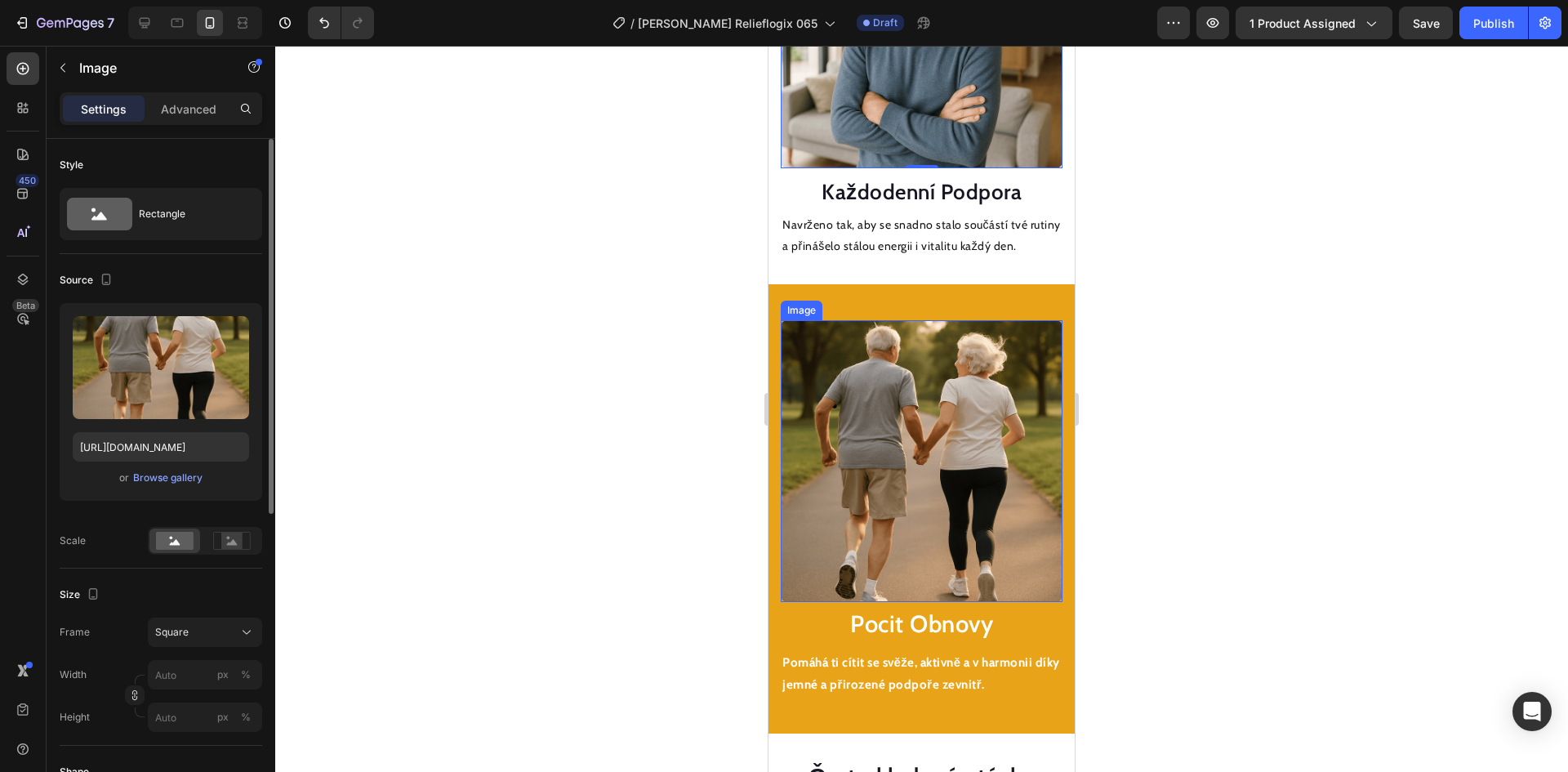
click at [904, 430] on img at bounding box center [921, 461] width 282 height 282
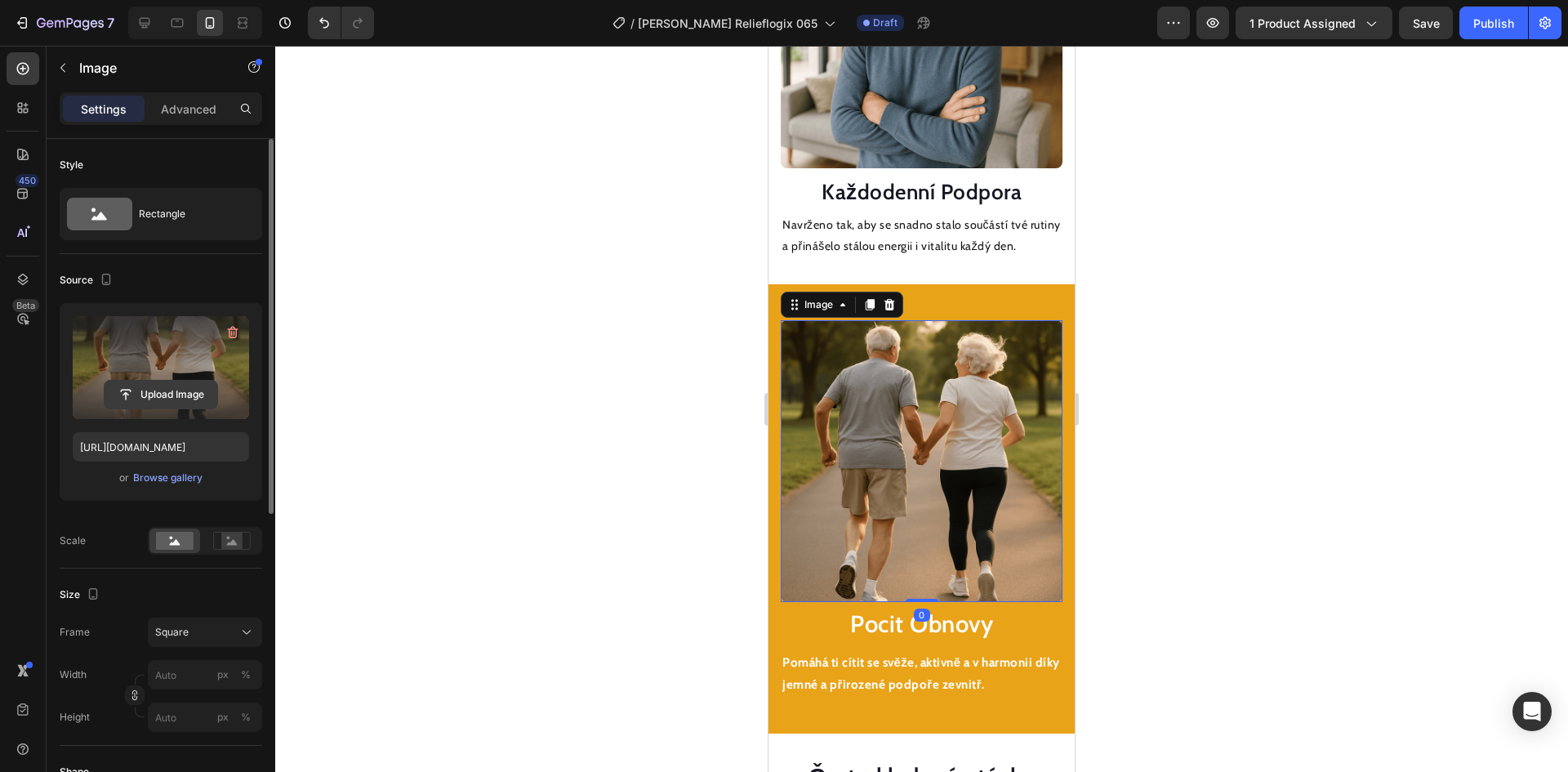
click at [166, 391] on input "file" at bounding box center [161, 395] width 113 height 28
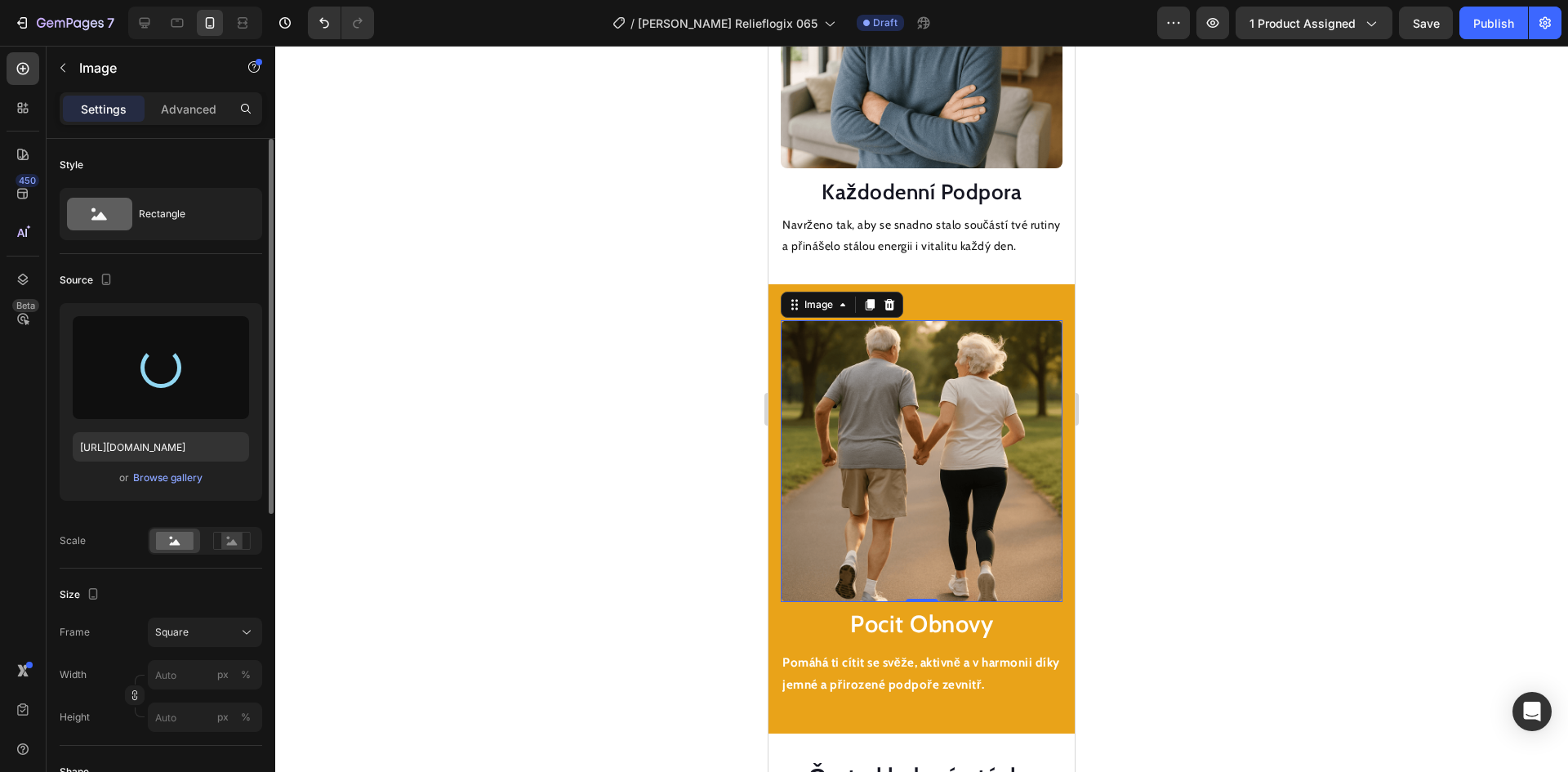
type input "[URL][DOMAIN_NAME]"
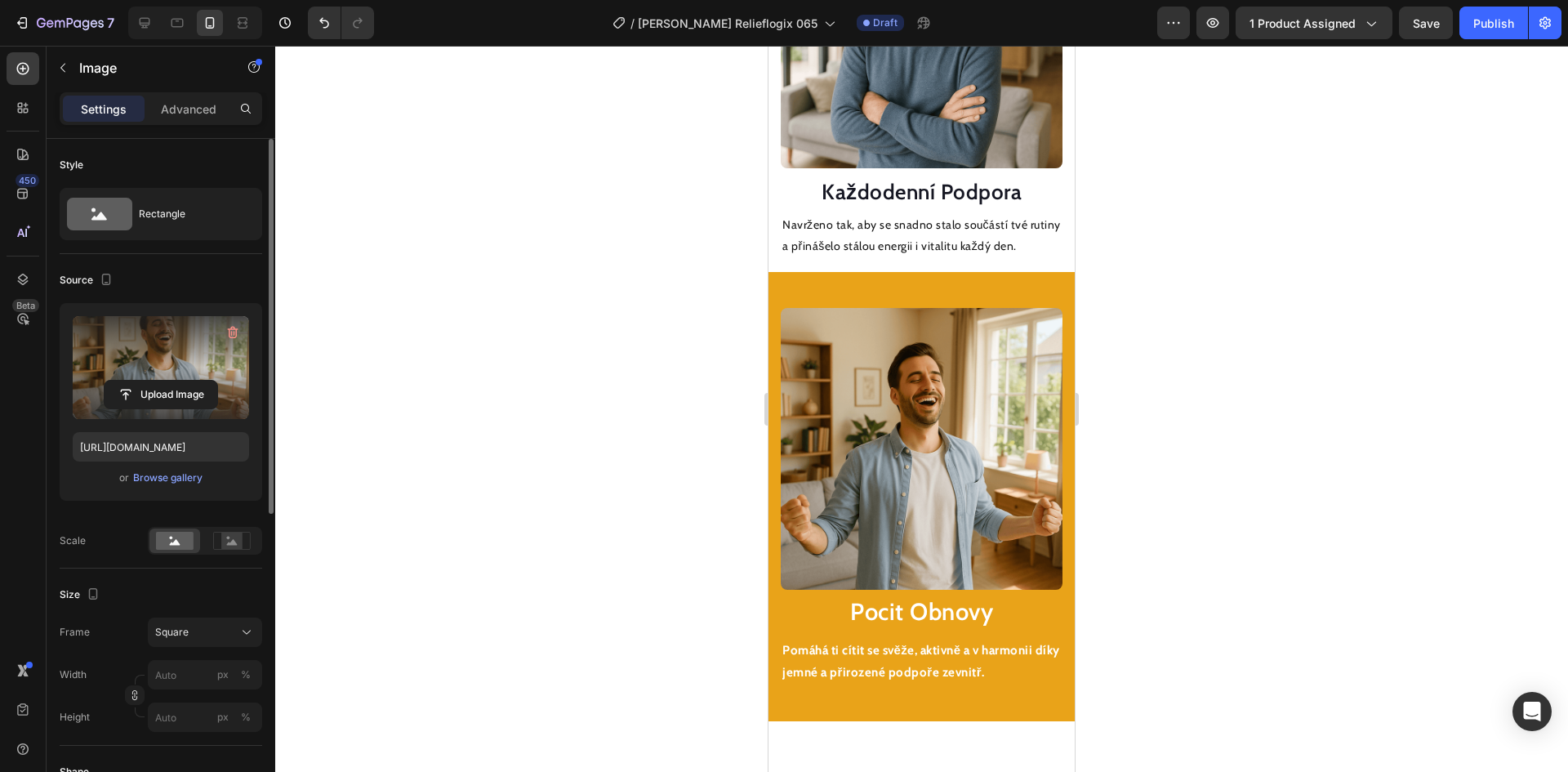
scroll to position [1972, 0]
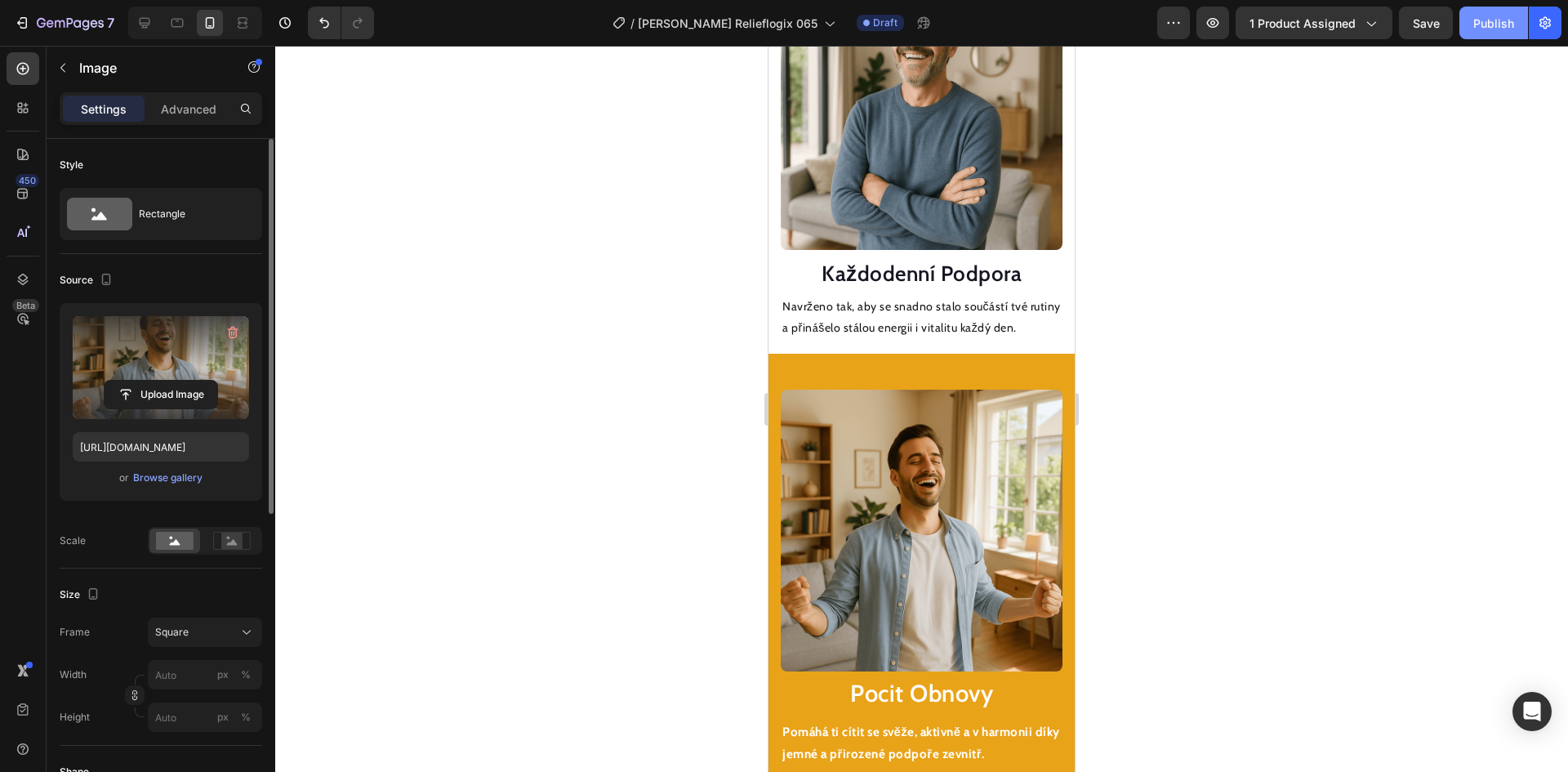
click at [1477, 18] on div "Publish" at bounding box center [1493, 23] width 41 height 17
